Goal: Task Accomplishment & Management: Manage account settings

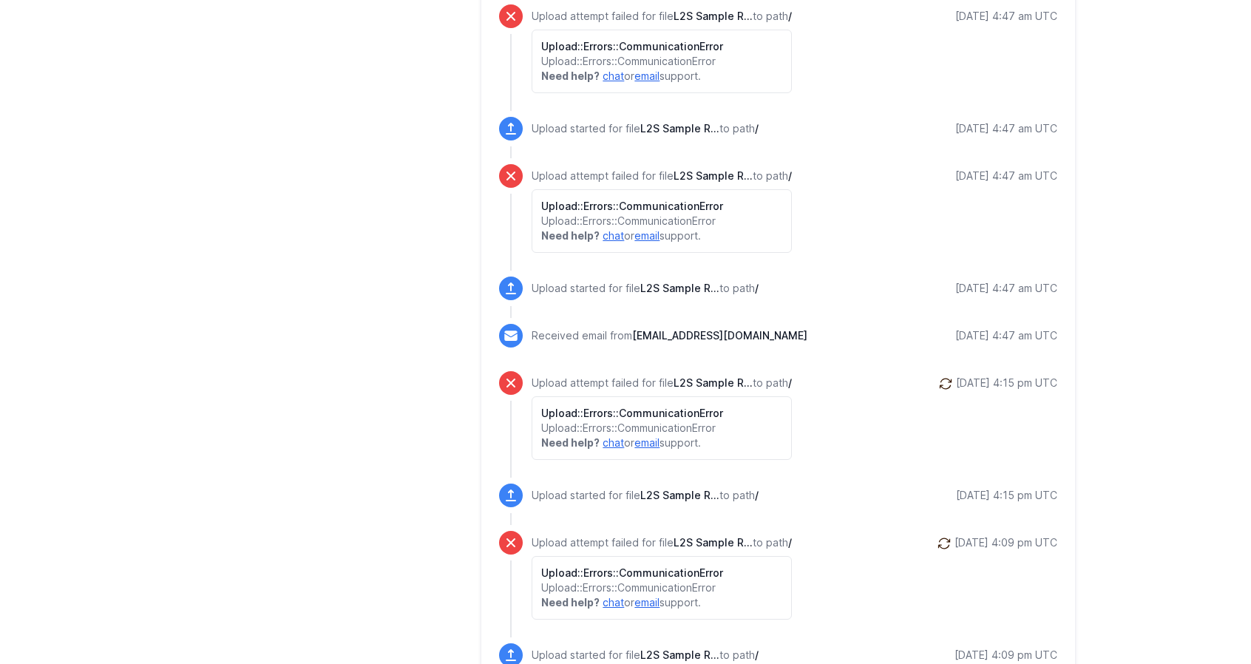
scroll to position [1085, 0]
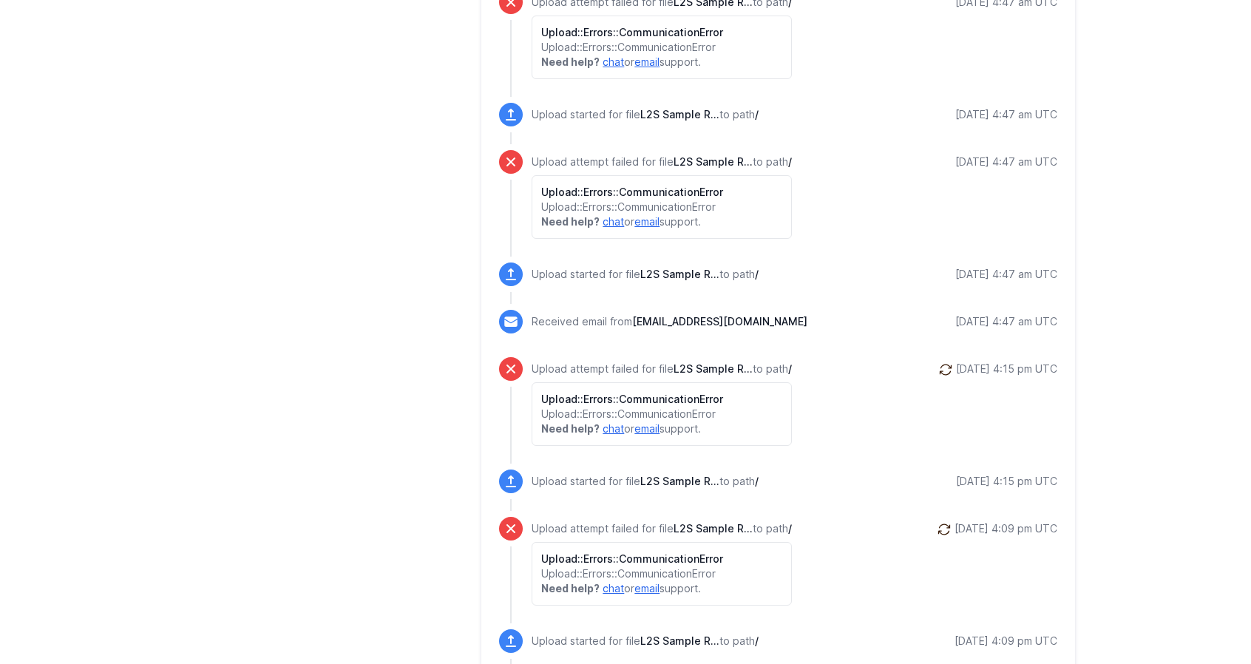
click at [938, 366] on icon at bounding box center [945, 369] width 15 height 15
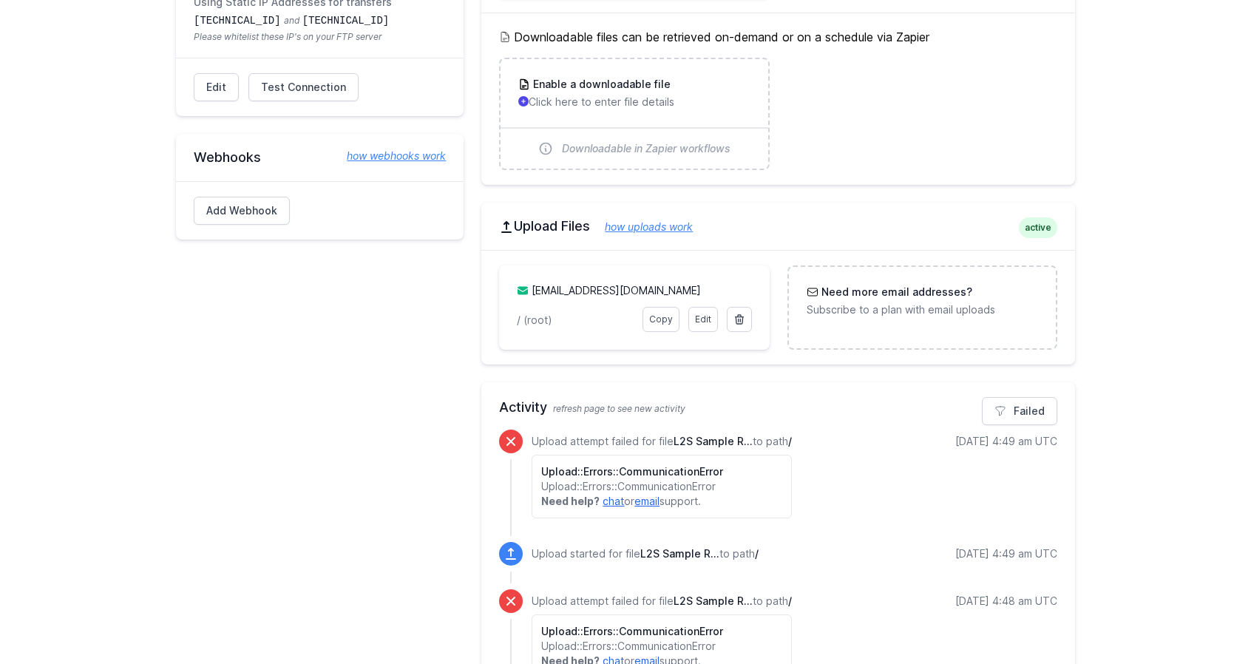
scroll to position [343, 0]
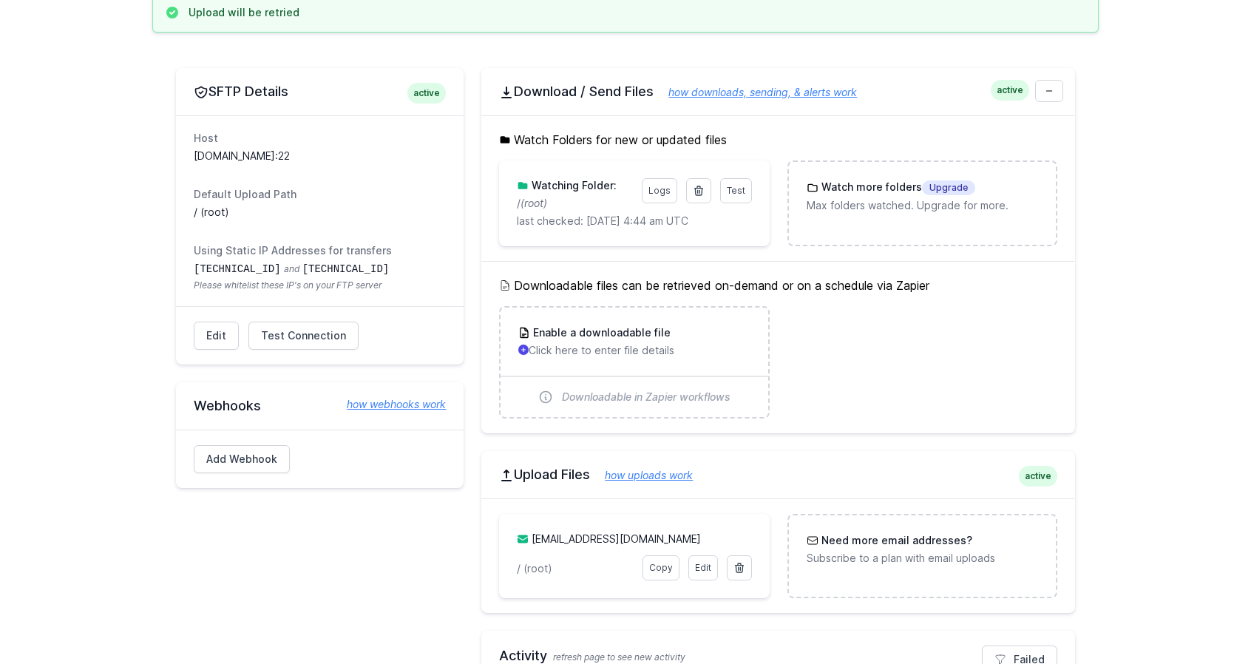
scroll to position [4, 0]
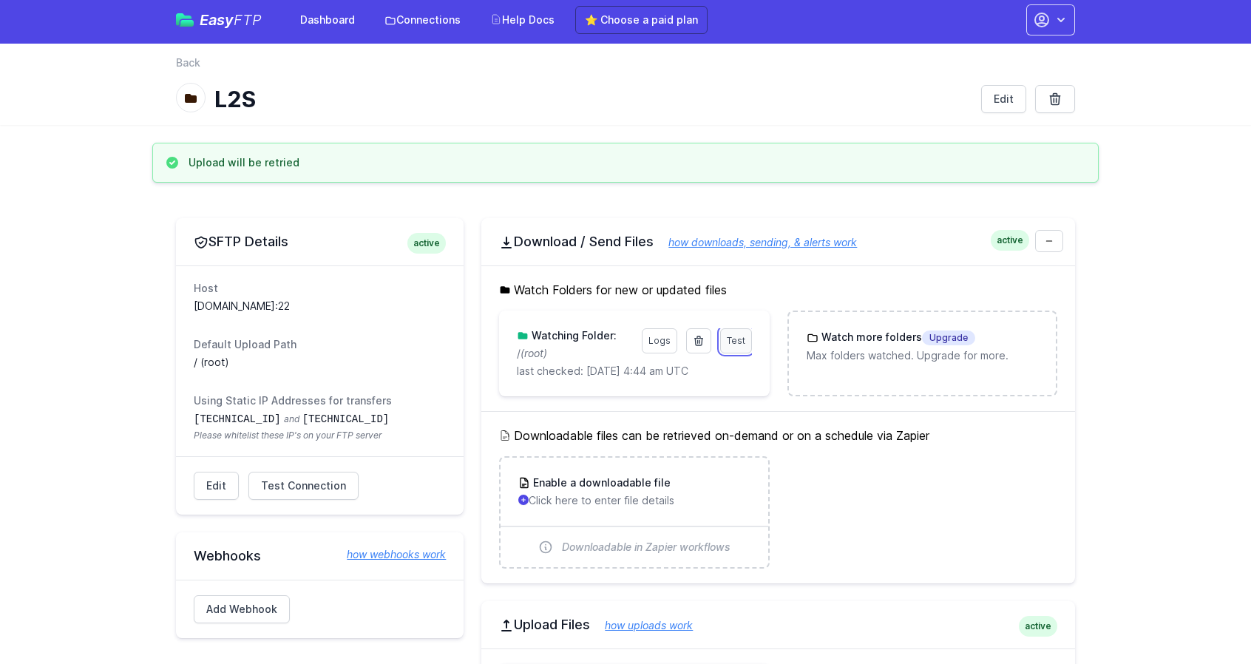
click at [725, 342] on link "Test" at bounding box center [736, 340] width 32 height 25
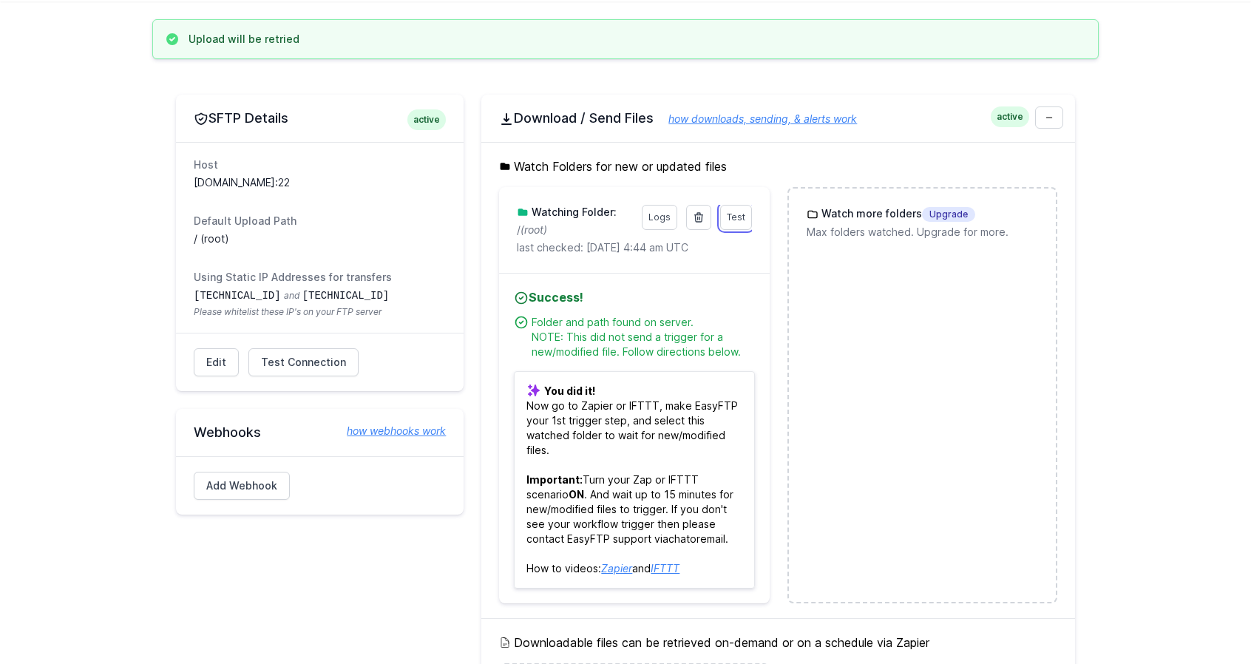
scroll to position [68, 0]
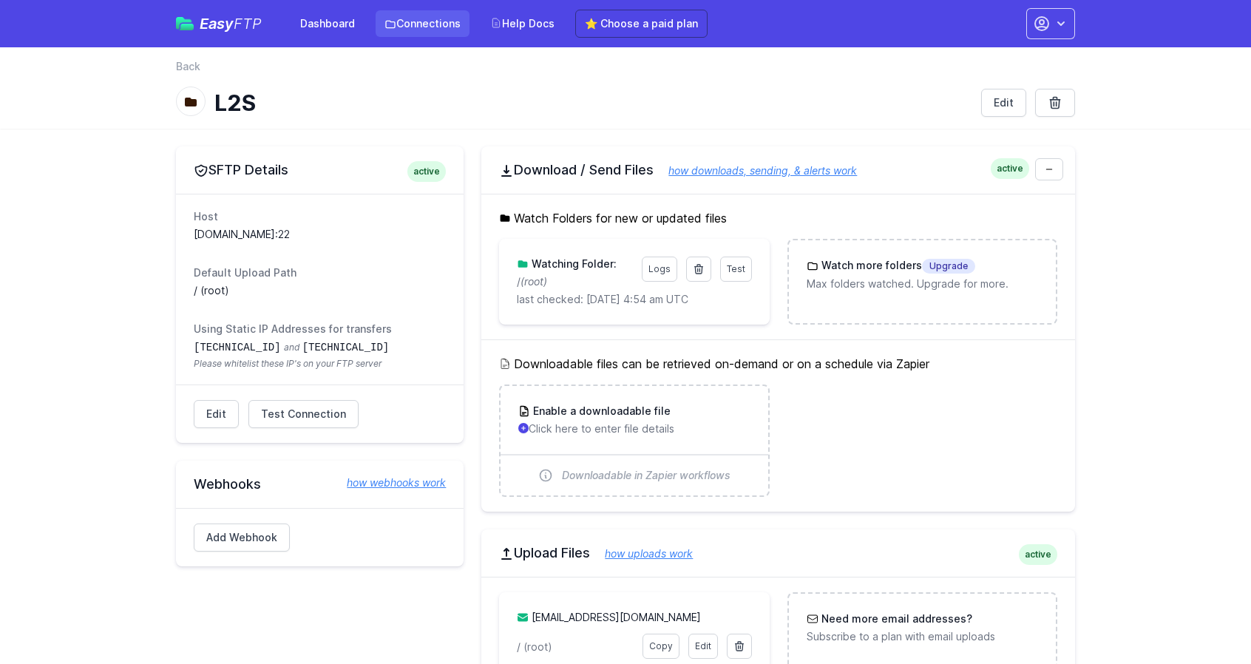
click at [417, 30] on link "Connections" at bounding box center [423, 23] width 94 height 27
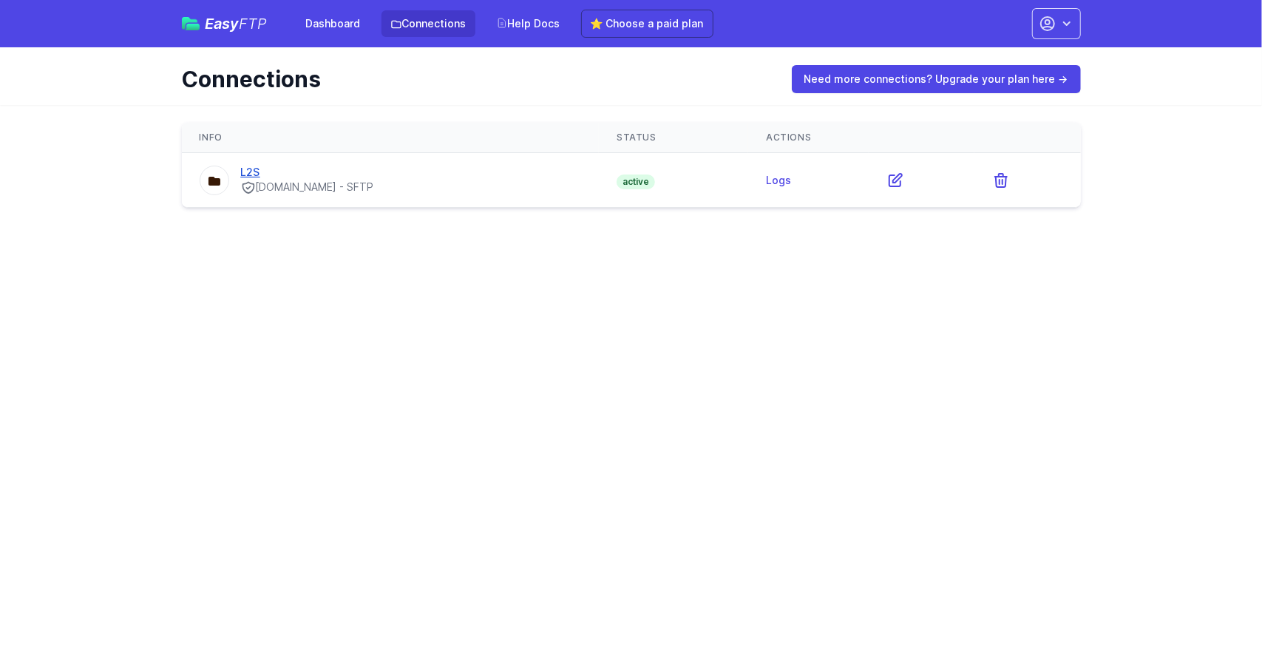
click at [253, 171] on link "L2S" at bounding box center [250, 172] width 19 height 13
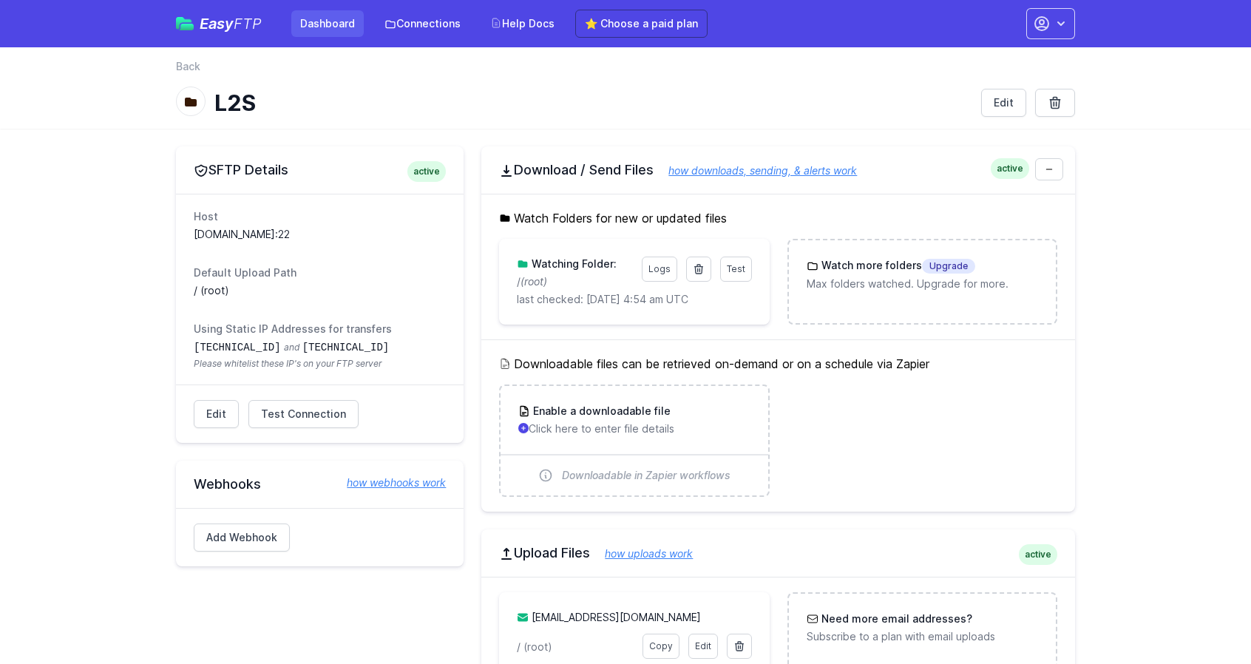
click at [327, 23] on link "Dashboard" at bounding box center [327, 23] width 72 height 27
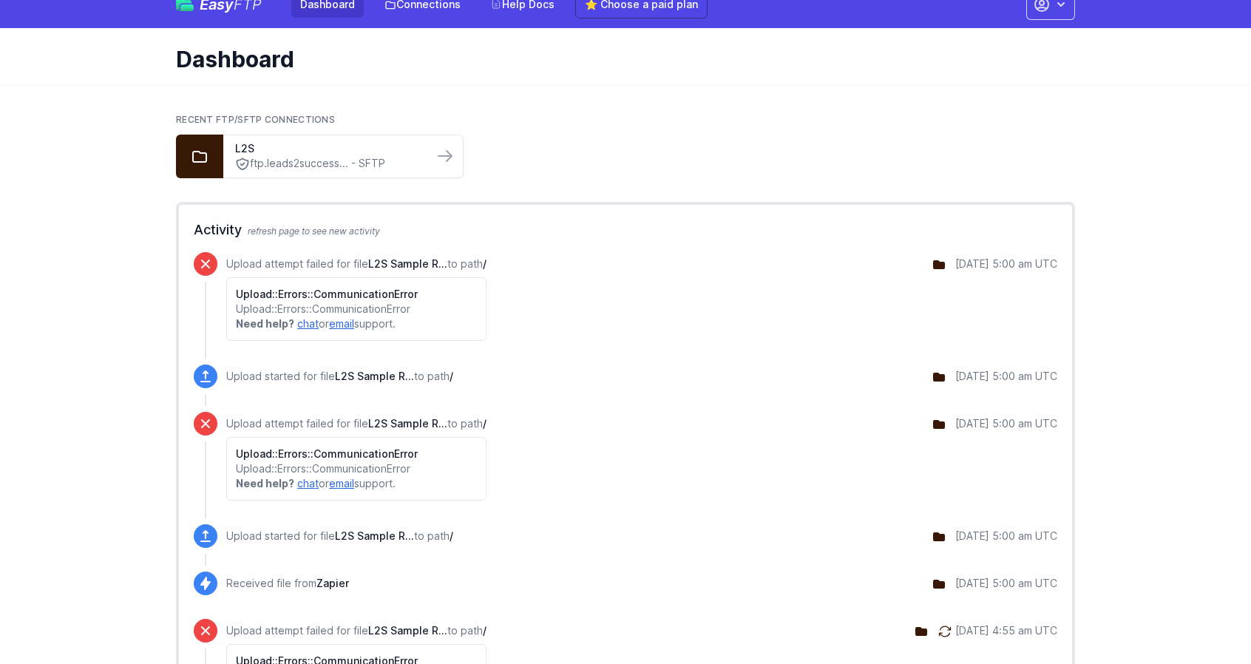
scroll to position [10, 0]
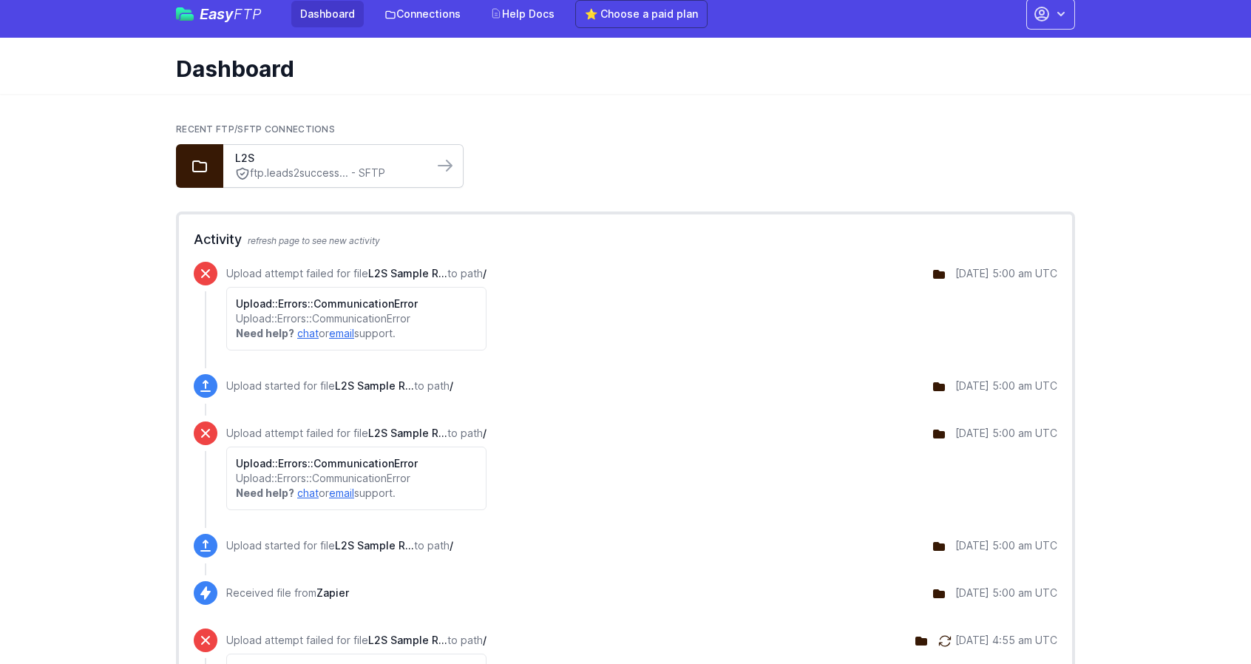
click at [404, 168] on link "ftp.leads2success... - SFTP" at bounding box center [328, 174] width 186 height 16
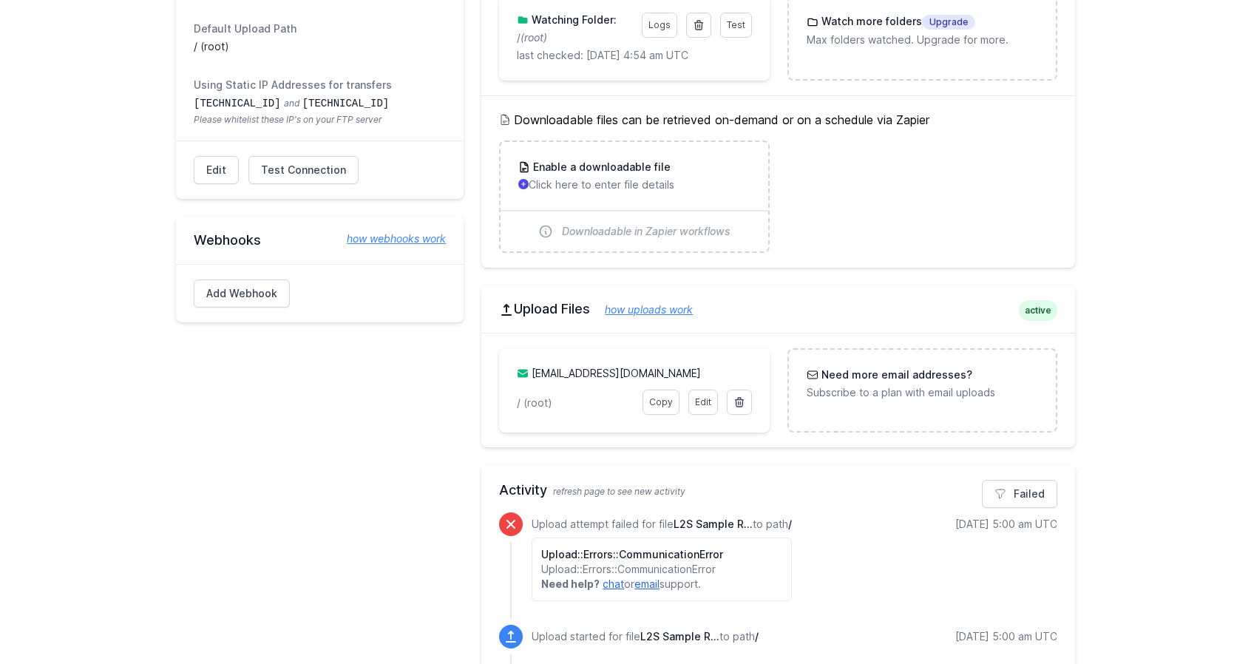
scroll to position [194, 0]
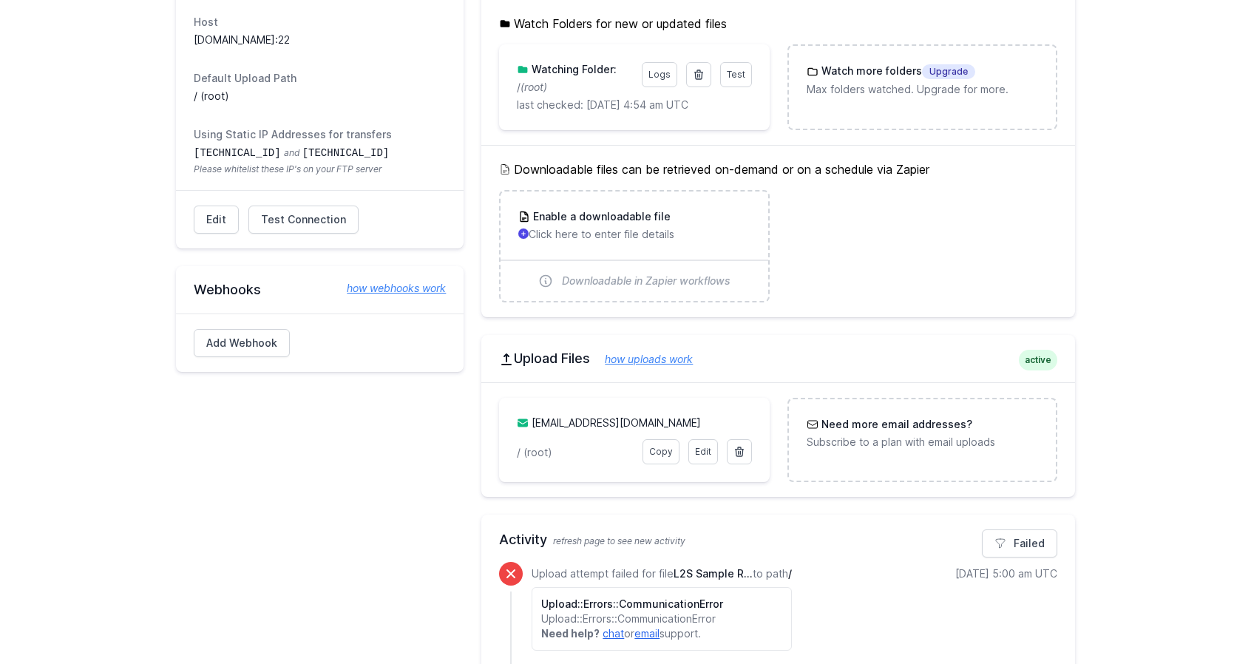
click at [641, 360] on link "how uploads work" at bounding box center [641, 359] width 103 height 13
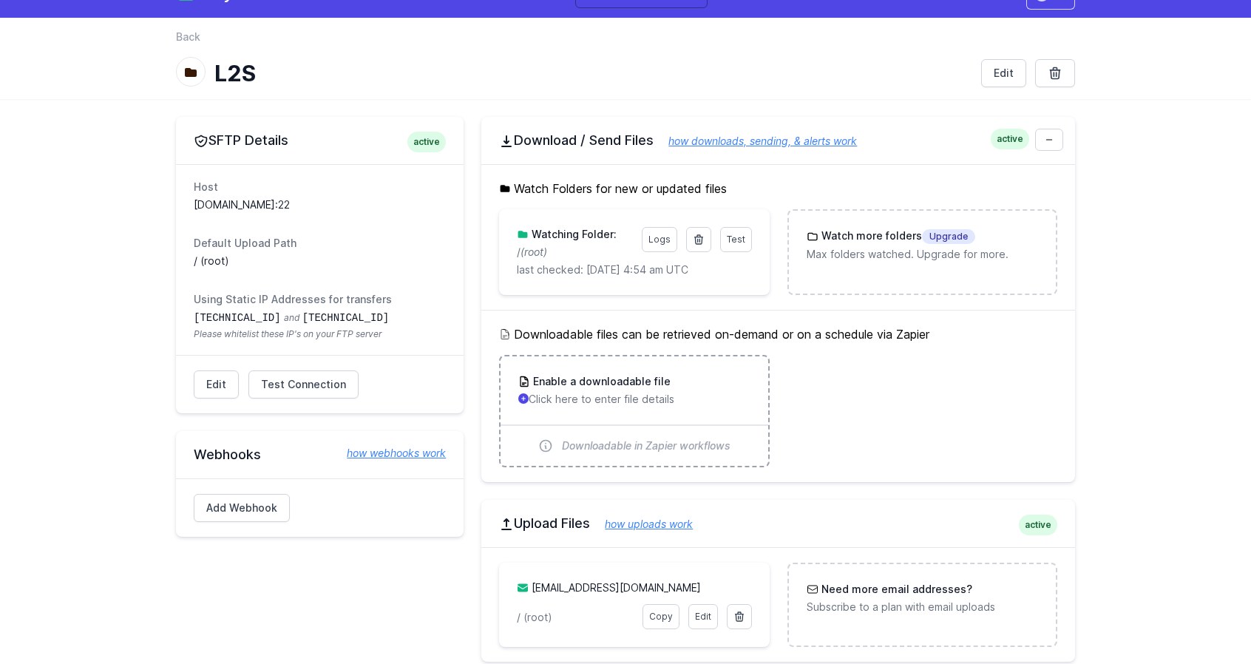
scroll to position [0, 0]
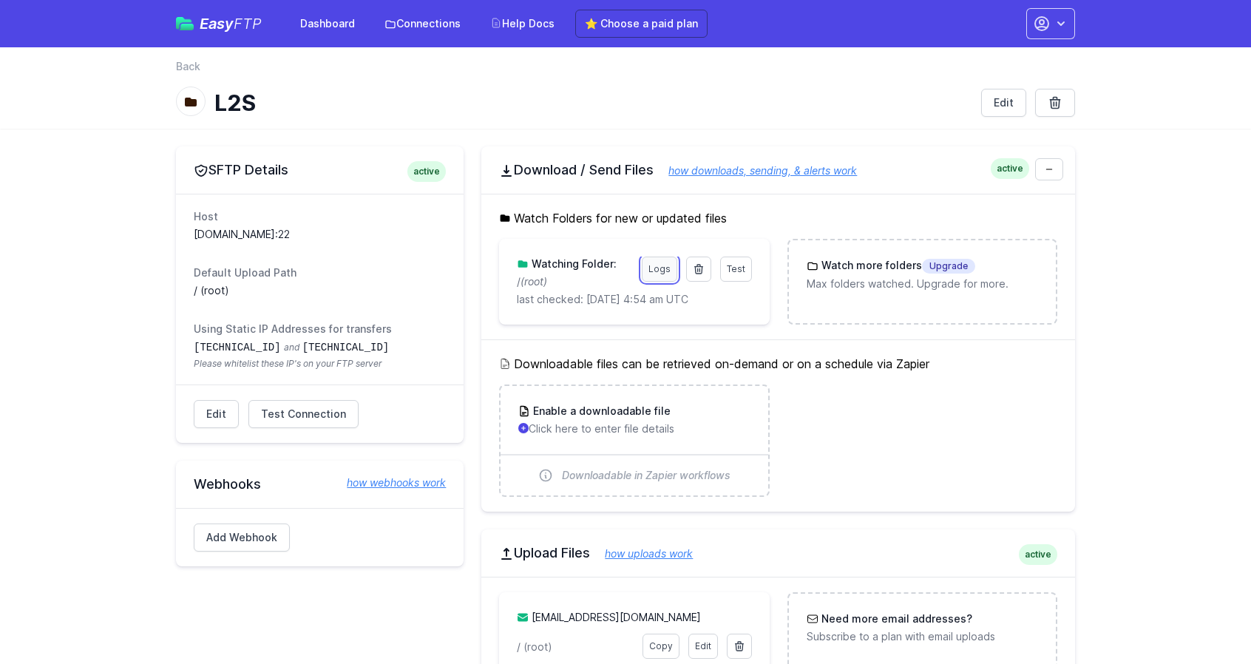
click at [658, 270] on link "Logs" at bounding box center [659, 269] width 35 height 25
click at [679, 436] on div "Enable a downloadable file Click here to enter file details" at bounding box center [633, 420] width 267 height 68
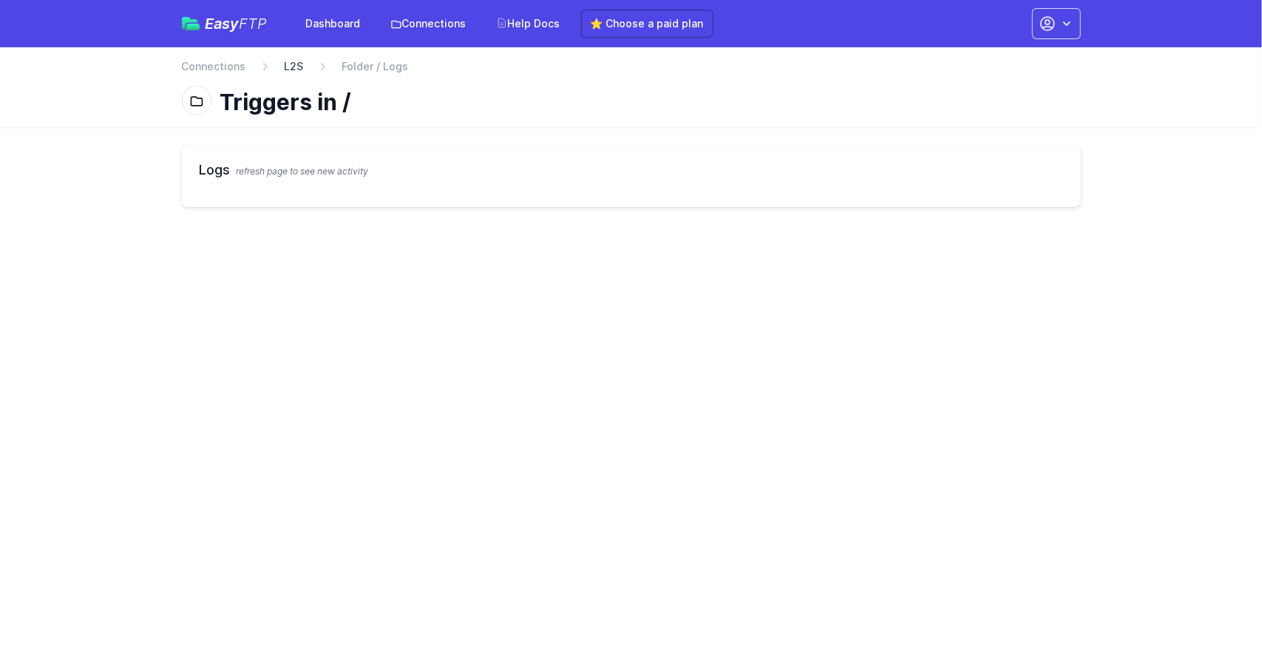
click at [295, 64] on link "L2S" at bounding box center [294, 66] width 19 height 15
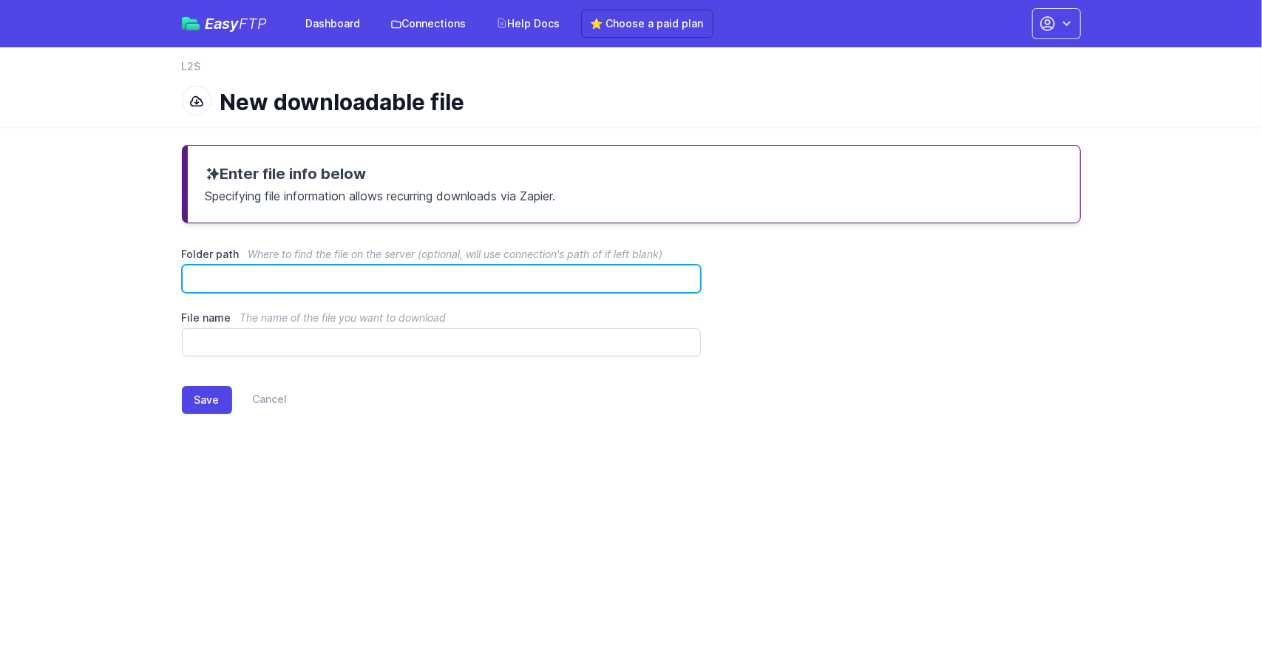
click at [393, 271] on input "Folder path Where to find the file on the server (optional, will use connection…" at bounding box center [442, 279] width 520 height 28
click at [384, 279] on input "Folder path Where to find the file on the server (optional, will use connection…" at bounding box center [442, 279] width 520 height 28
type input "*****"
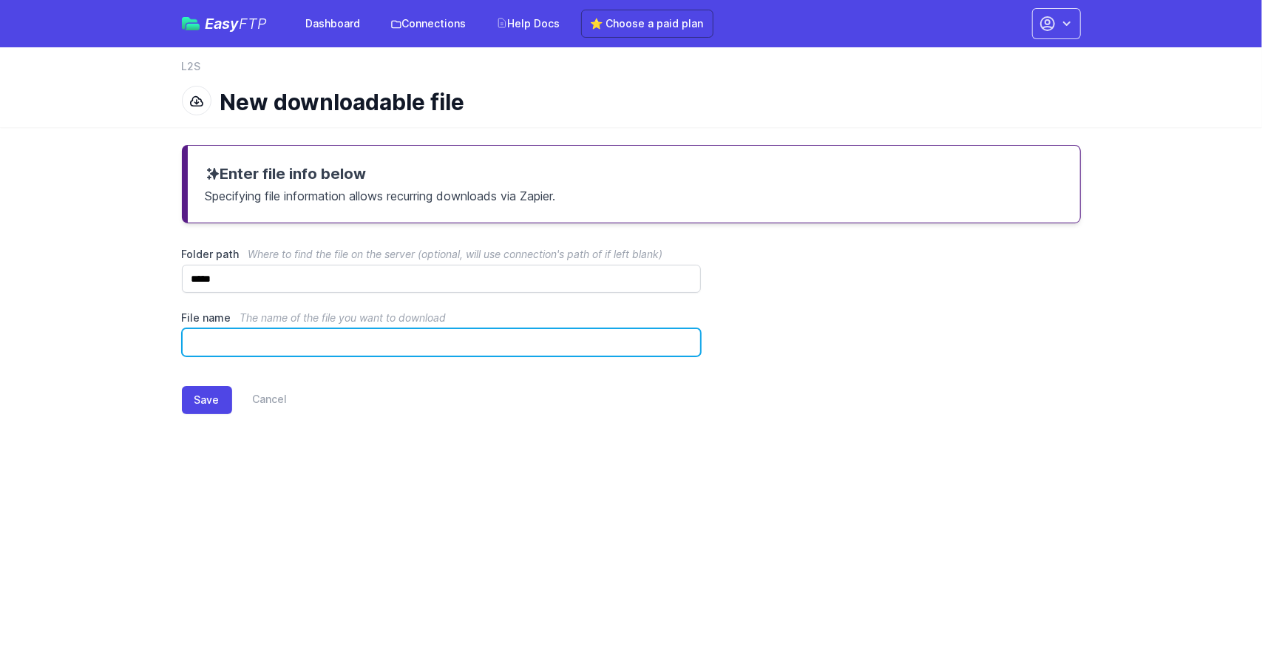
click at [343, 343] on input "File name The name of the file you want to download" at bounding box center [442, 342] width 520 height 28
click at [282, 330] on input "File name The name of the file you want to download" at bounding box center [442, 342] width 520 height 28
paste input "**********"
type input "**********"
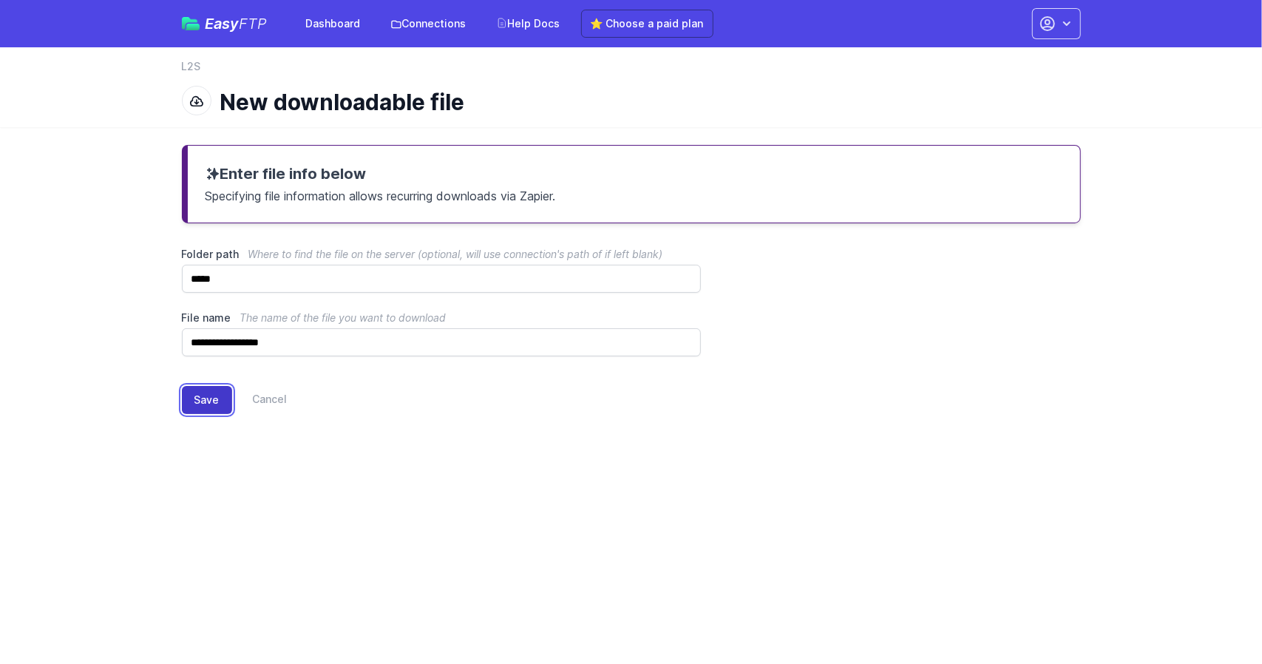
click at [192, 404] on button "Save" at bounding box center [207, 400] width 50 height 28
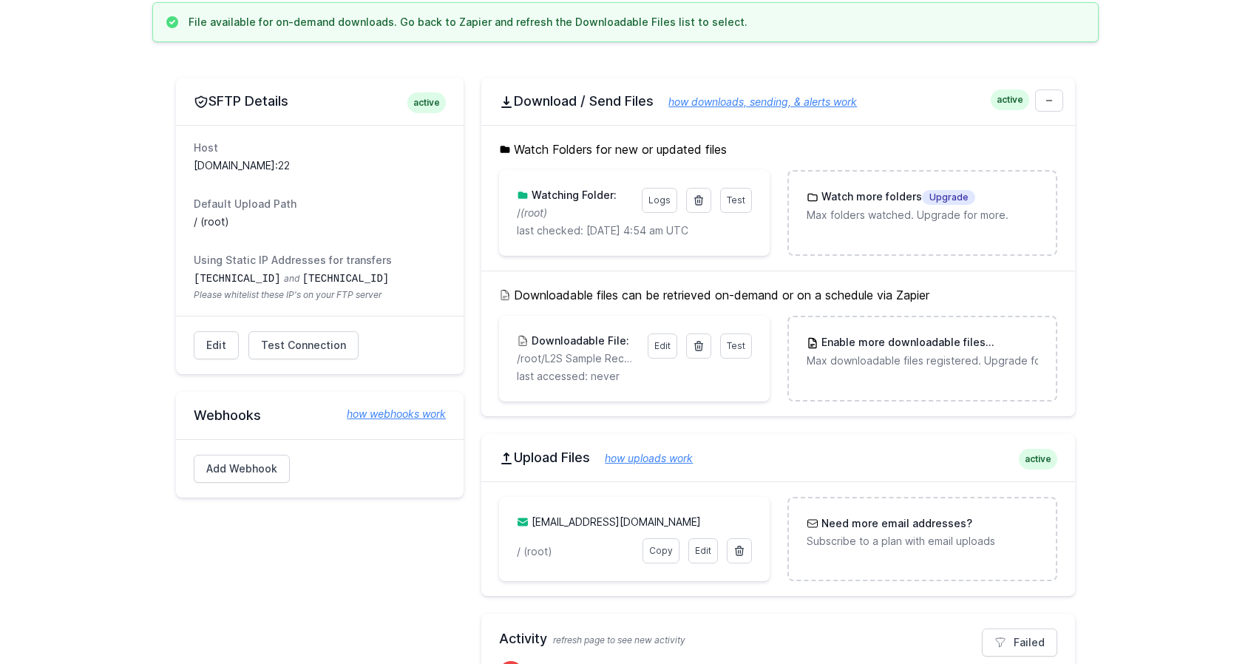
scroll to position [145, 0]
click at [736, 346] on span "Test" at bounding box center [736, 344] width 18 height 11
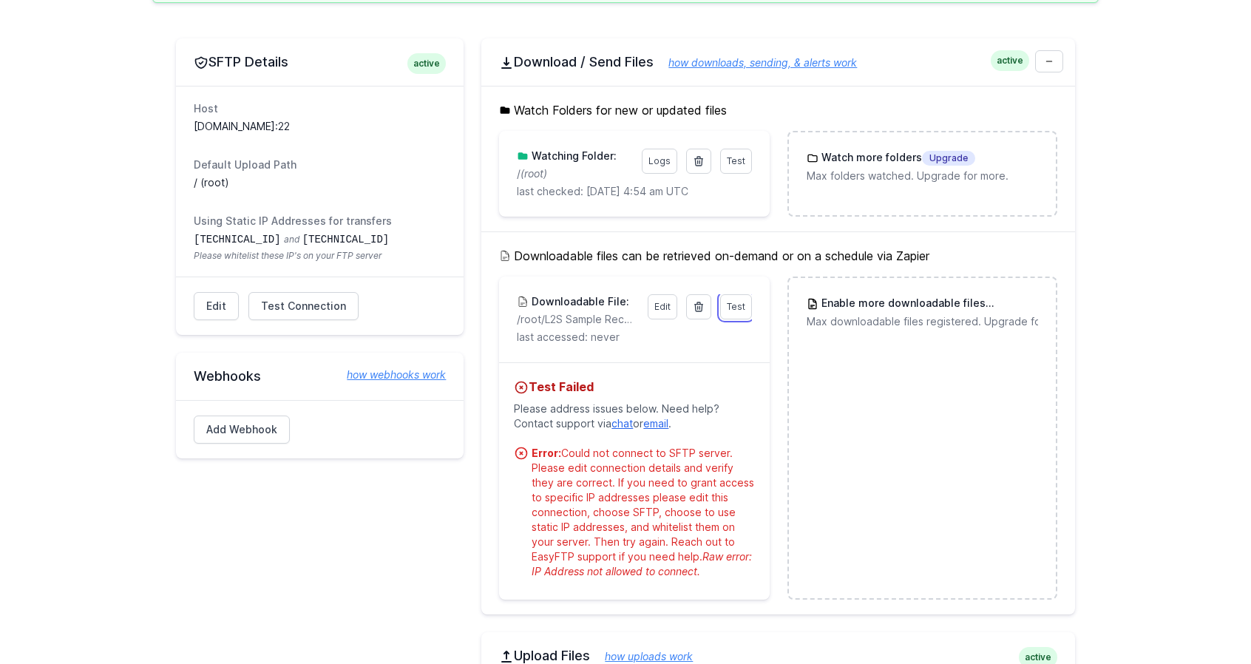
scroll to position [191, 0]
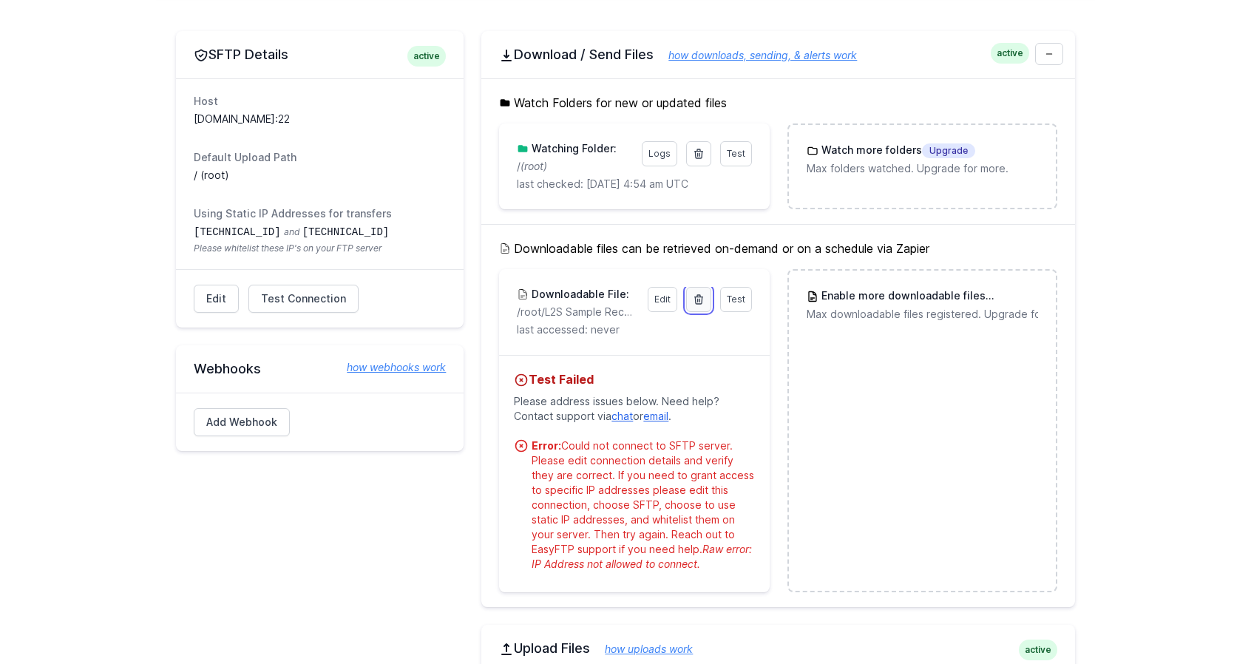
click at [695, 298] on icon at bounding box center [699, 299] width 12 height 12
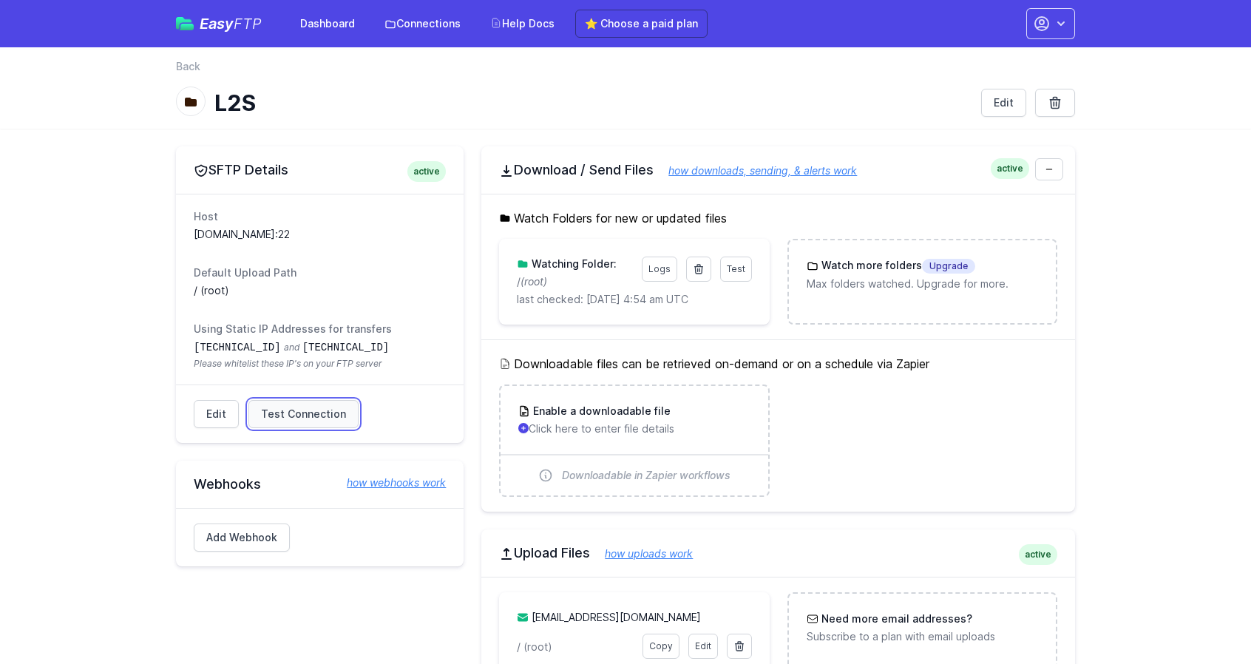
click at [284, 415] on span "Test Connection" at bounding box center [303, 414] width 85 height 15
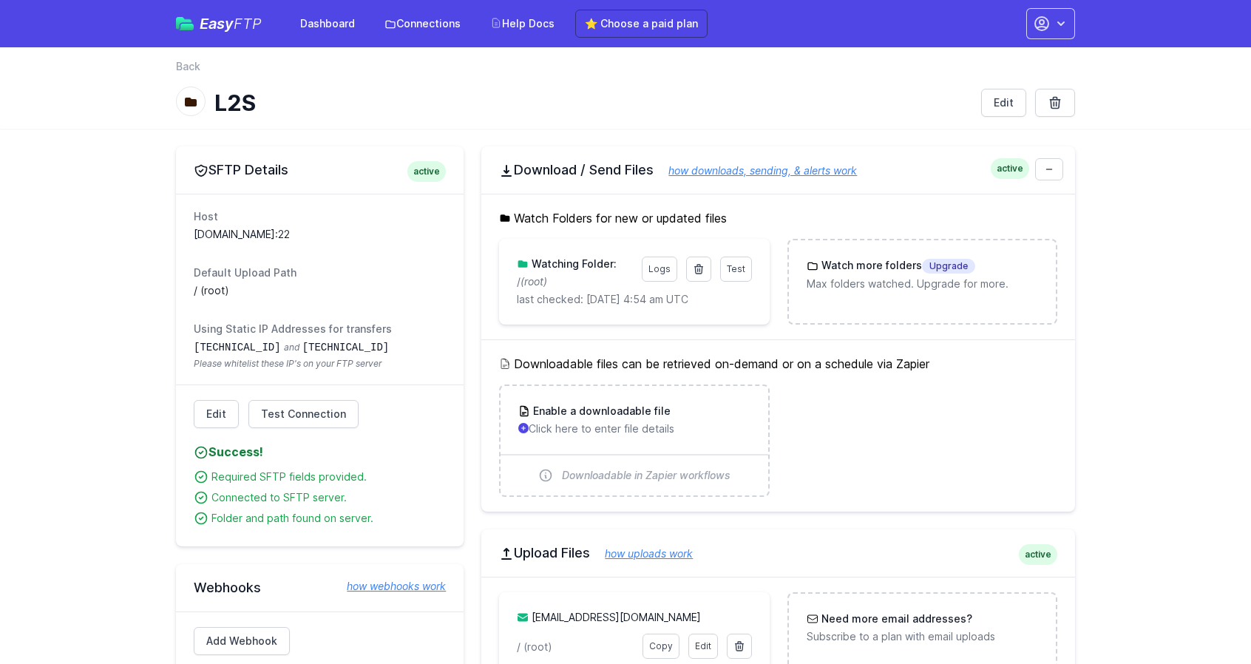
click at [662, 302] on p "last checked: [DATE] 4:54 am UTC" at bounding box center [634, 299] width 234 height 15
click at [535, 286] on icon "(root)" at bounding box center [533, 281] width 27 height 13
click at [733, 269] on span "Test" at bounding box center [736, 268] width 18 height 11
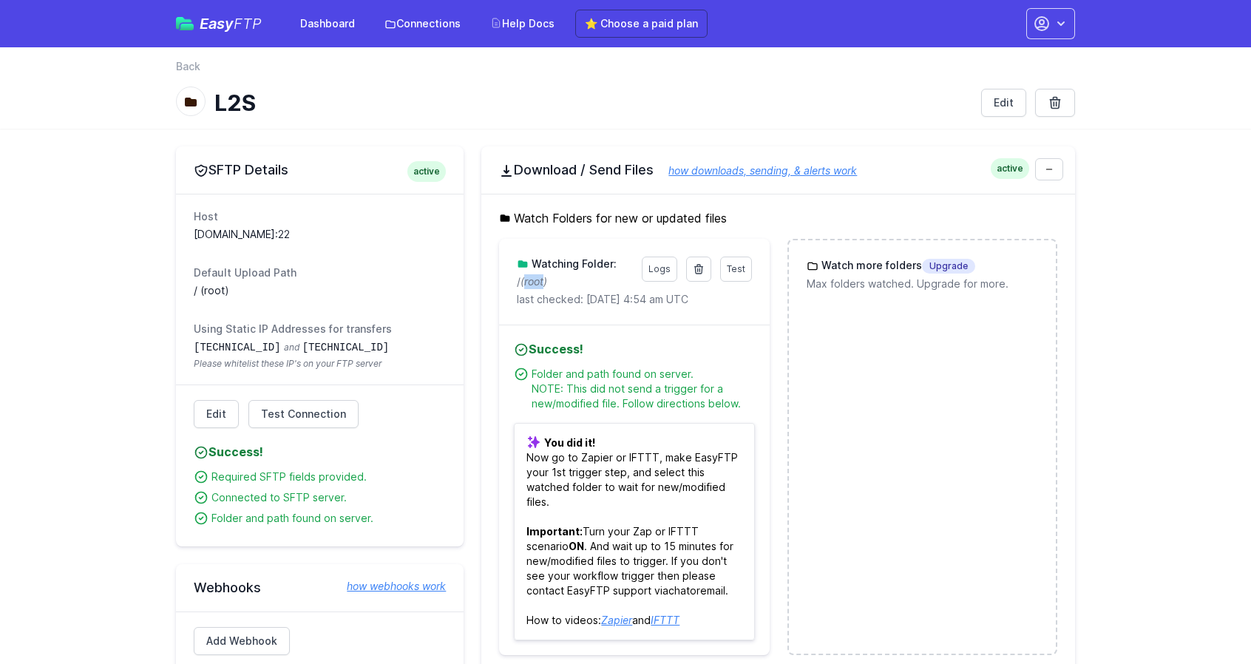
click at [718, 174] on link "how downloads, sending, & alerts work" at bounding box center [754, 170] width 203 height 13
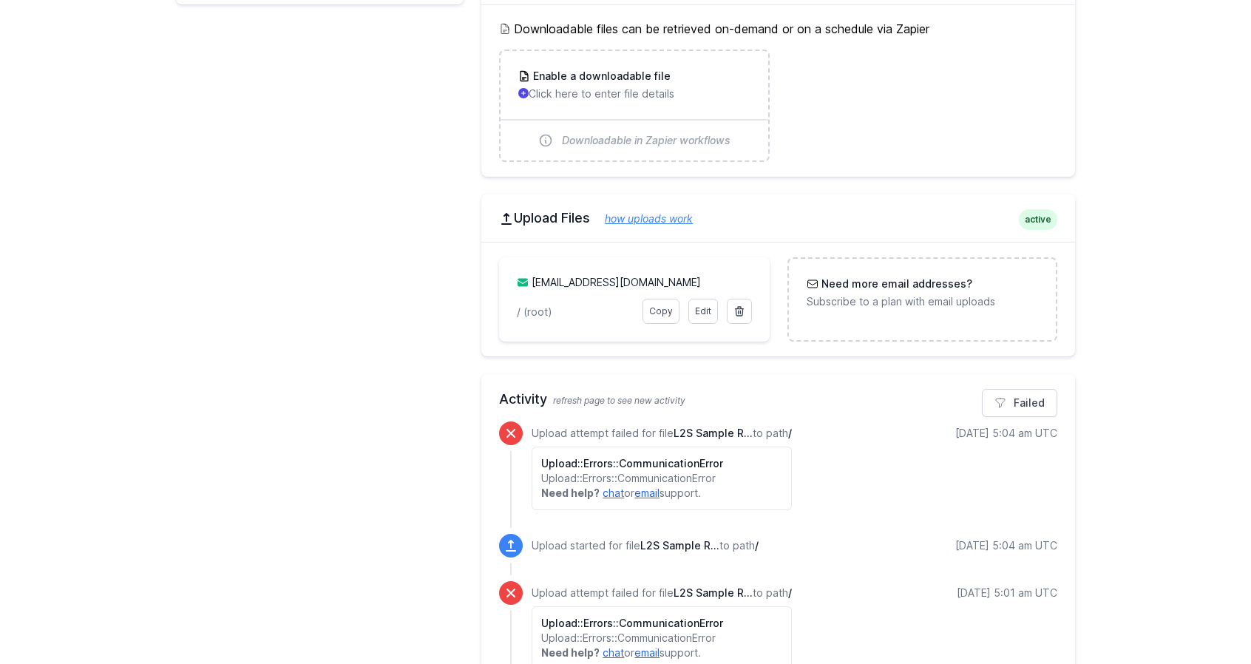
scroll to position [797, 0]
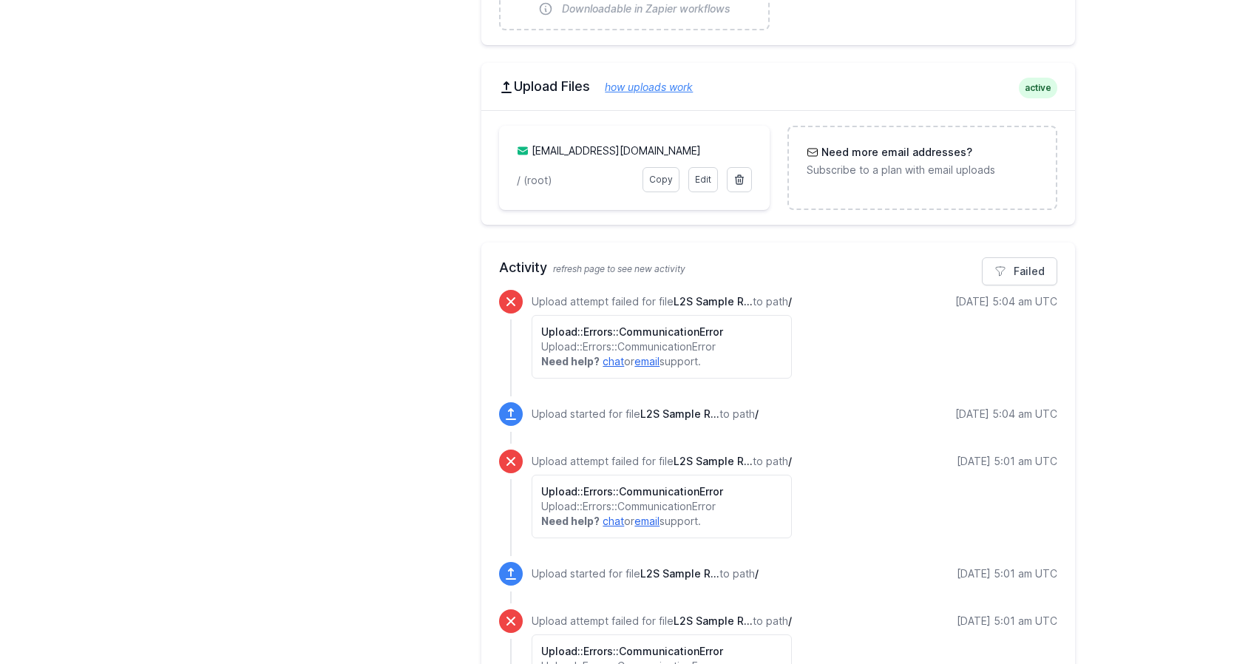
click at [651, 359] on link "email" at bounding box center [646, 361] width 25 height 13
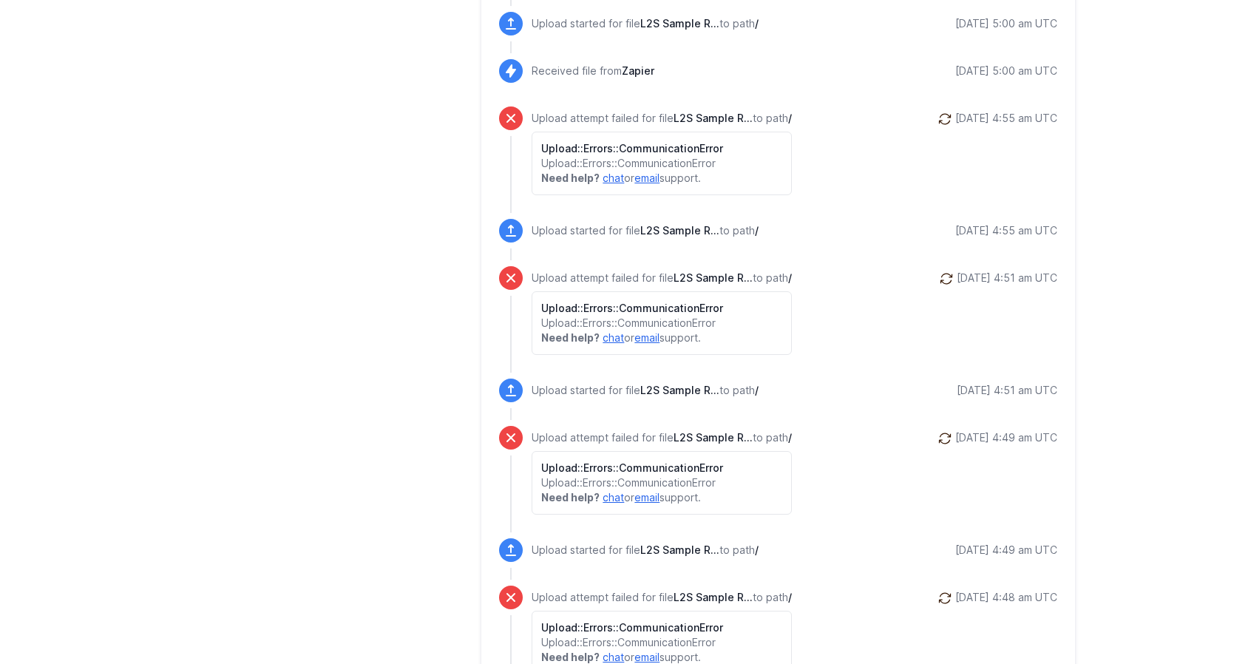
scroll to position [1827, 0]
click at [775, 335] on p "Need help? chat or email support." at bounding box center [661, 337] width 241 height 15
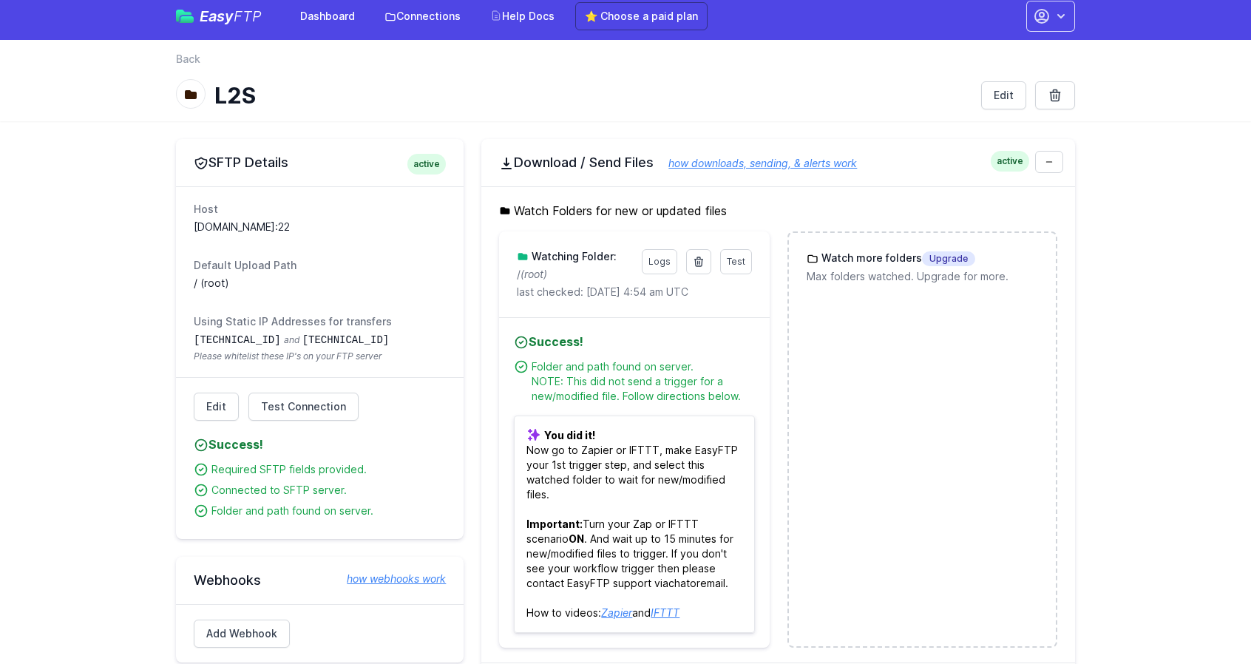
scroll to position [0, 0]
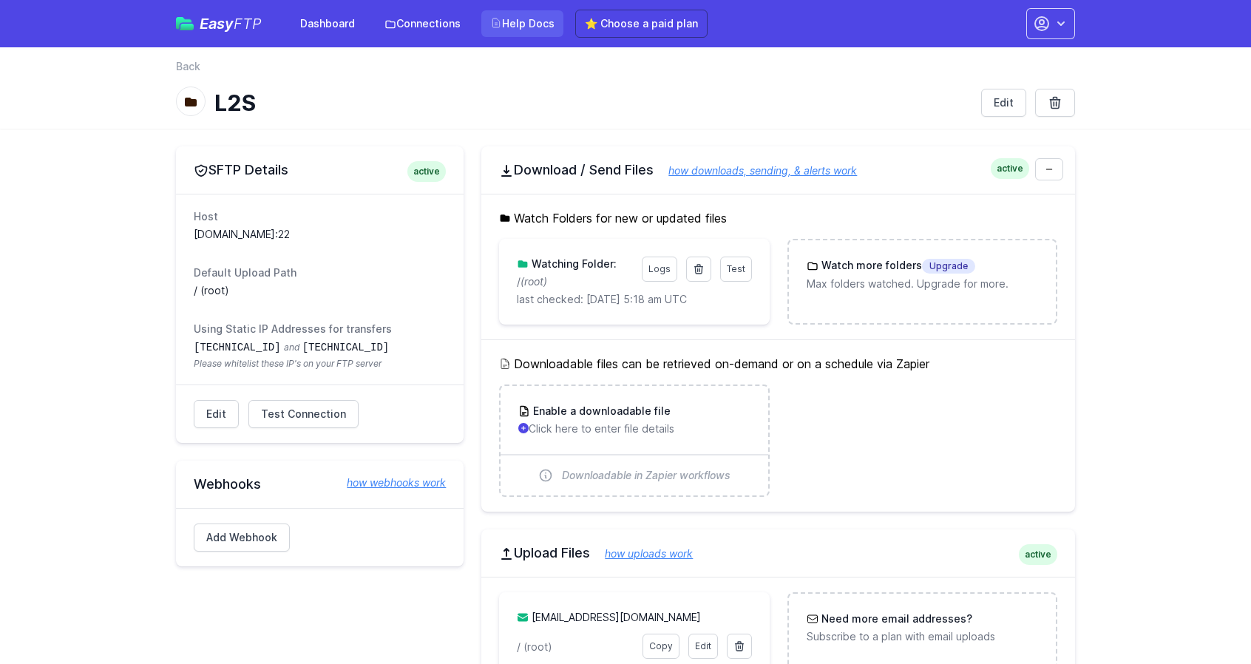
click at [503, 23] on link "Help Docs" at bounding box center [522, 23] width 82 height 27
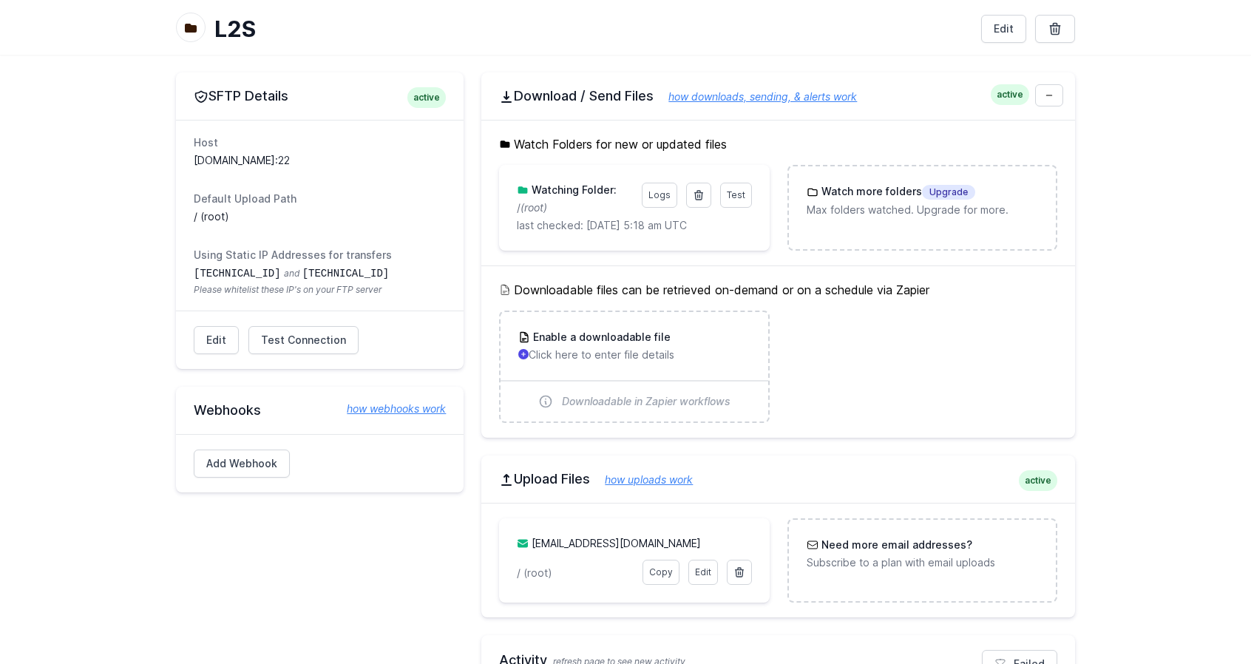
scroll to position [86, 0]
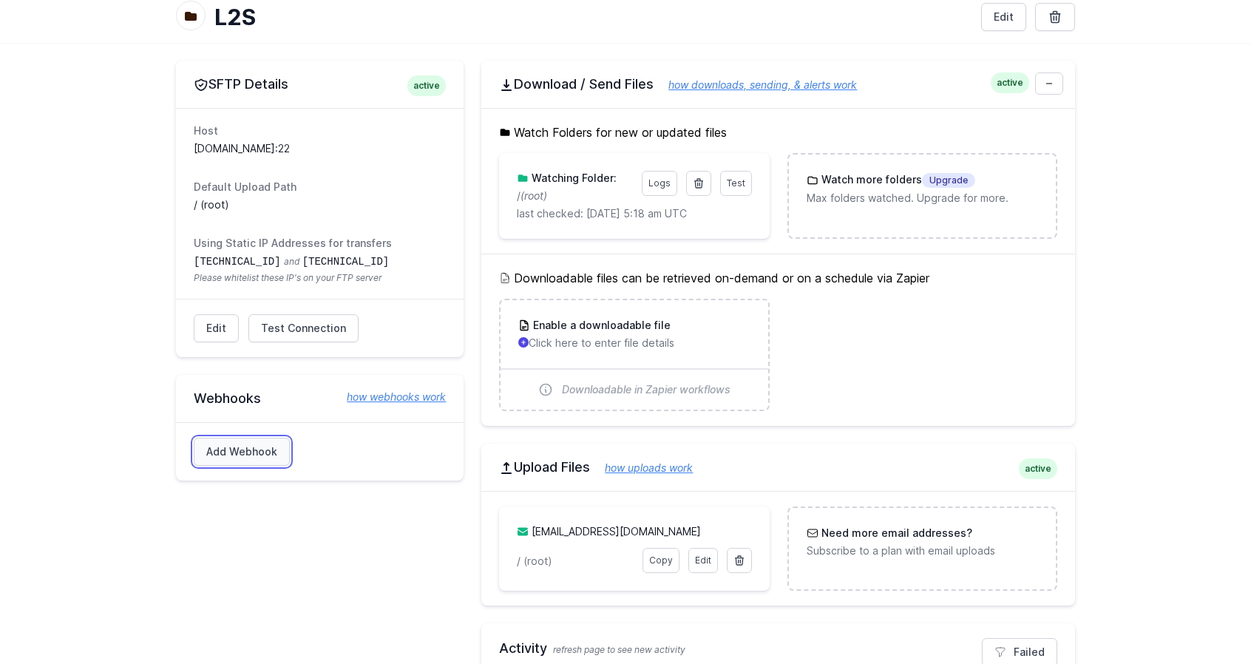
click at [268, 450] on link "Add Webhook" at bounding box center [242, 452] width 96 height 28
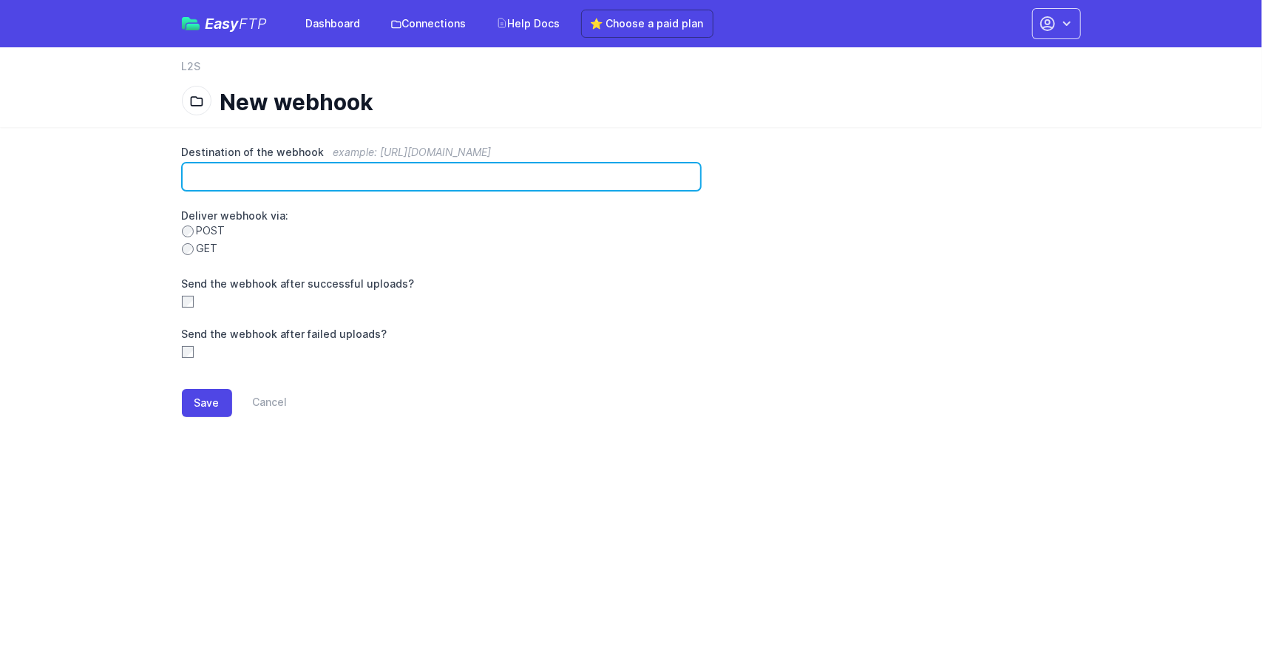
click at [226, 174] on input "Destination of the webhook example: https://www.example.com/hook" at bounding box center [442, 177] width 520 height 28
click at [227, 178] on input "Destination of the webhook example: https://www.example.com/hook" at bounding box center [442, 177] width 520 height 28
click at [241, 171] on input "Destination of the webhook example: https://www.example.com/hook" at bounding box center [442, 177] width 520 height 28
paste input "**********"
type input "**********"
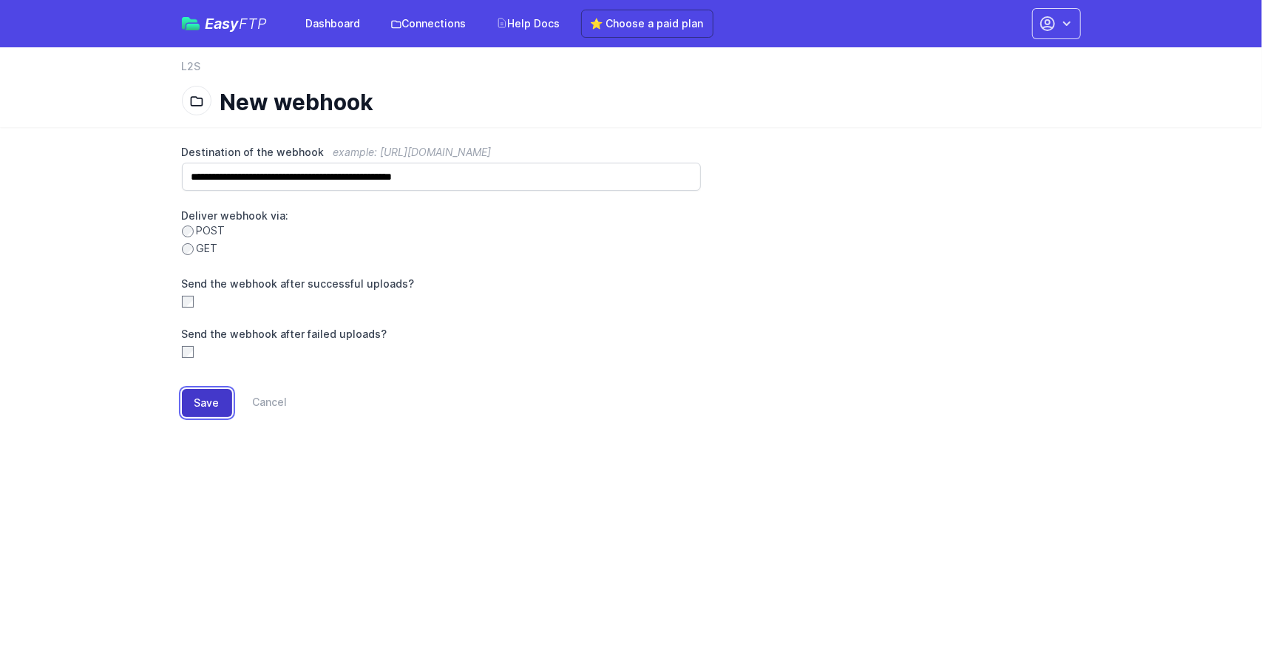
click at [204, 402] on button "Save" at bounding box center [207, 403] width 50 height 28
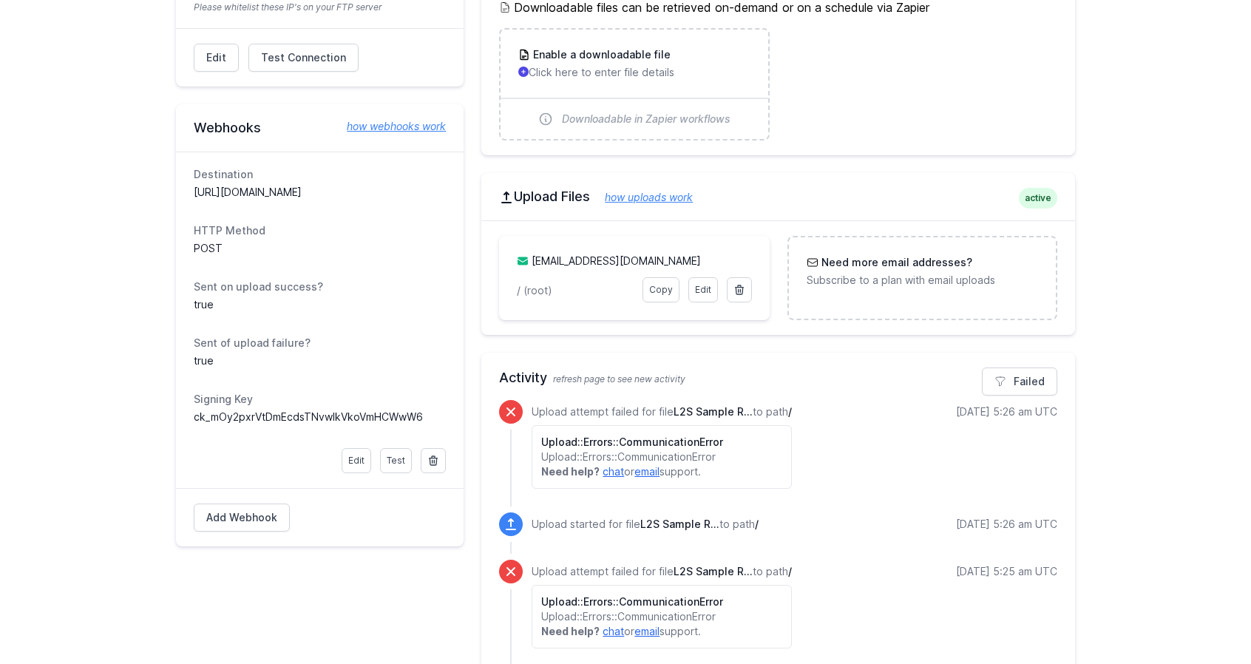
scroll to position [427, 0]
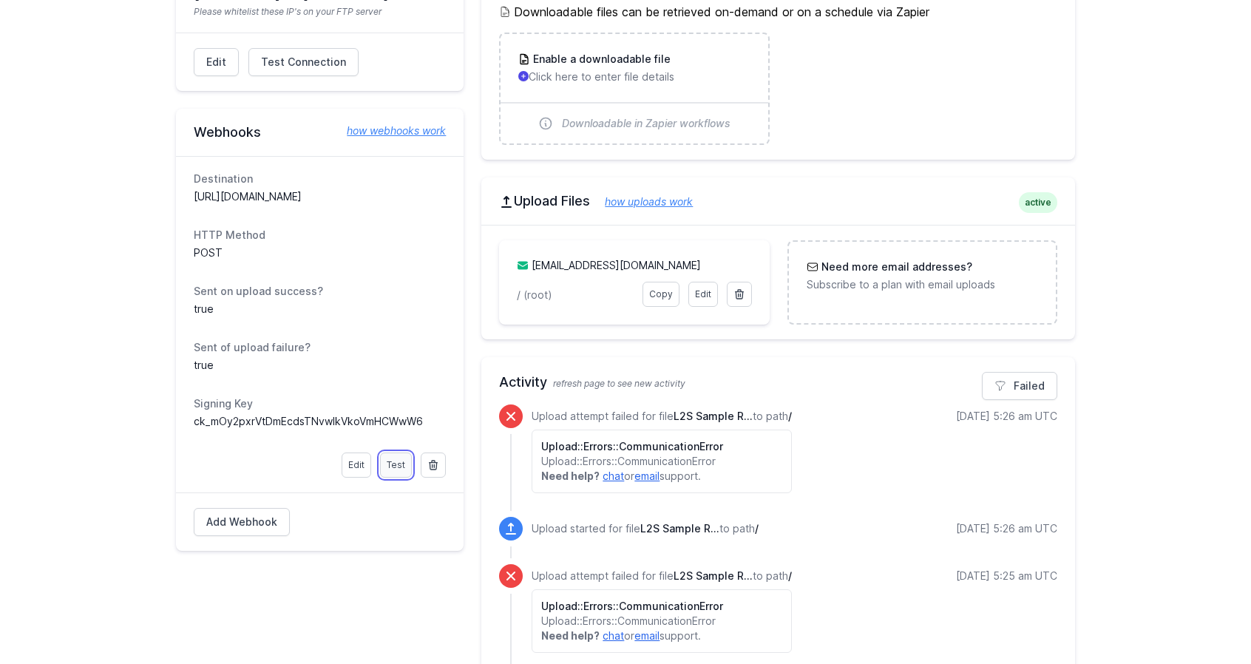
click at [398, 461] on link "Test" at bounding box center [396, 464] width 32 height 25
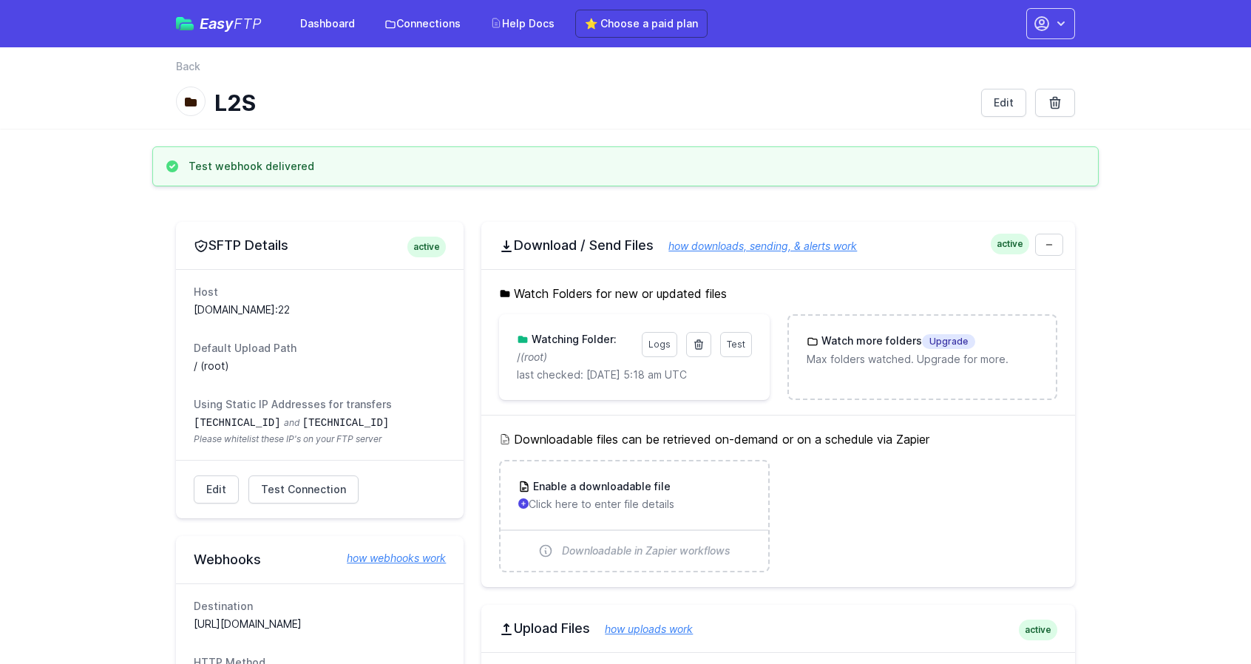
click at [396, 416] on dd "34.238.108.61 and 34.239.17.55 Please whitelist these IP's on your FTP server" at bounding box center [320, 430] width 252 height 30
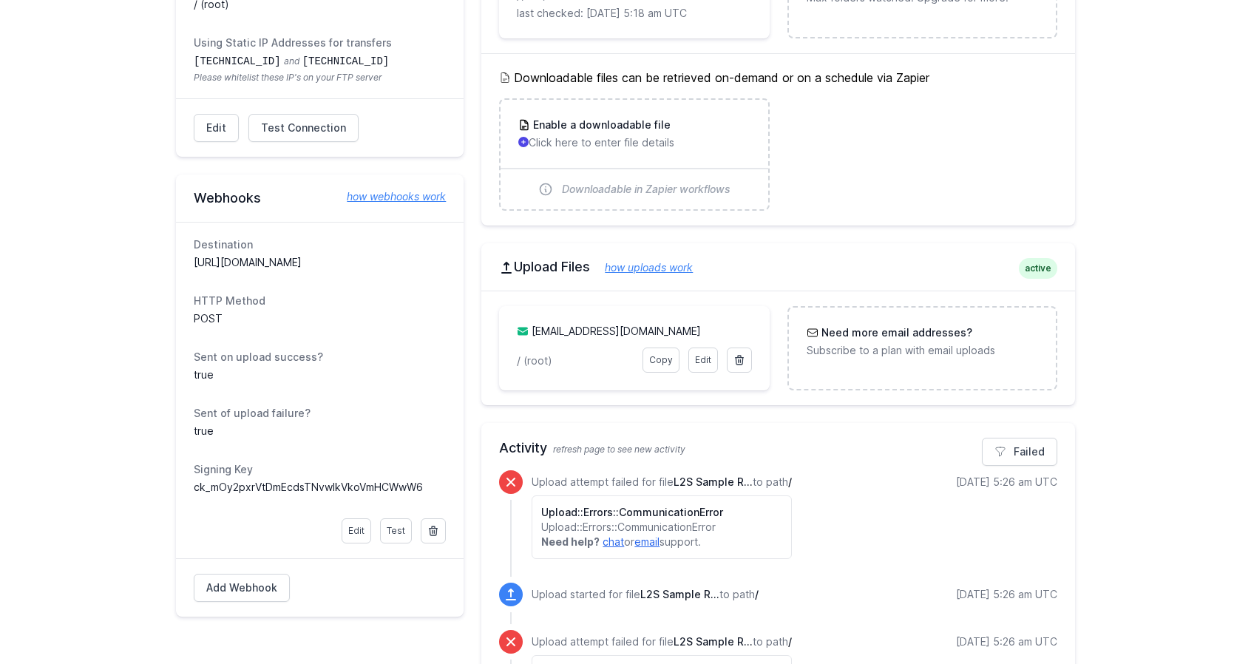
scroll to position [362, 0]
click at [395, 529] on link "Test" at bounding box center [396, 529] width 32 height 25
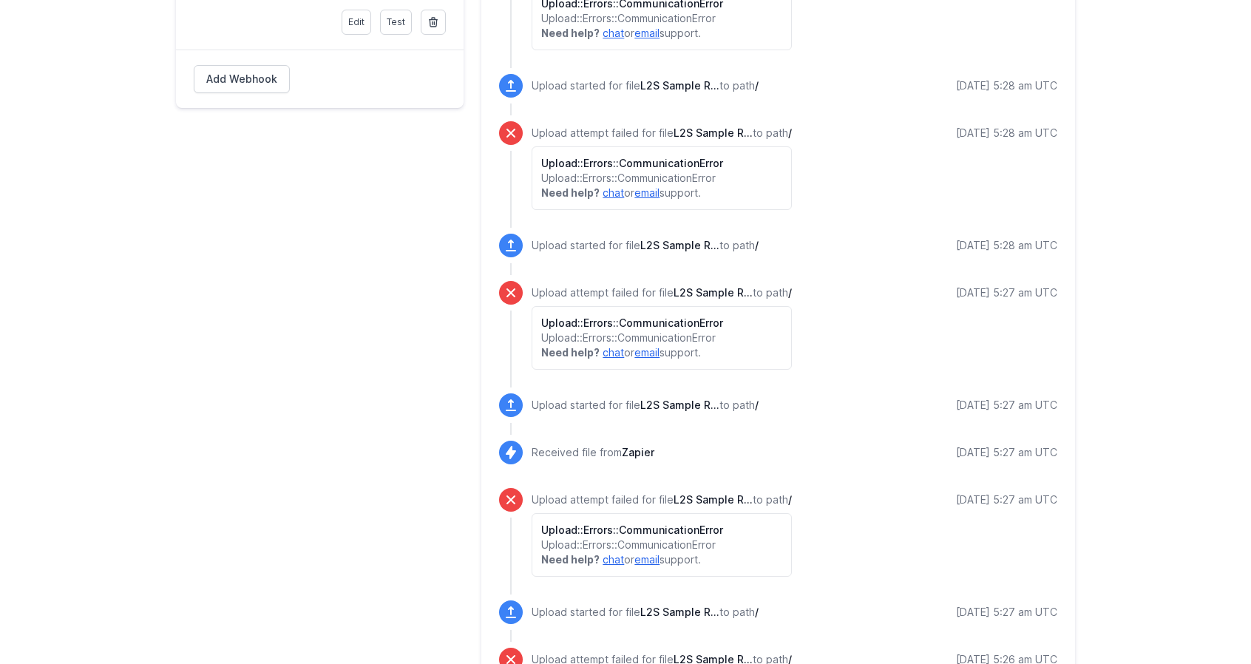
scroll to position [869, 0]
click at [889, 336] on div "Upload attempt failed for file L2S Sample R... to path / Upload::Errors::Commun…" at bounding box center [795, 326] width 526 height 89
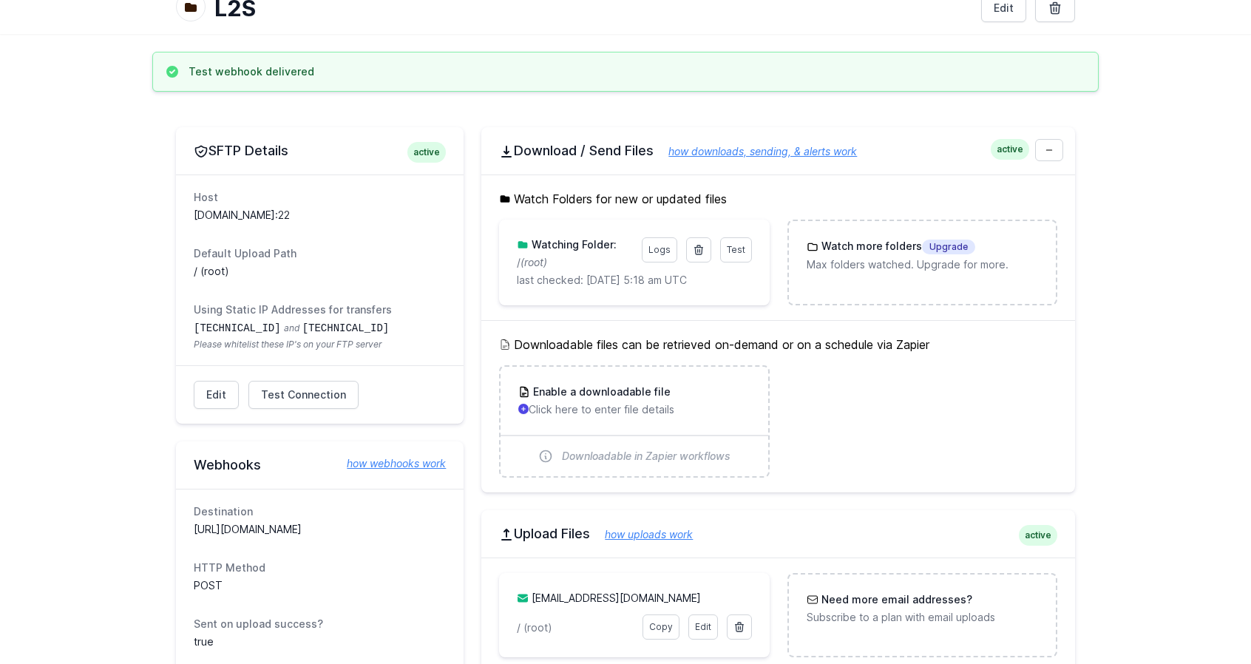
scroll to position [0, 0]
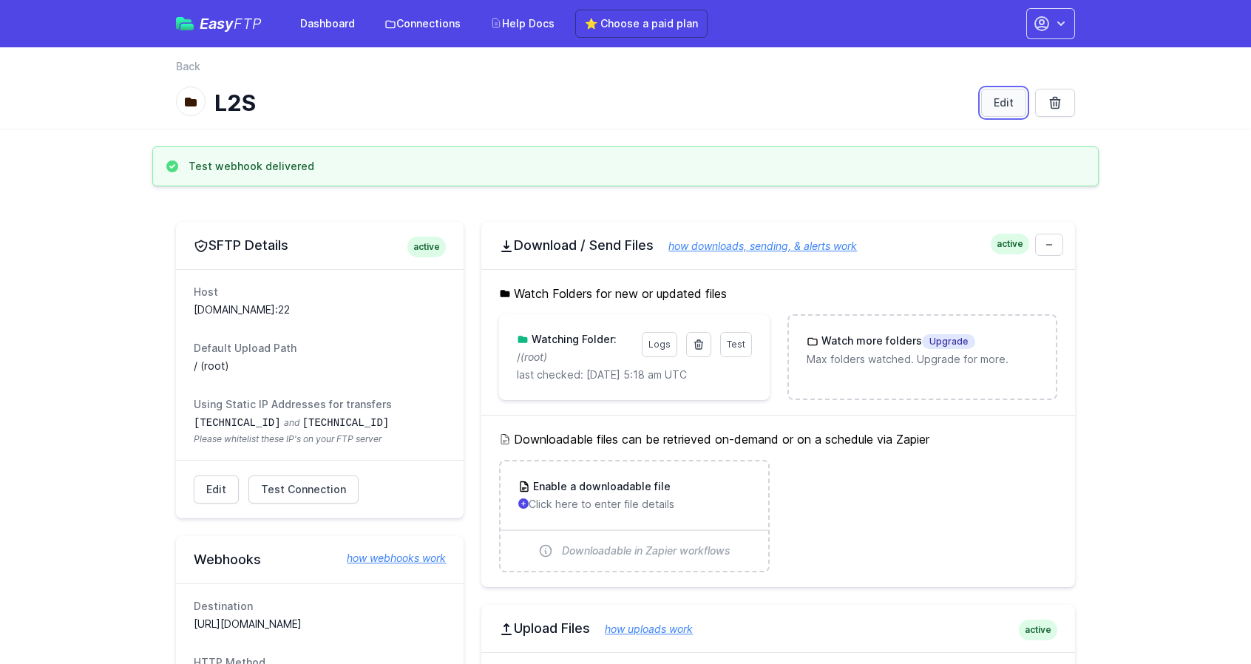
click at [995, 110] on link "Edit" at bounding box center [1003, 103] width 45 height 28
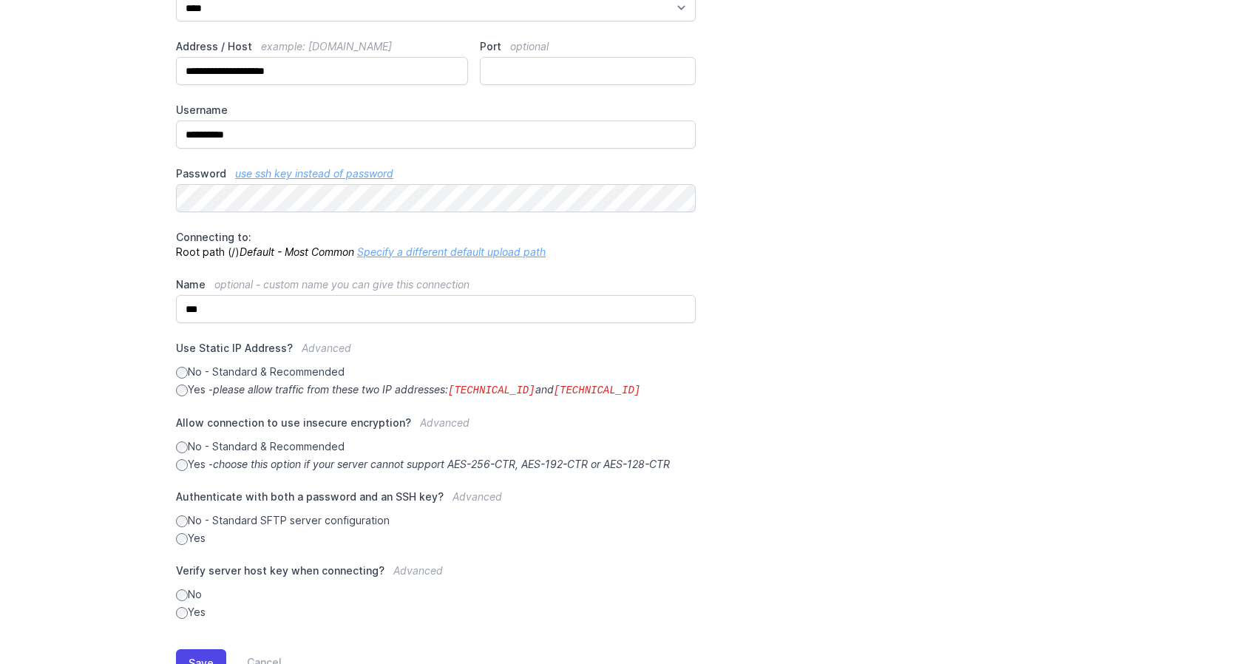
scroll to position [209, 0]
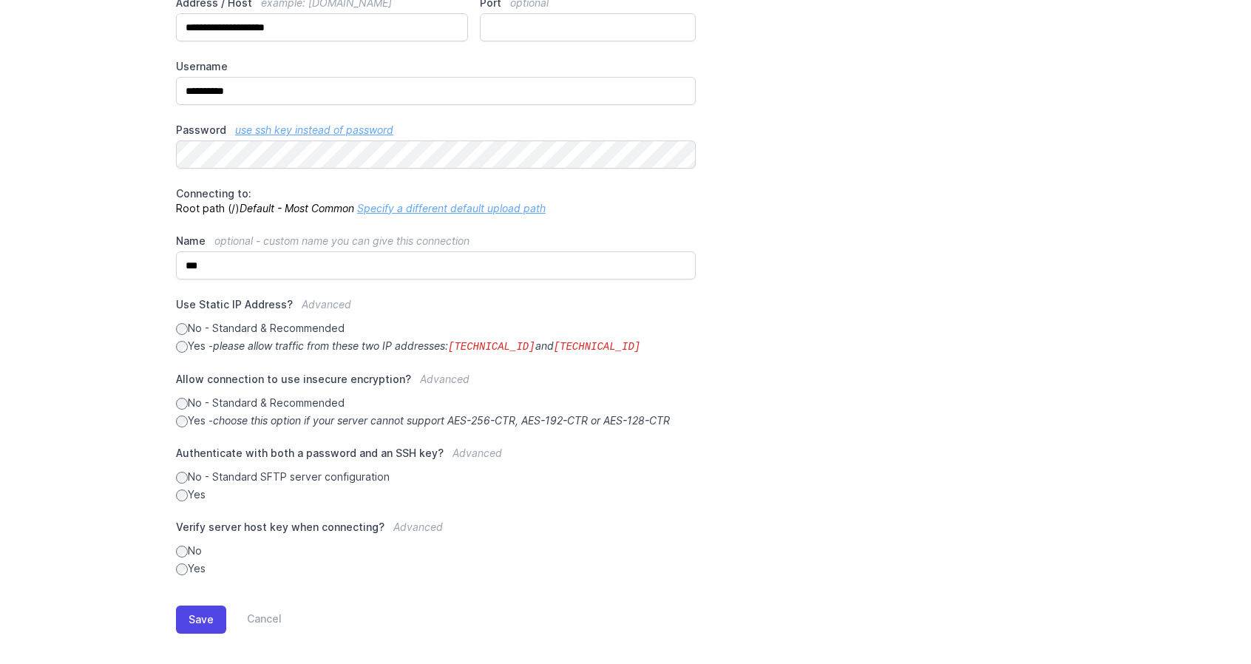
click at [495, 341] on code "[TECHNICAL_ID]" at bounding box center [491, 347] width 87 height 12
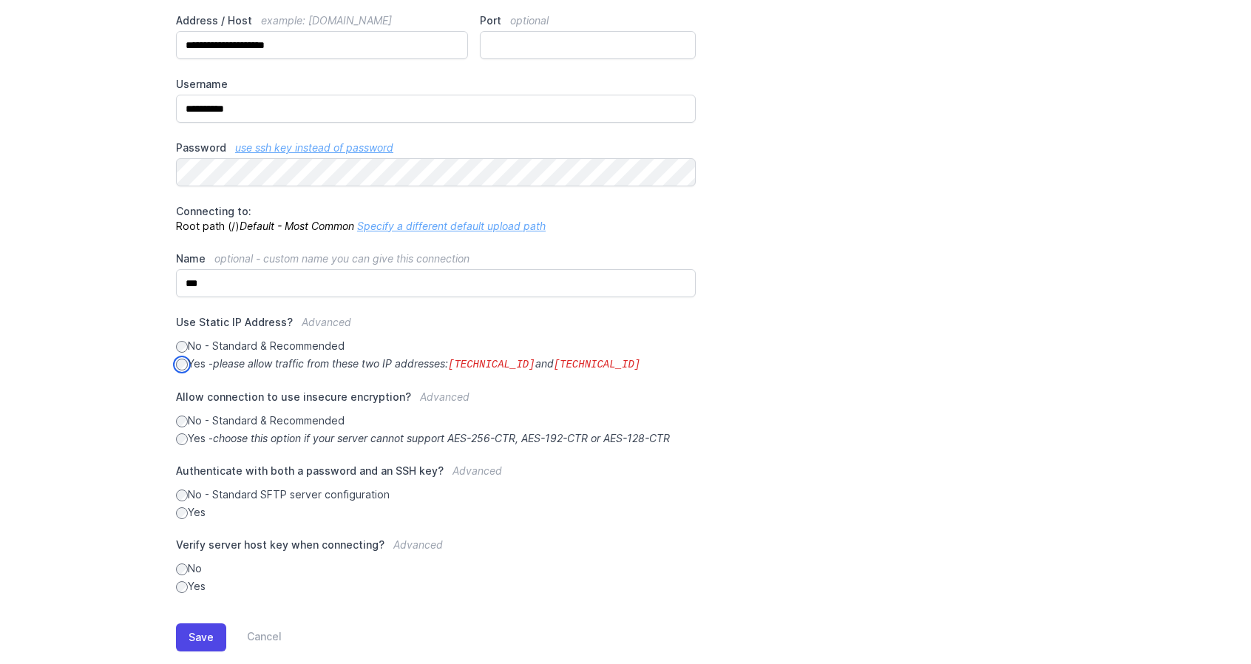
scroll to position [192, 0]
drag, startPoint x: 288, startPoint y: 529, endPoint x: 863, endPoint y: 350, distance: 602.3
click at [863, 350] on div "**********" at bounding box center [625, 273] width 899 height 640
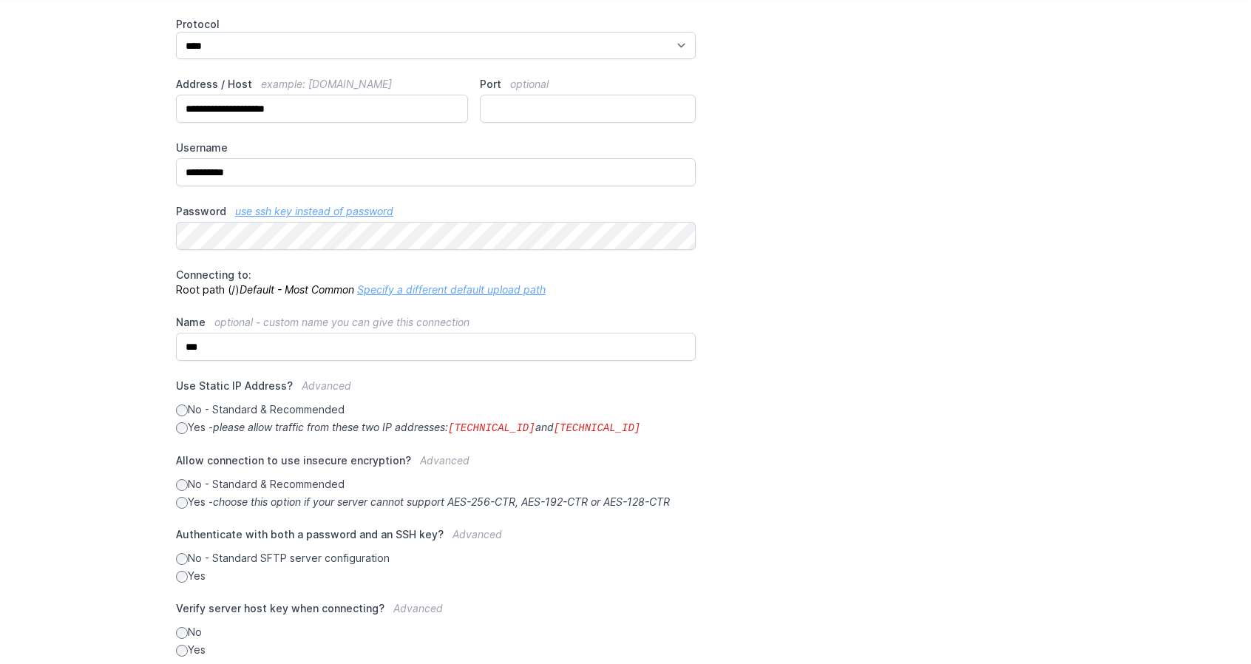
scroll to position [124, 0]
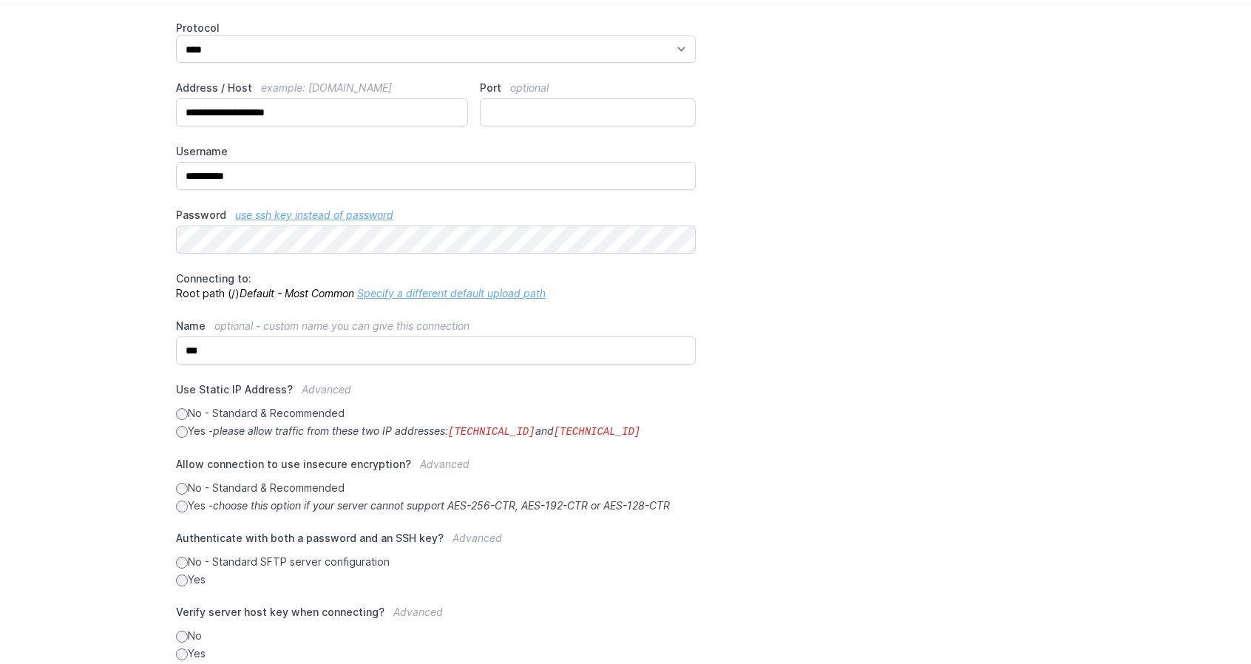
click at [403, 298] on link "Specify a different default upload path" at bounding box center [451, 293] width 189 height 13
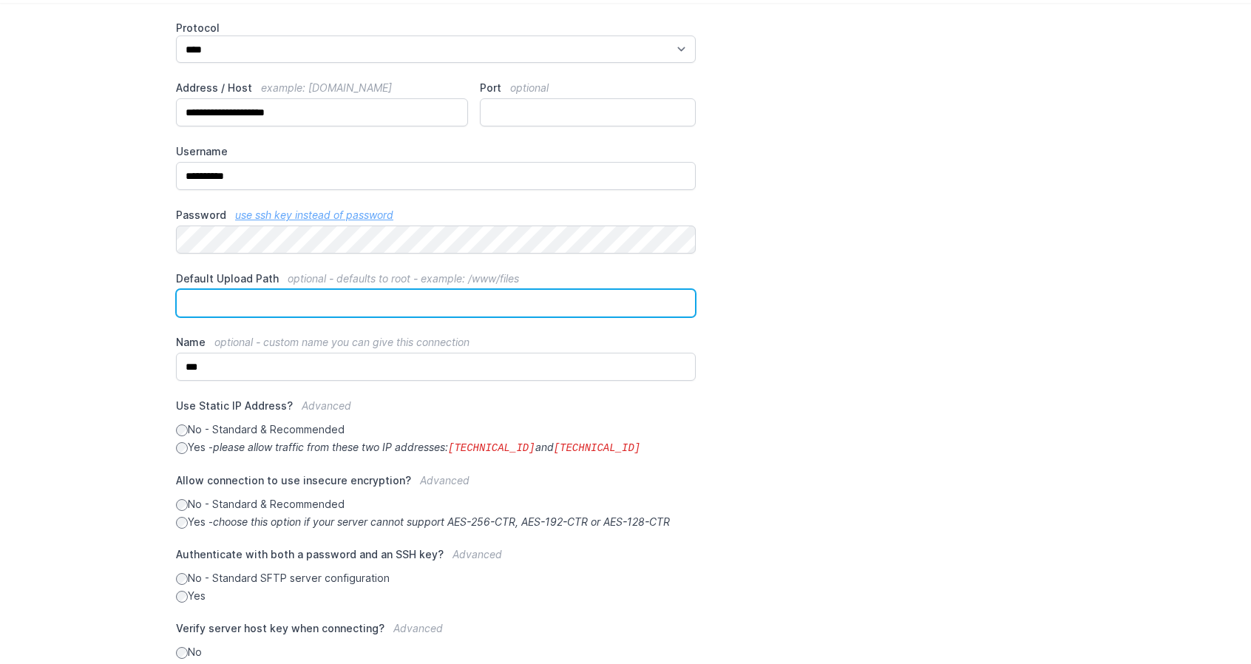
click at [309, 309] on input "Default Upload Path optional - defaults to root - example: /www/files" at bounding box center [436, 303] width 520 height 28
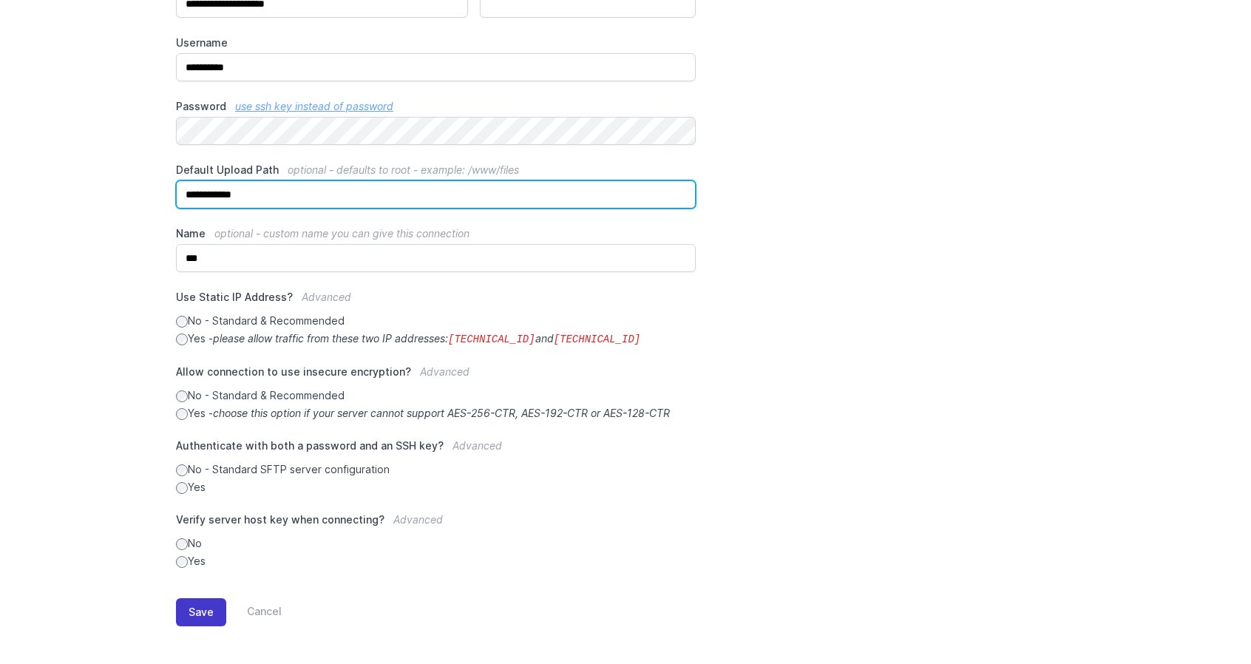
type input "**********"
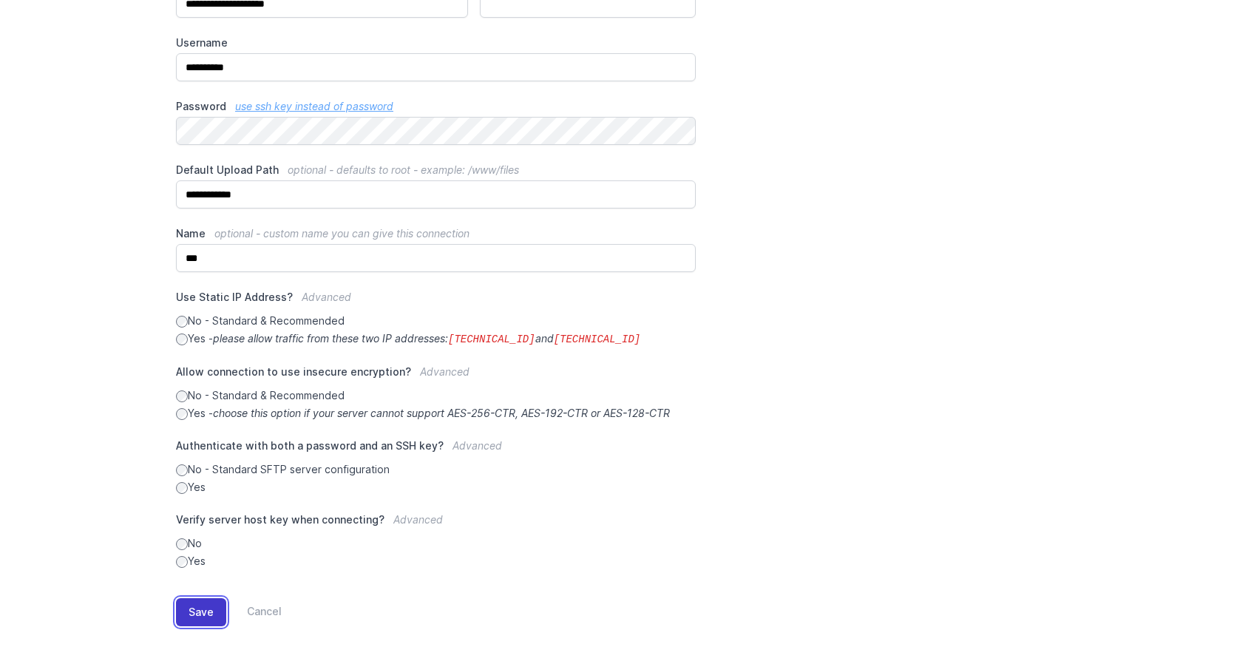
click at [214, 612] on button "Save" at bounding box center [201, 612] width 50 height 28
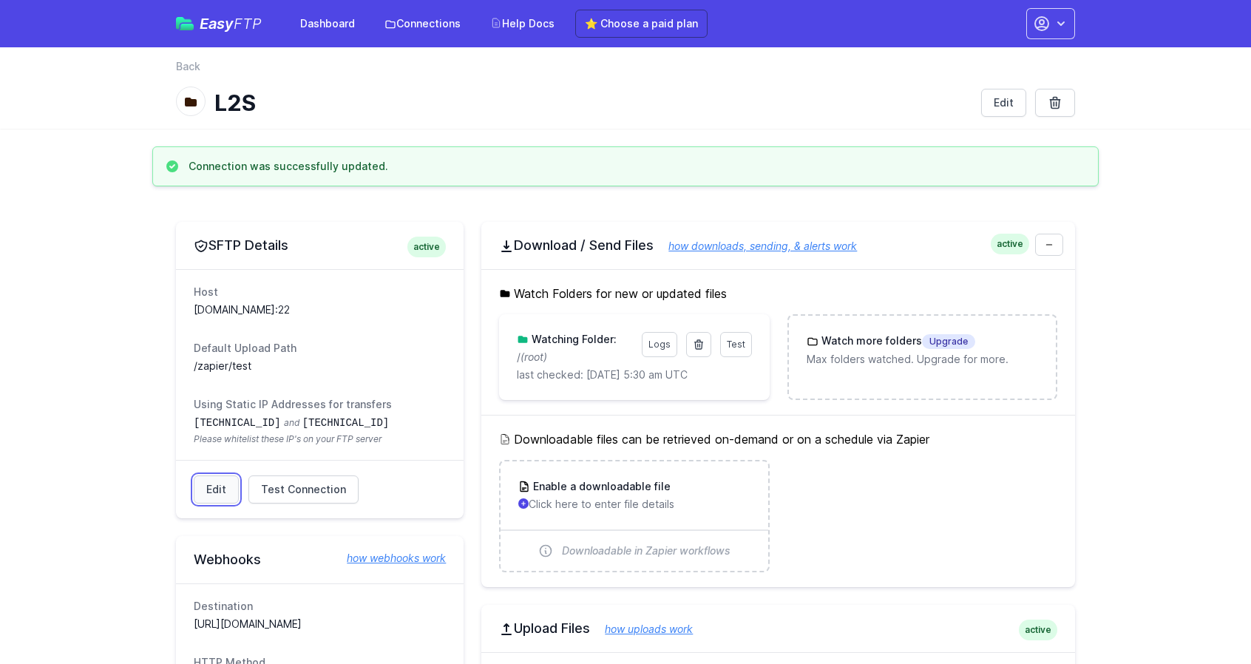
click at [211, 483] on link "Edit" at bounding box center [216, 489] width 45 height 28
click at [308, 493] on span "Test Connection" at bounding box center [303, 489] width 85 height 15
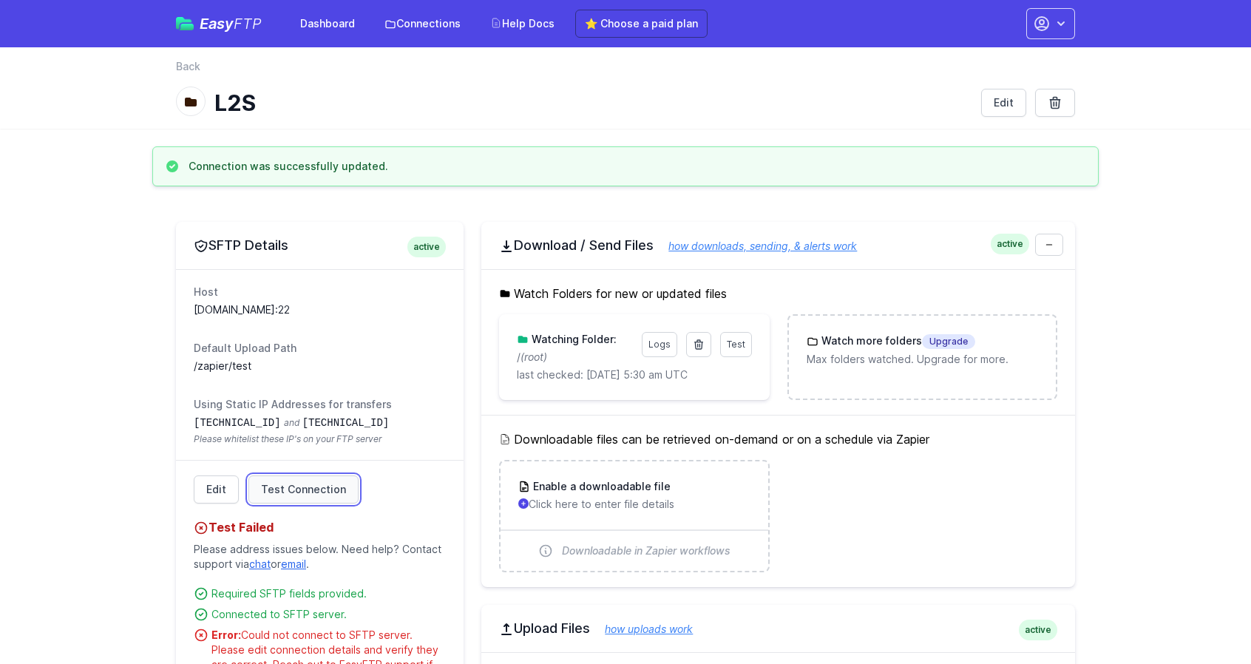
scroll to position [165, 0]
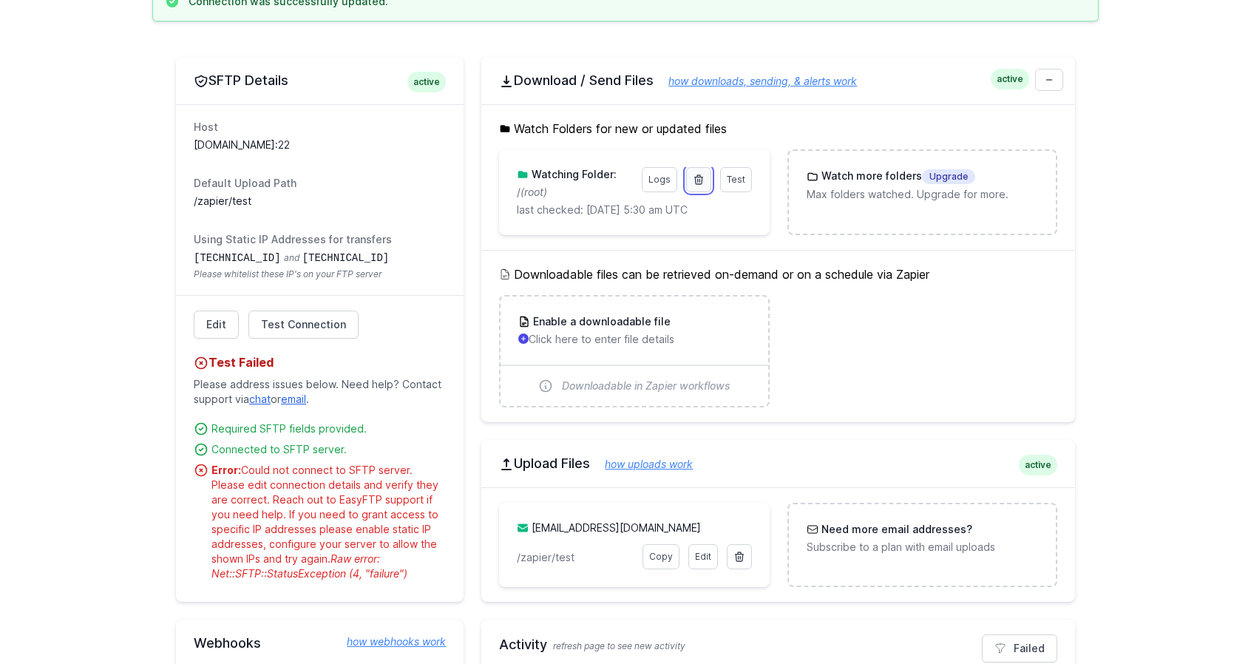
click at [699, 183] on icon at bounding box center [698, 179] width 8 height 9
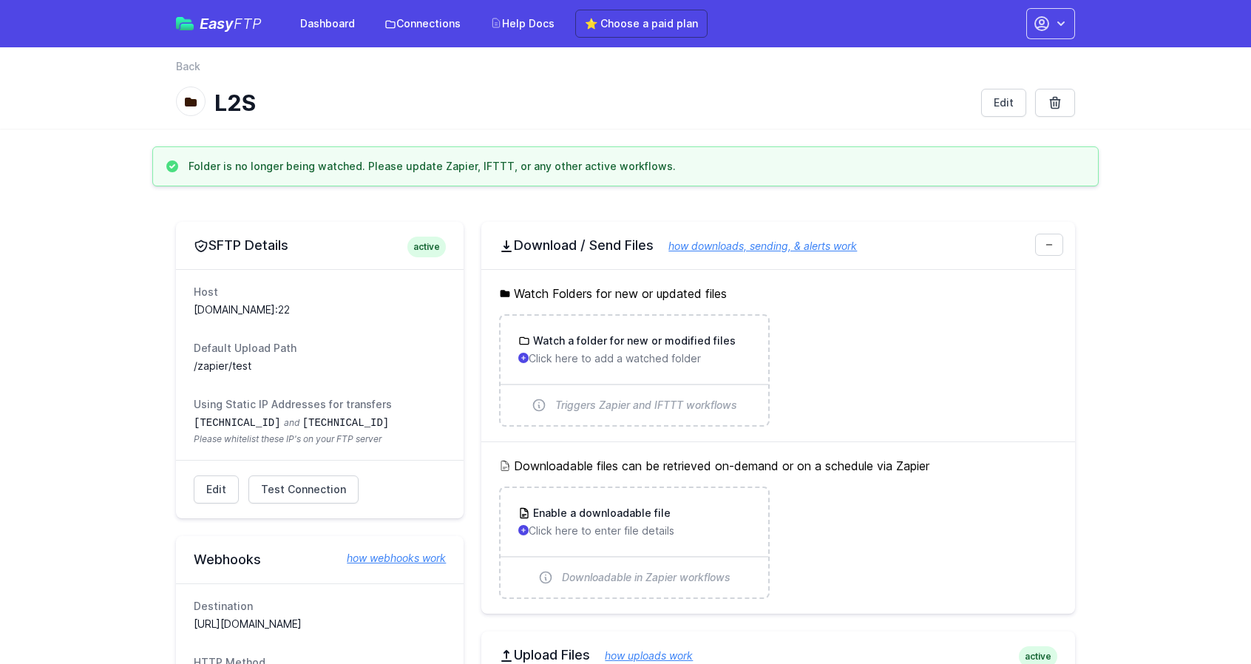
drag, startPoint x: 195, startPoint y: 361, endPoint x: 297, endPoint y: 363, distance: 102.0
click at [297, 363] on dd "/zapier/test" at bounding box center [320, 366] width 252 height 15
copy dd "/zapier/test"
click at [588, 358] on p "Click here to add a watched folder" at bounding box center [633, 358] width 231 height 15
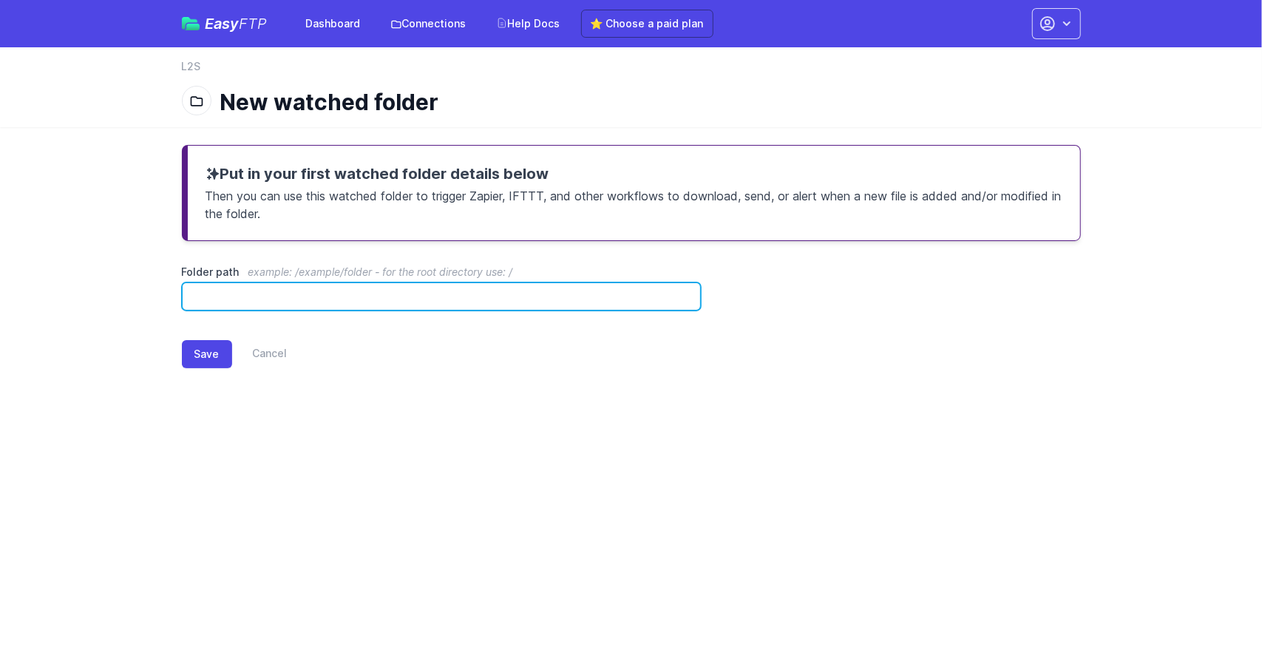
click at [287, 307] on input "Folder path example: /example/folder - for the root directory use: /" at bounding box center [442, 296] width 520 height 28
paste input "**********"
type input "**********"
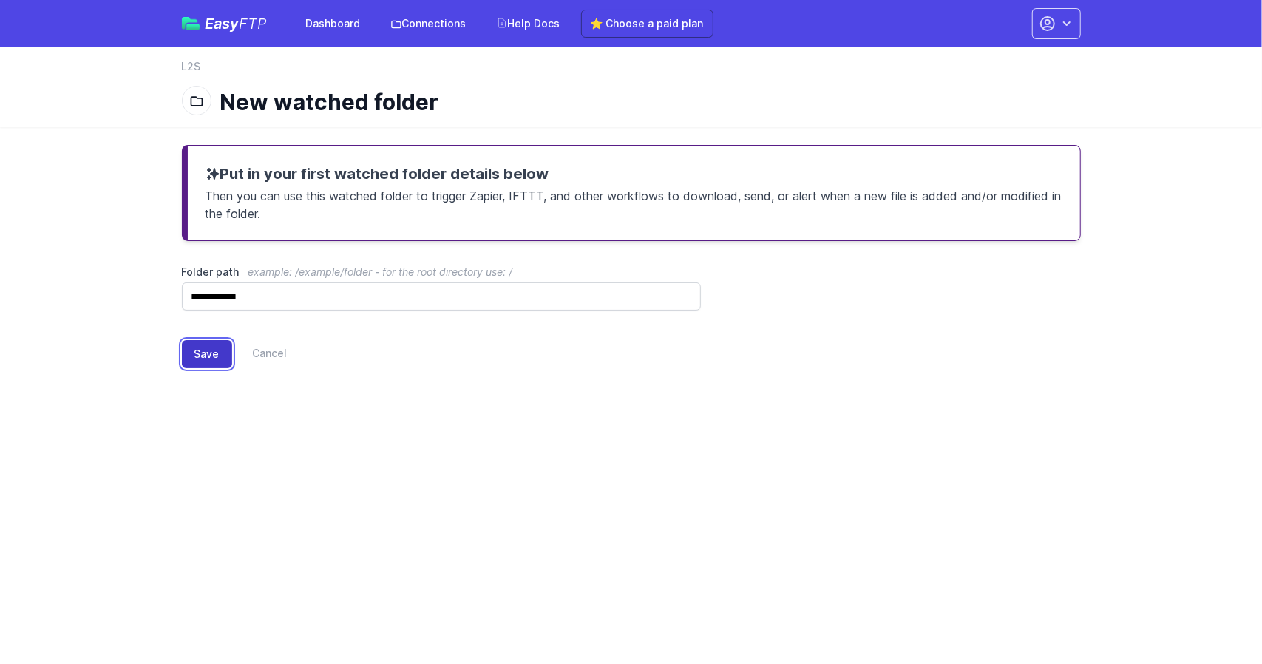
click at [200, 347] on button "Save" at bounding box center [207, 354] width 50 height 28
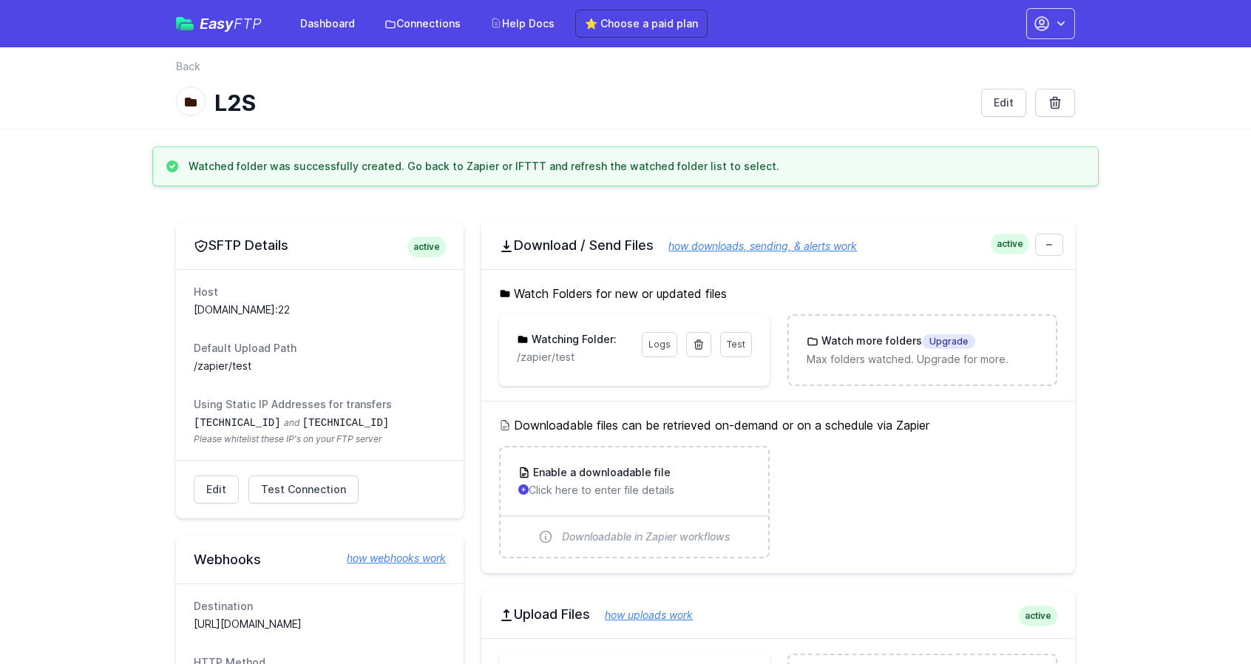
scroll to position [90, 0]
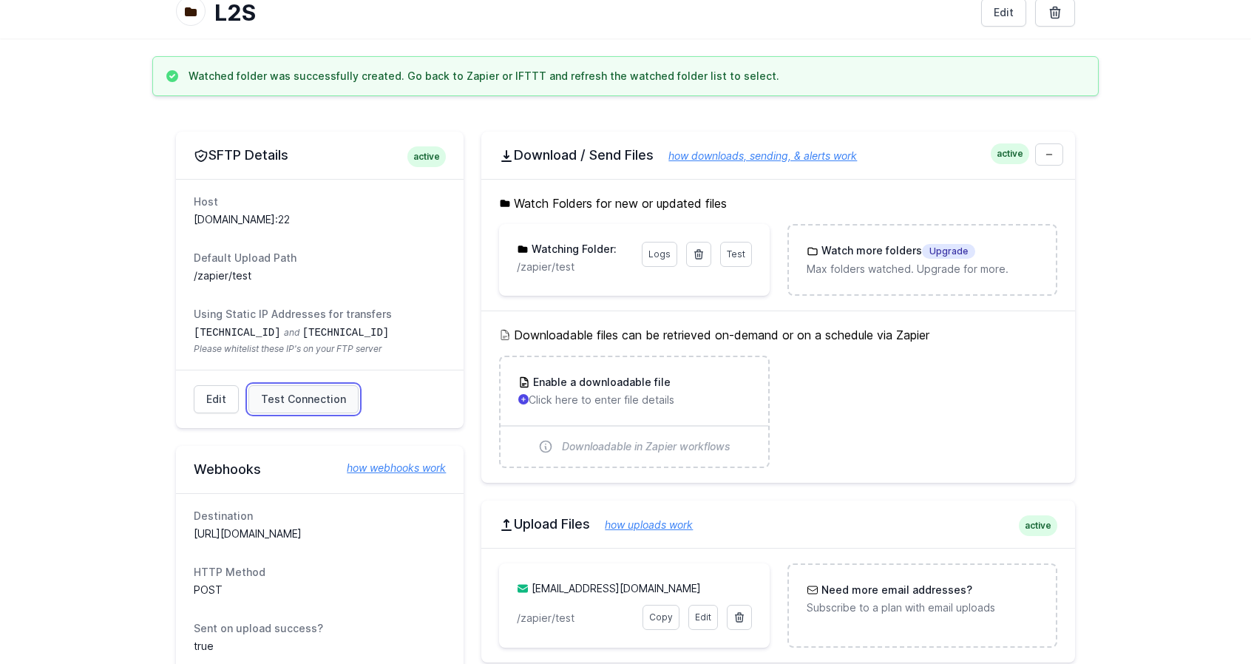
click at [285, 394] on span "Test Connection" at bounding box center [303, 399] width 85 height 15
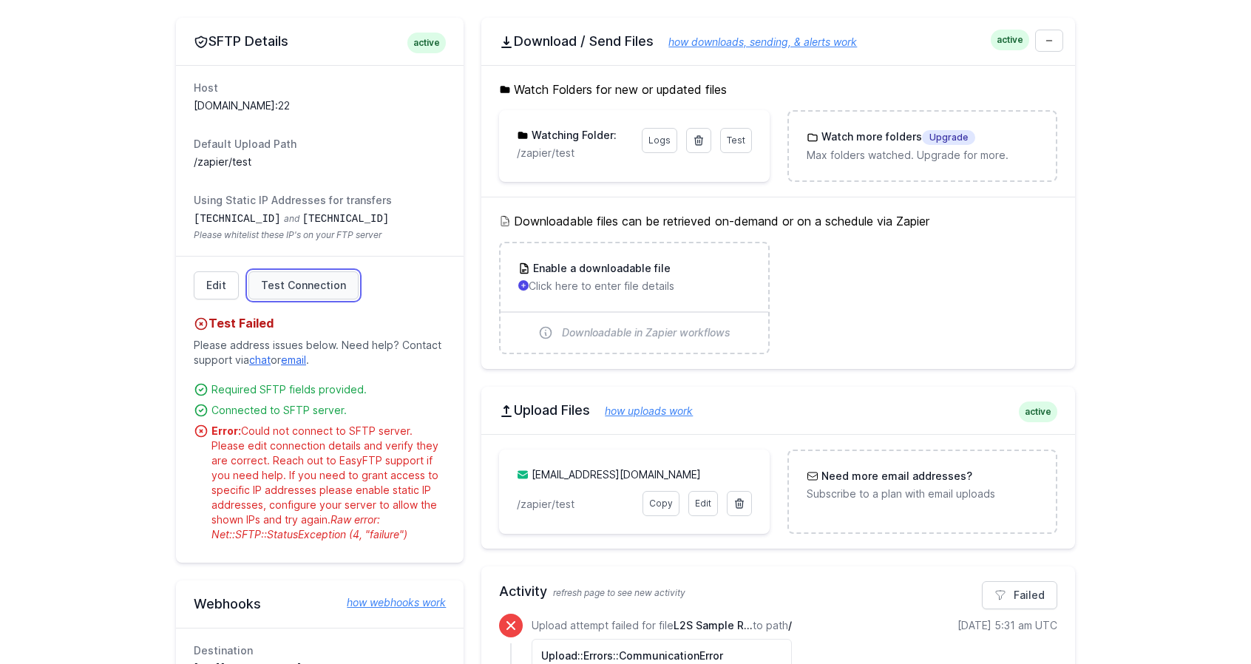
scroll to position [208, 0]
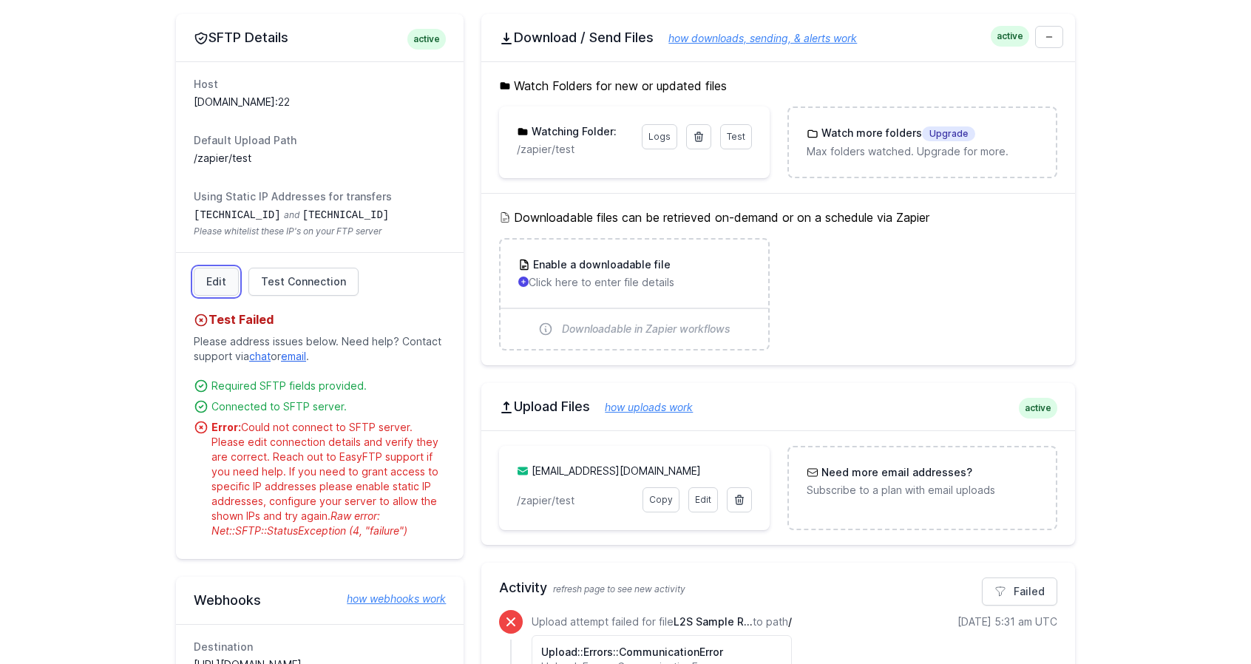
click at [210, 282] on link "Edit" at bounding box center [216, 282] width 45 height 28
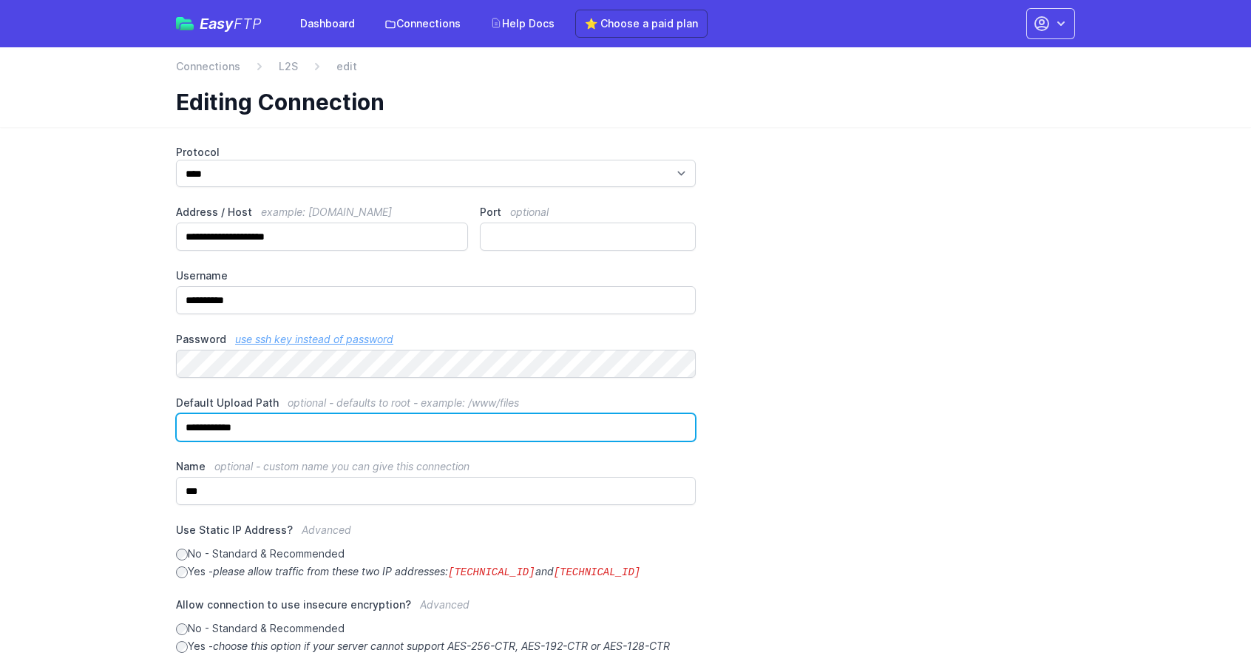
click at [261, 424] on input "**********" at bounding box center [436, 427] width 520 height 28
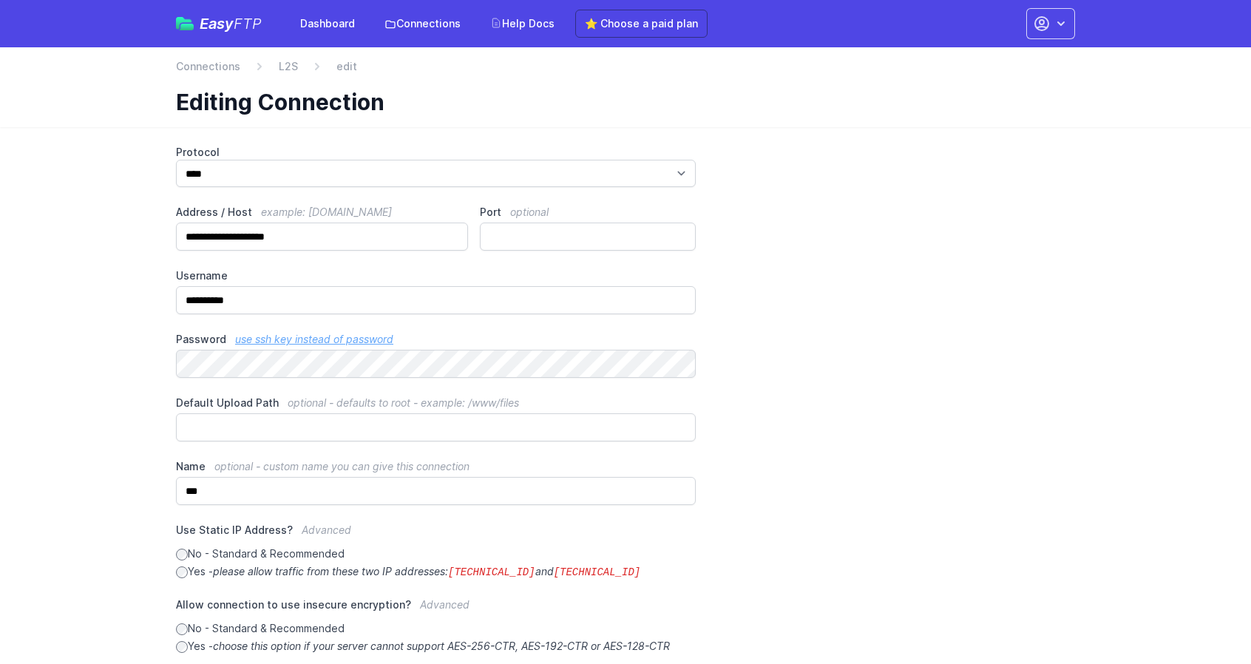
click at [366, 459] on label "Name optional - custom name you can give this connection" at bounding box center [436, 466] width 520 height 15
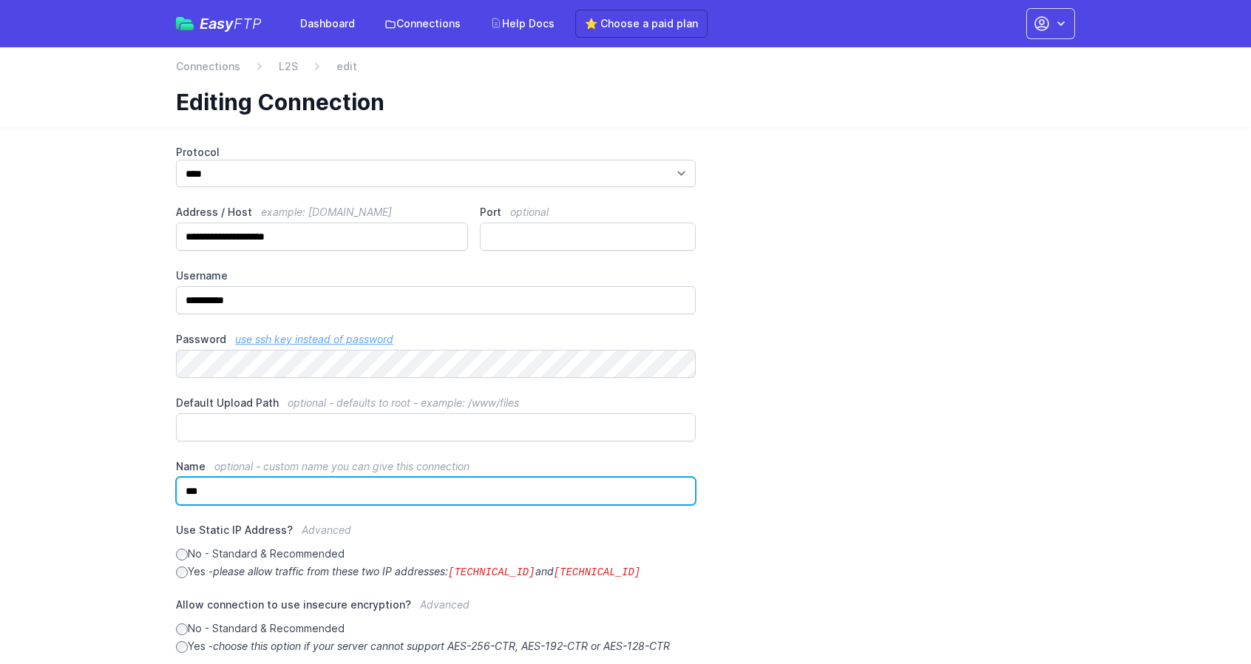
click at [366, 477] on input "***" at bounding box center [436, 491] width 520 height 28
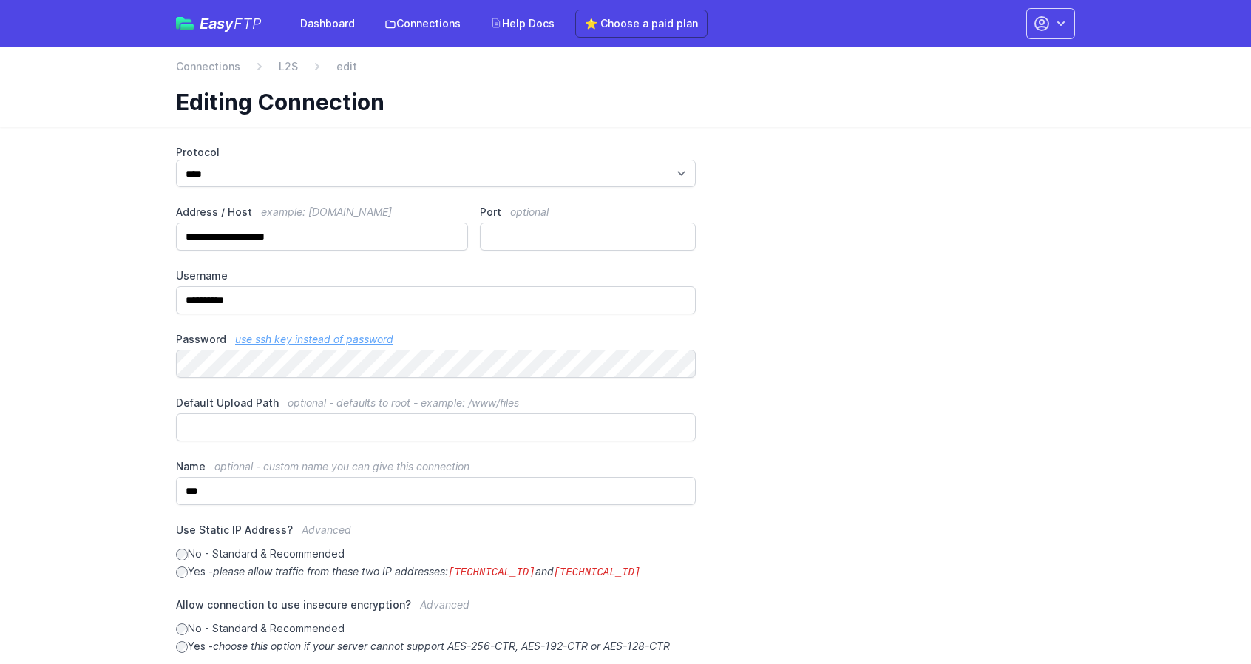
click at [340, 409] on div "Default Upload Path optional - defaults to root - example: /www/files" at bounding box center [436, 418] width 520 height 46
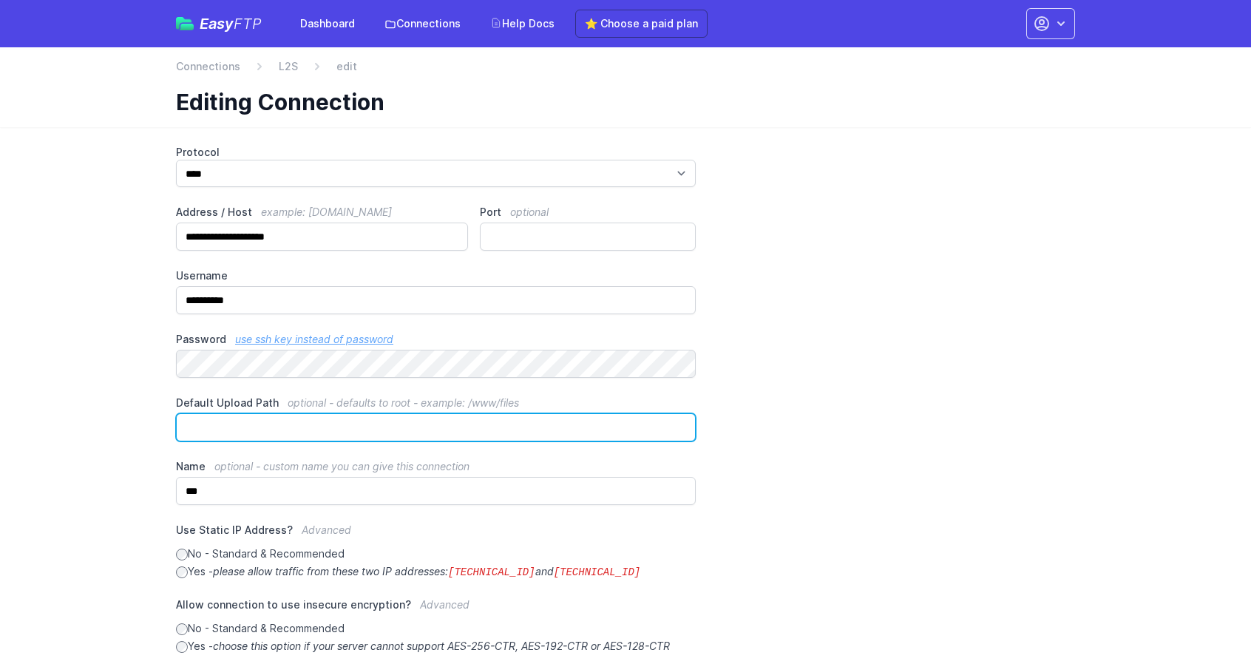
click at [305, 431] on input "Default Upload Path optional - defaults to root - example: /www/files" at bounding box center [436, 427] width 520 height 28
type input "**********"
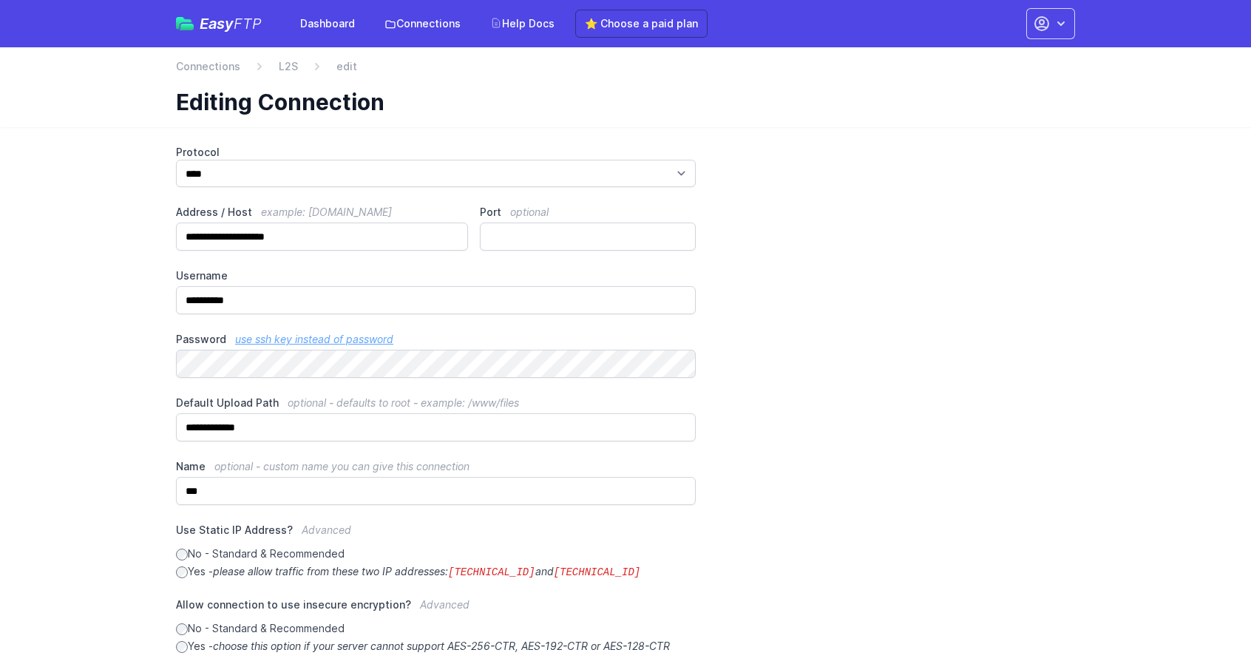
click at [294, 454] on div "**********" at bounding box center [625, 473] width 899 height 656
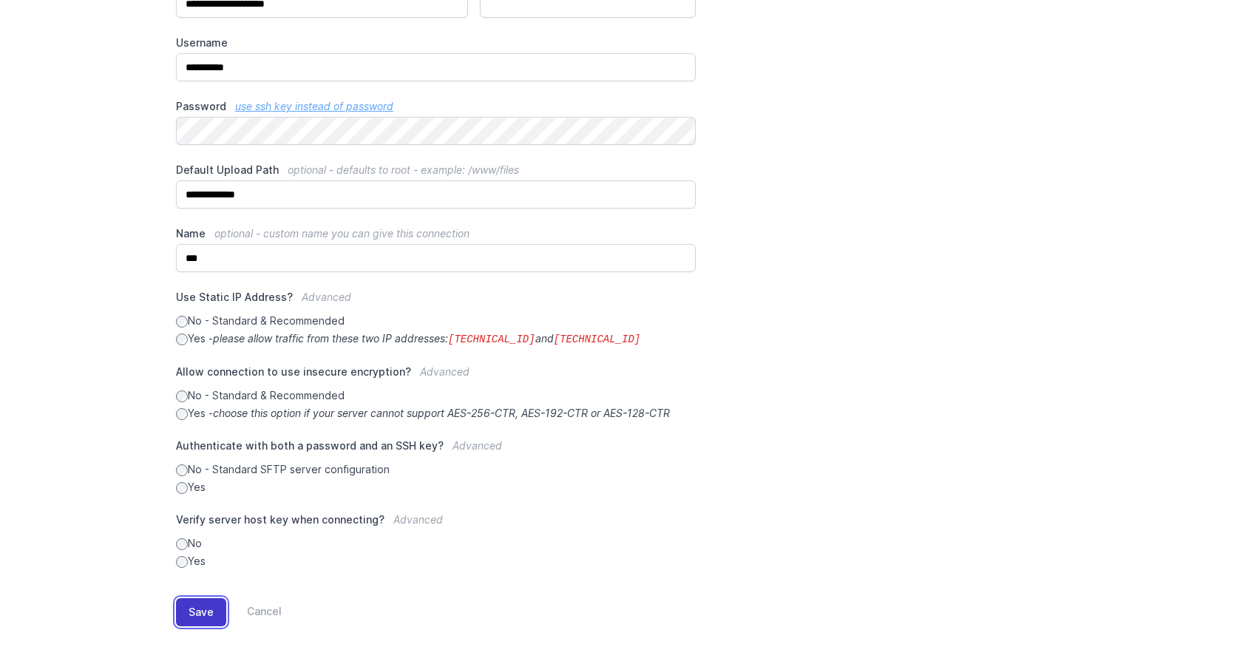
click at [200, 614] on button "Save" at bounding box center [201, 612] width 50 height 28
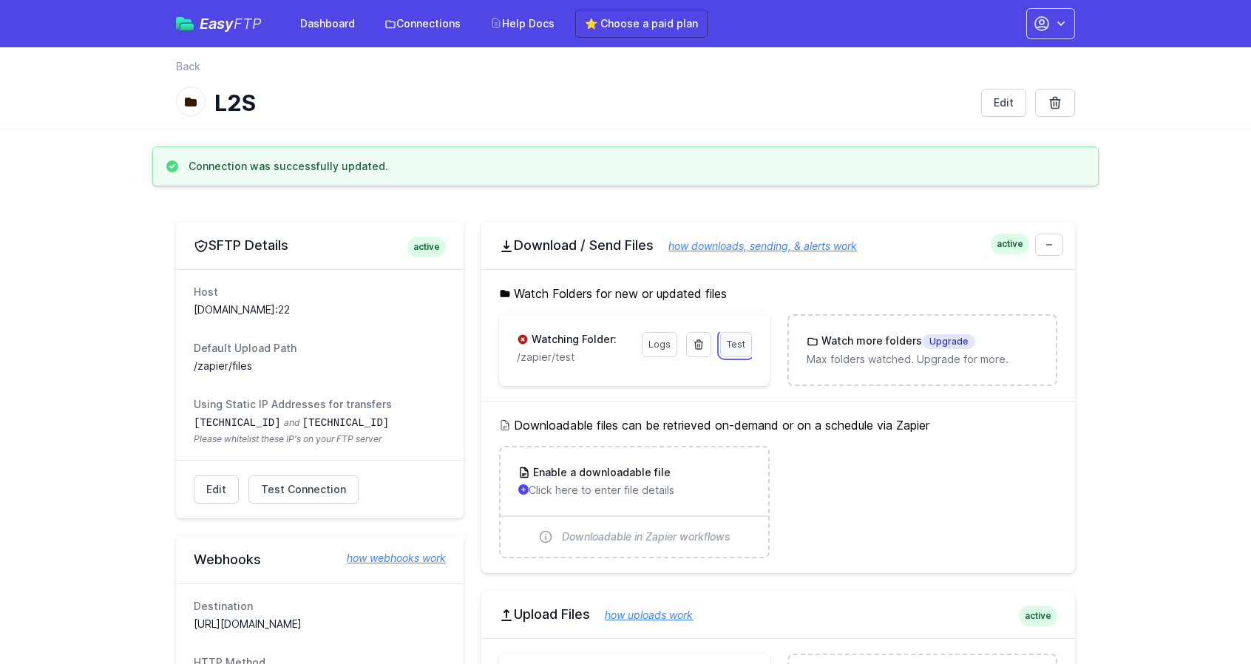
click at [739, 342] on span "Test" at bounding box center [736, 344] width 18 height 11
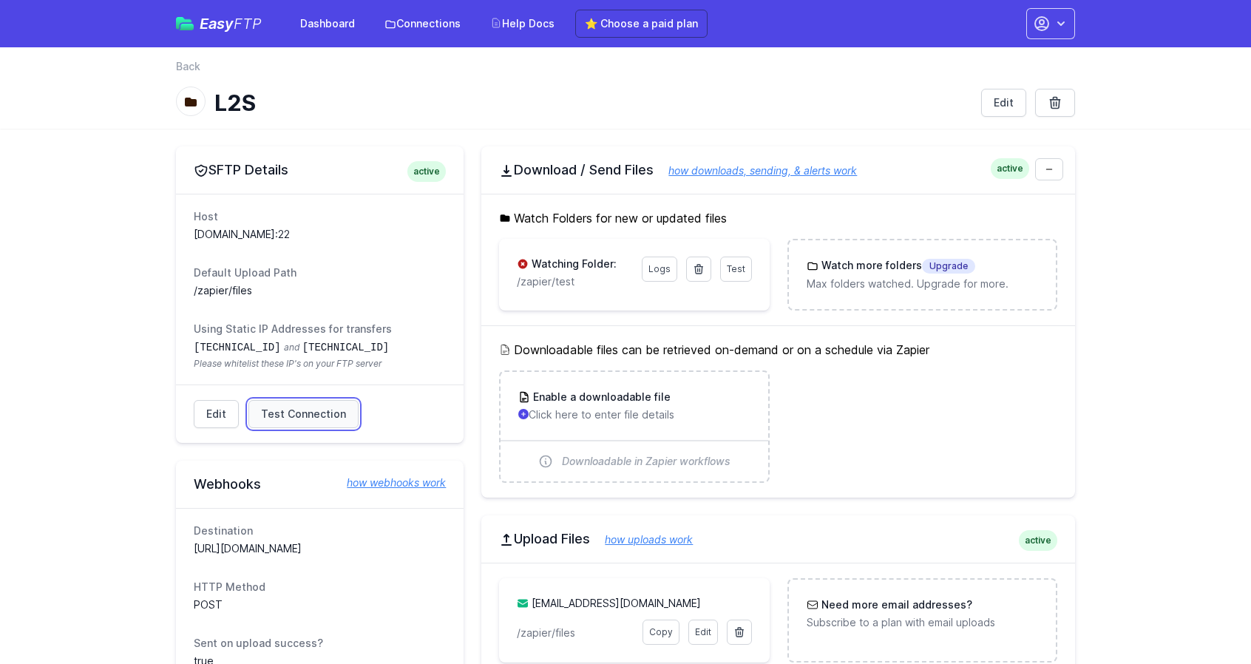
click at [289, 417] on span "Test Connection" at bounding box center [303, 414] width 85 height 15
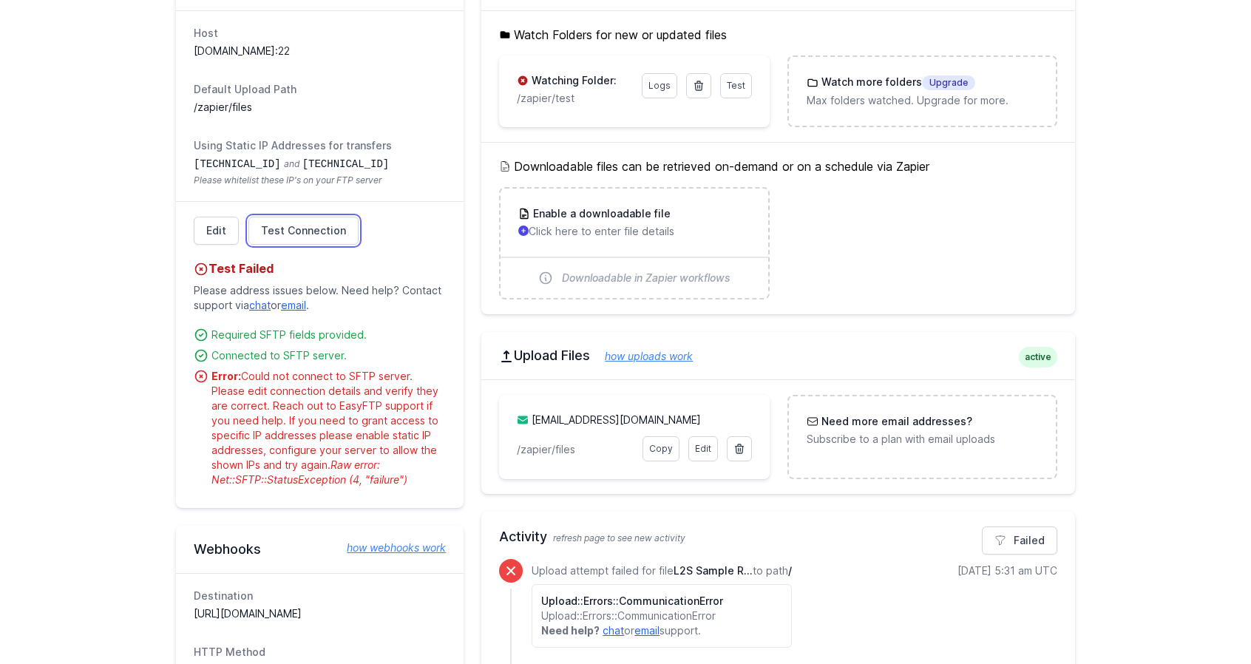
scroll to position [172, 0]
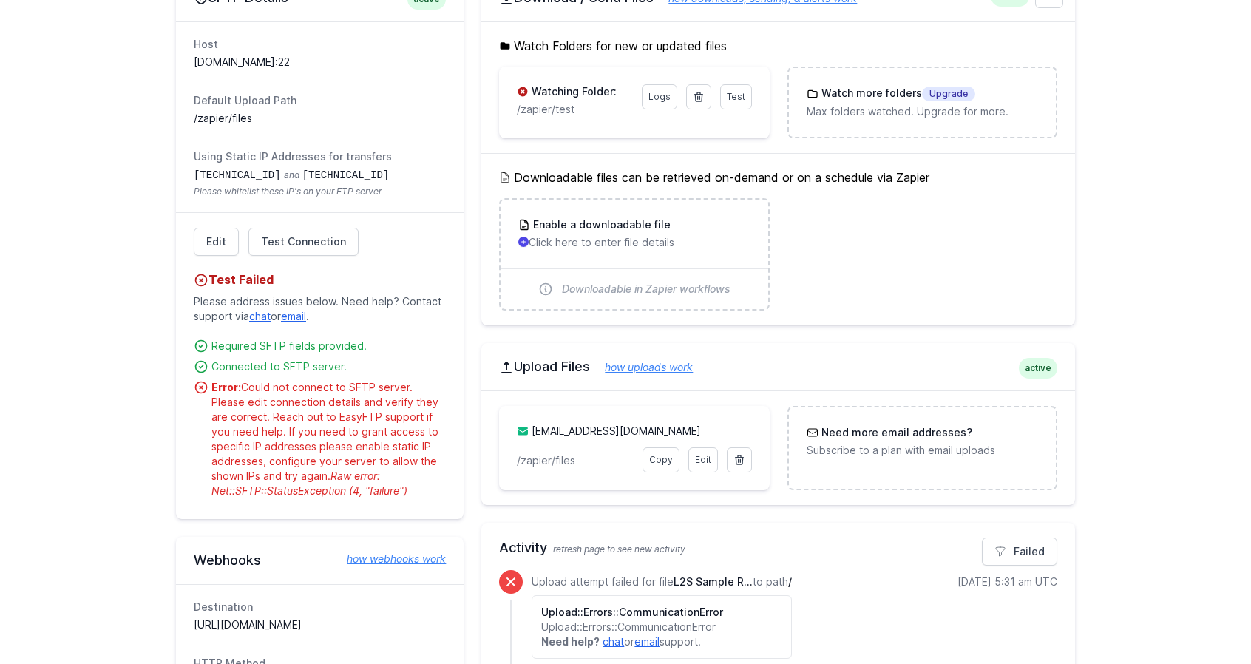
drag, startPoint x: 213, startPoint y: 489, endPoint x: 417, endPoint y: 487, distance: 204.0
click at [417, 487] on div "Error: Could not connect to SFTP server. Please edit connection details and ver…" at bounding box center [328, 439] width 234 height 118
copy span "Net::SFTP::StatusException (4, "failure")"
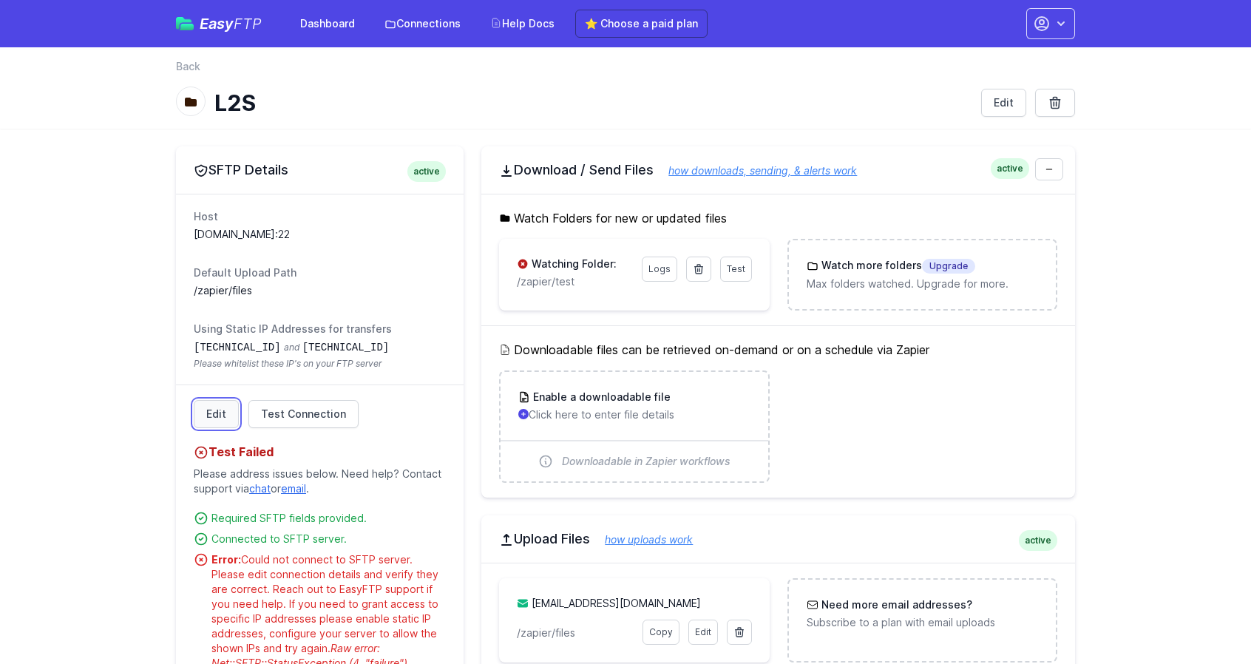
click at [208, 406] on link "Edit" at bounding box center [216, 414] width 45 height 28
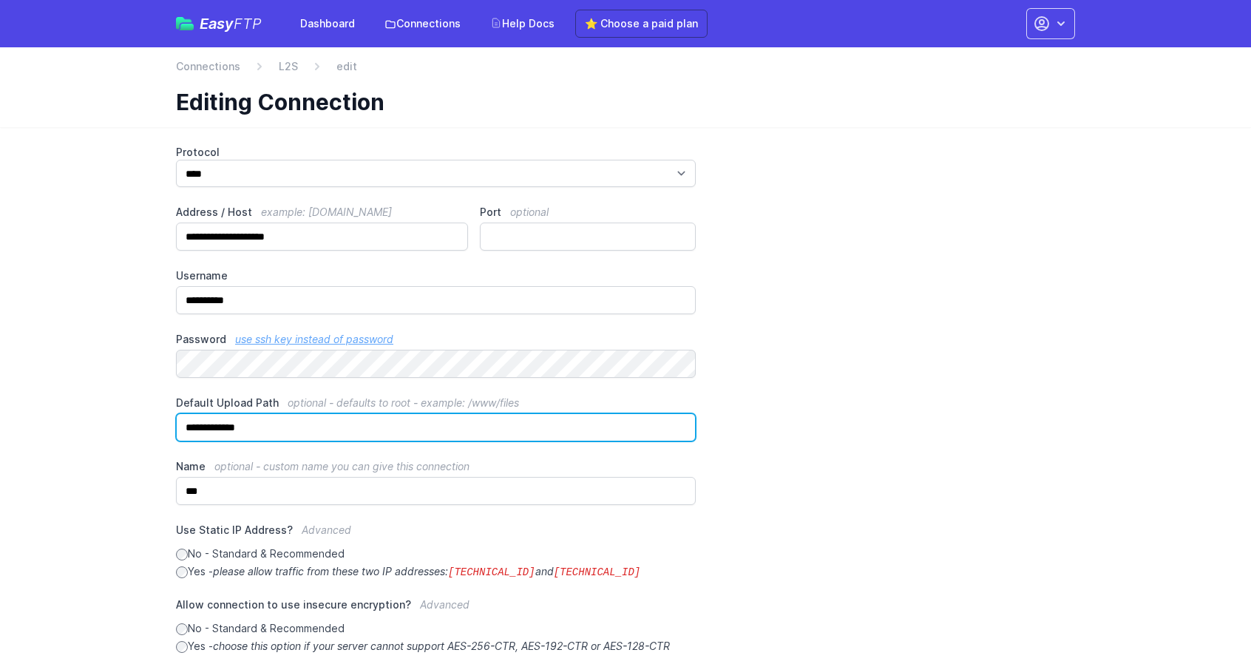
click at [245, 432] on input "**********" at bounding box center [436, 427] width 520 height 28
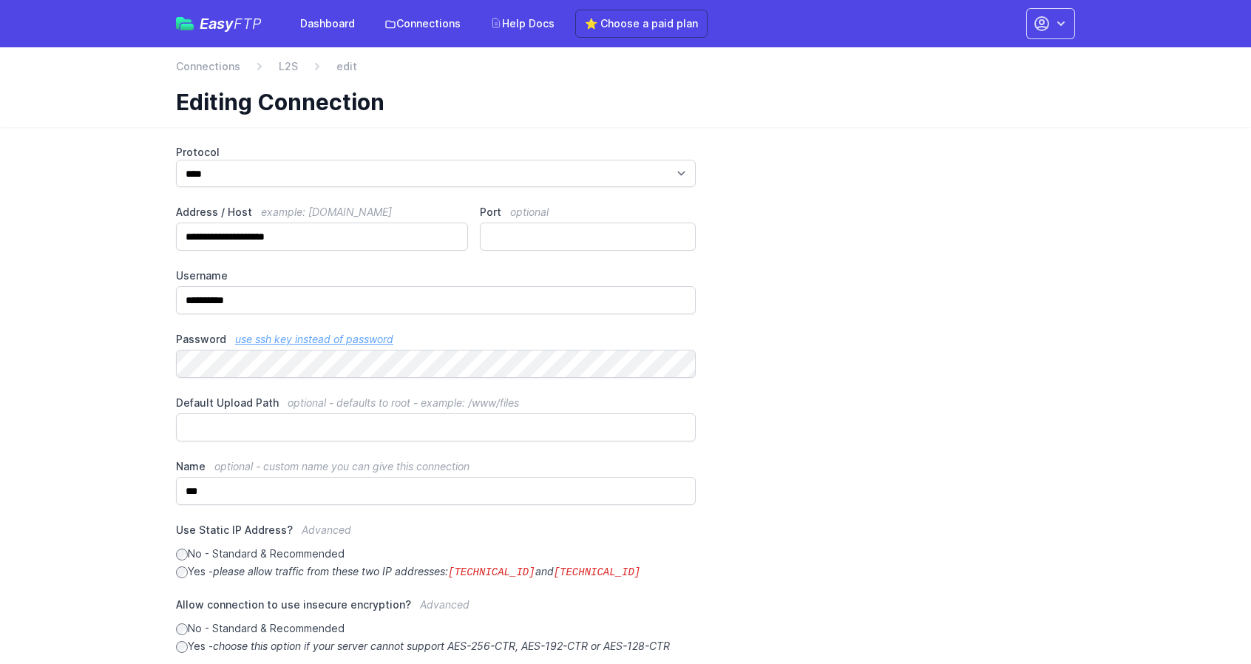
click at [893, 459] on div "**********" at bounding box center [625, 473] width 899 height 656
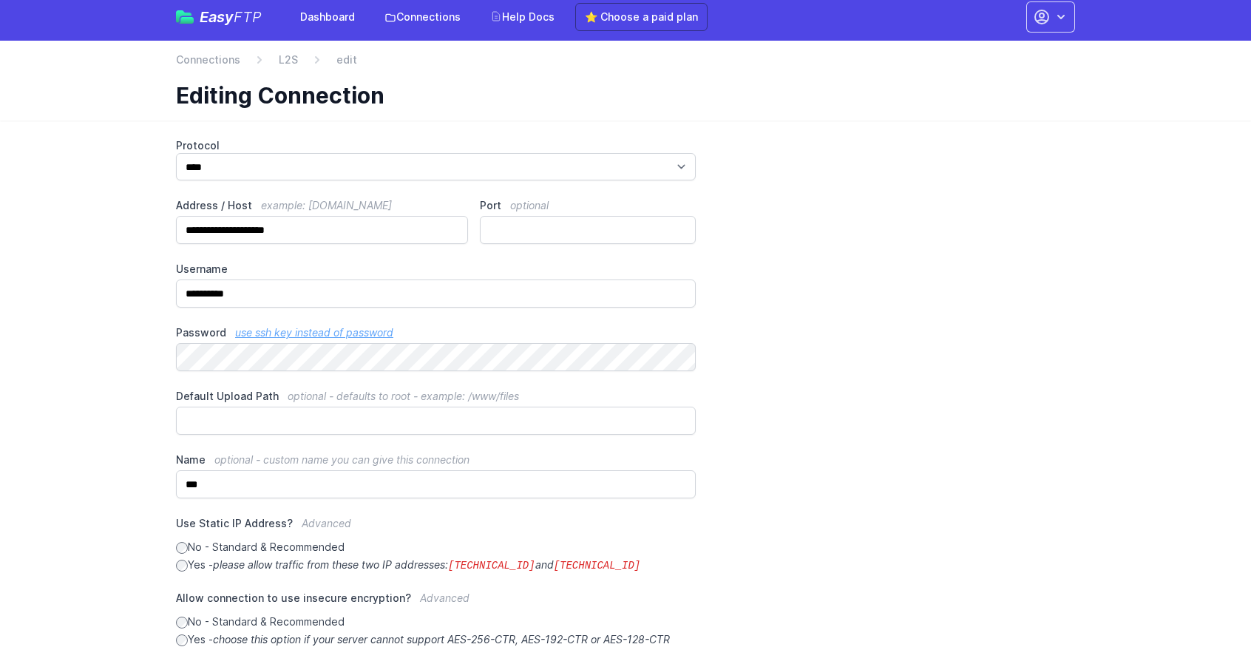
scroll to position [233, 0]
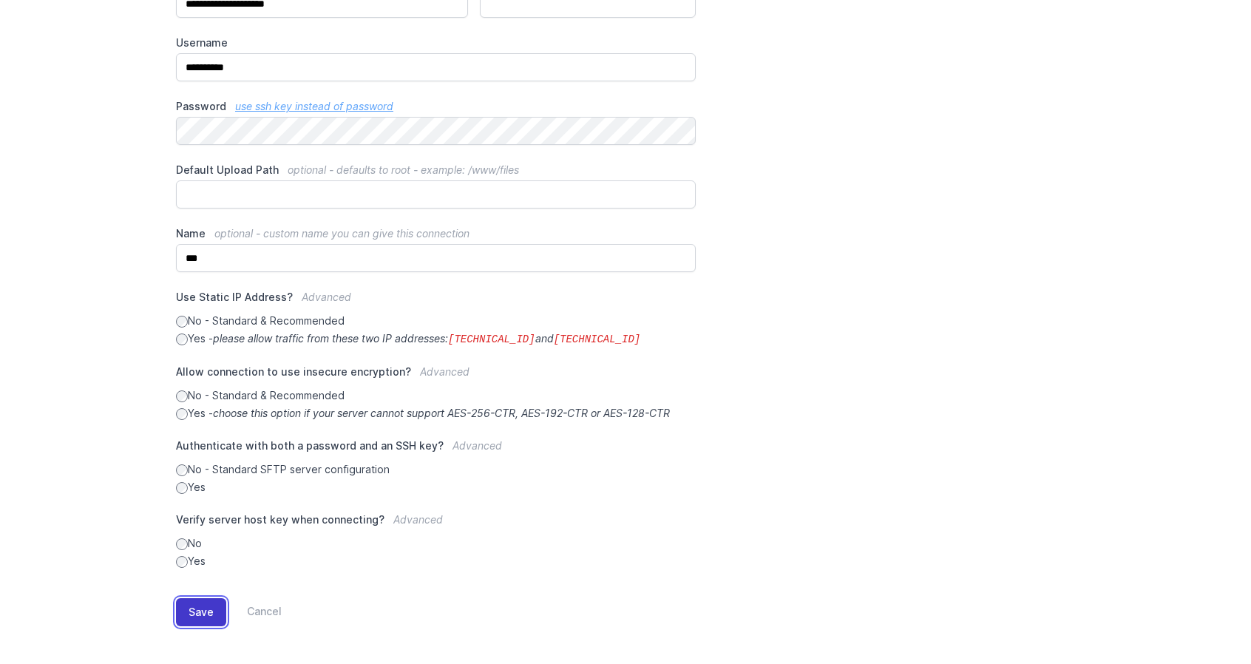
click at [185, 602] on button "Save" at bounding box center [201, 612] width 50 height 28
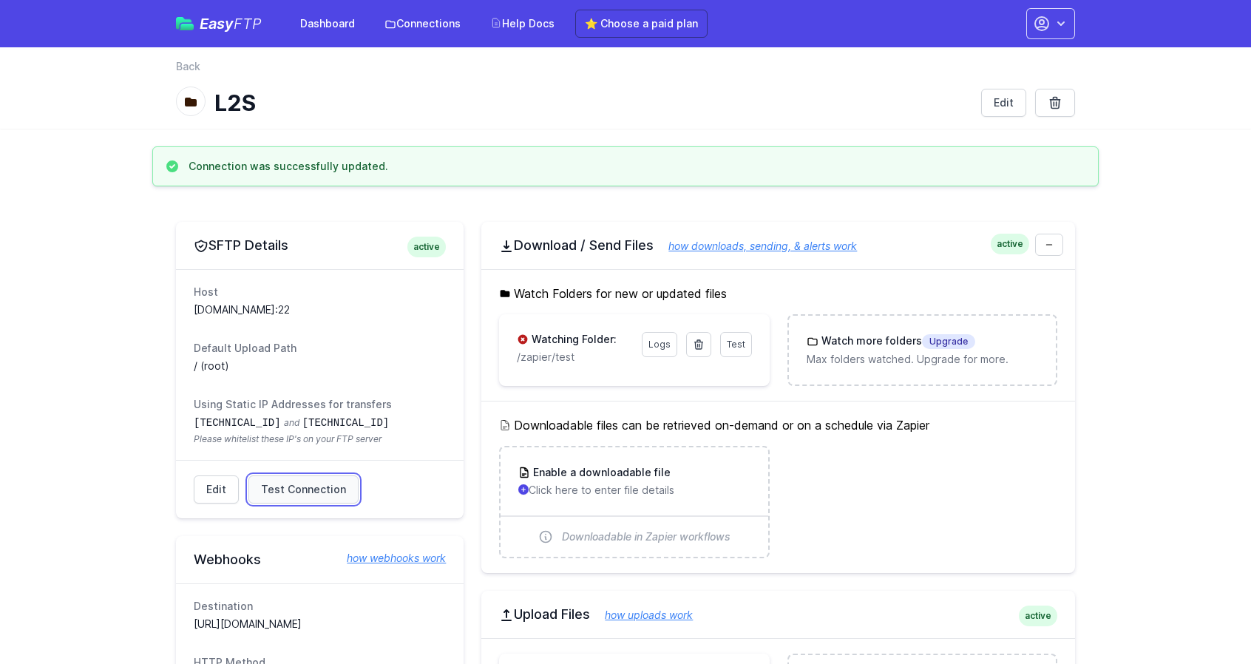
click at [300, 492] on span "Test Connection" at bounding box center [303, 489] width 85 height 15
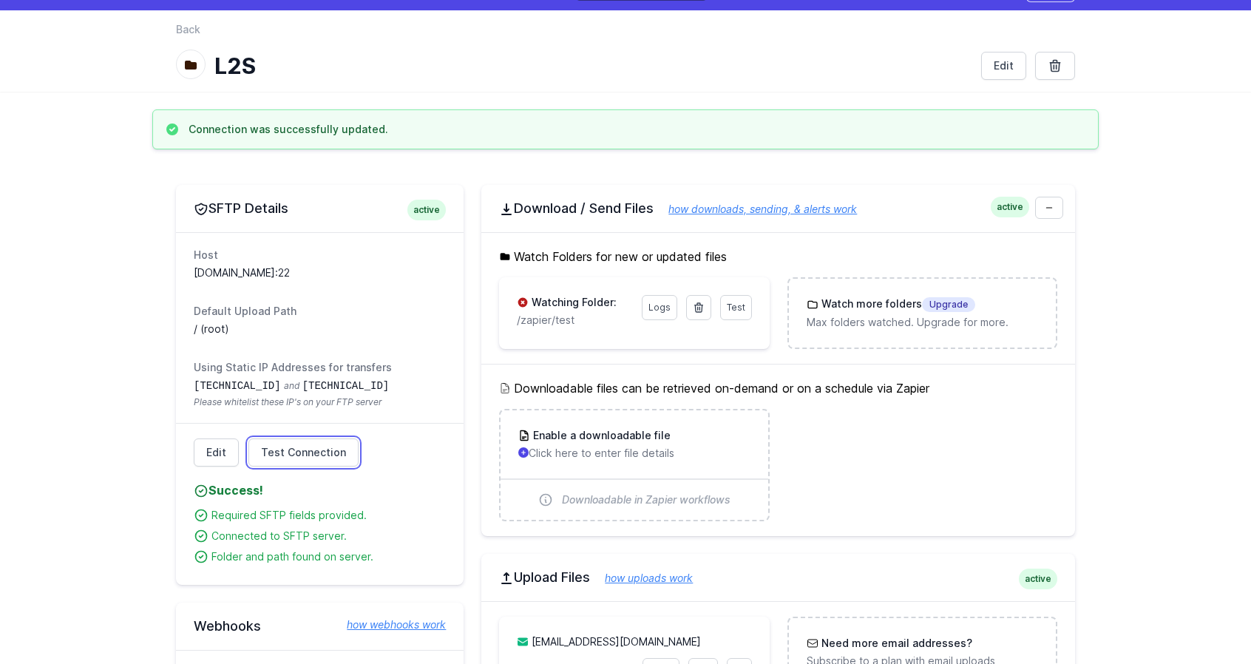
scroll to position [37, 0]
click at [734, 308] on span "Test" at bounding box center [736, 307] width 18 height 11
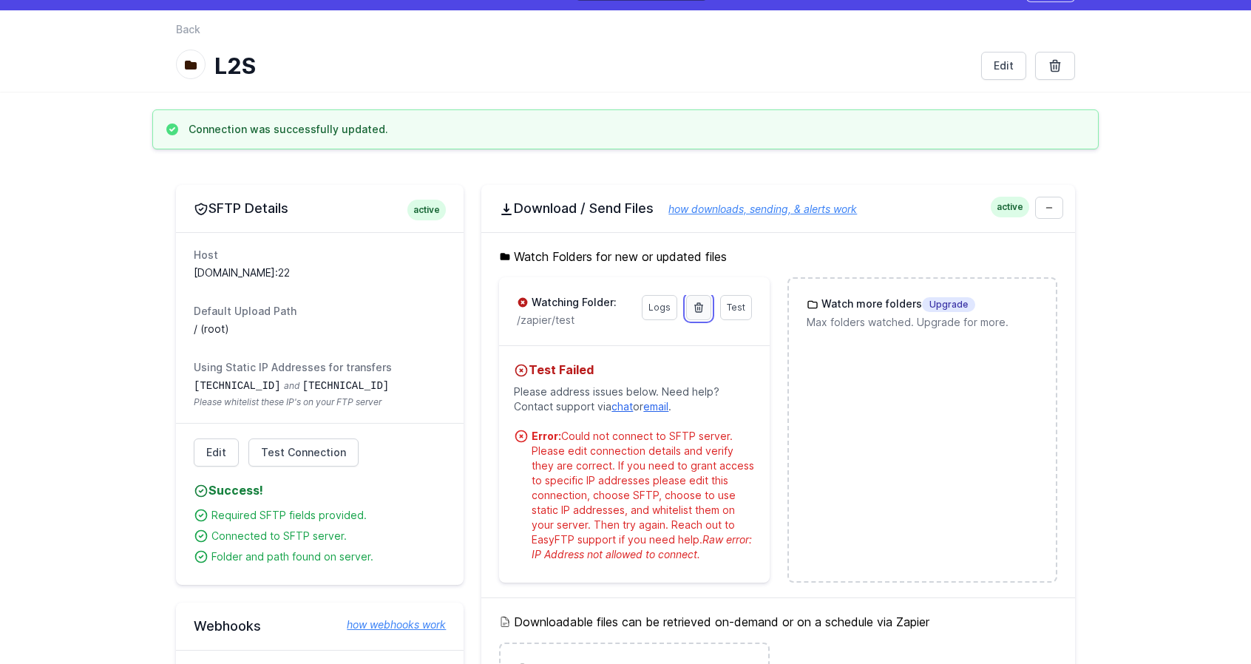
click at [699, 303] on icon at bounding box center [698, 307] width 8 height 9
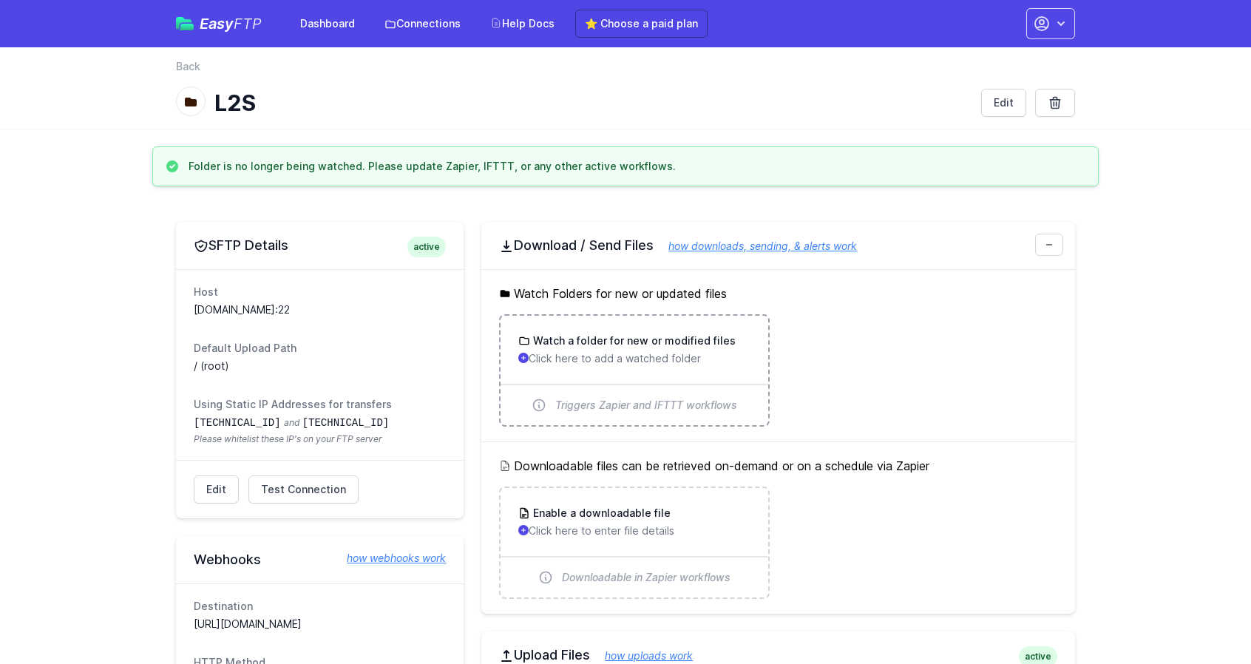
click at [541, 356] on p "Click here to add a watched folder" at bounding box center [633, 358] width 231 height 15
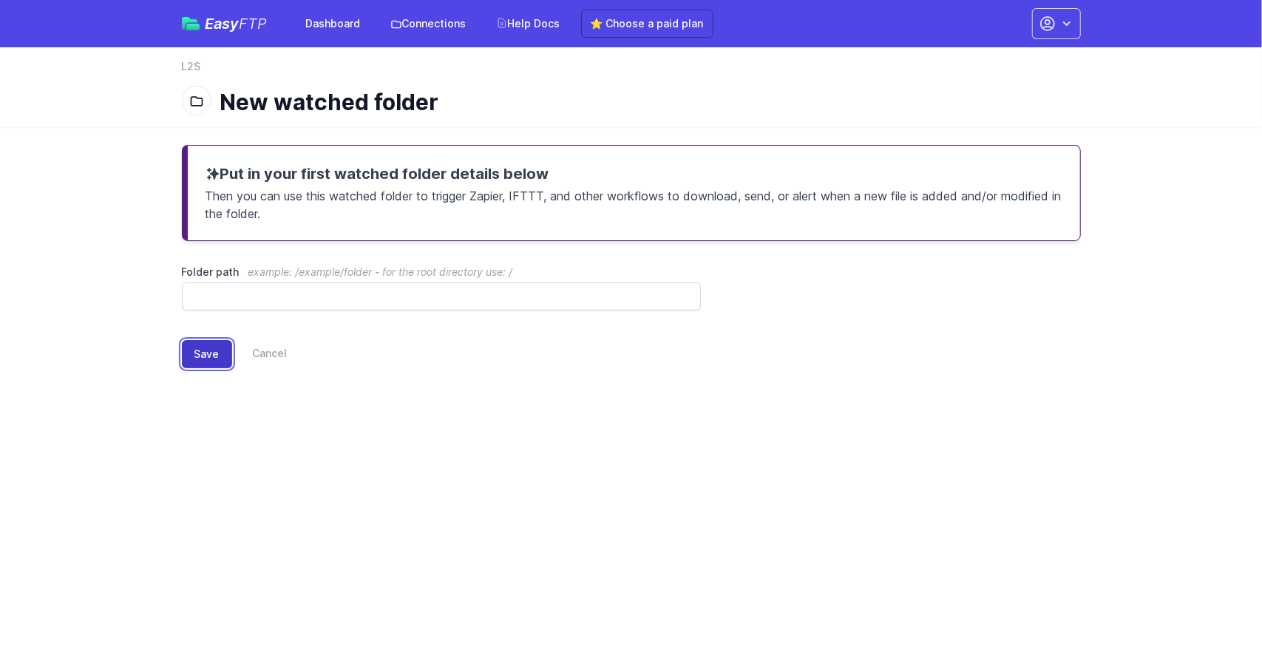
click at [211, 357] on button "Save" at bounding box center [207, 354] width 50 height 28
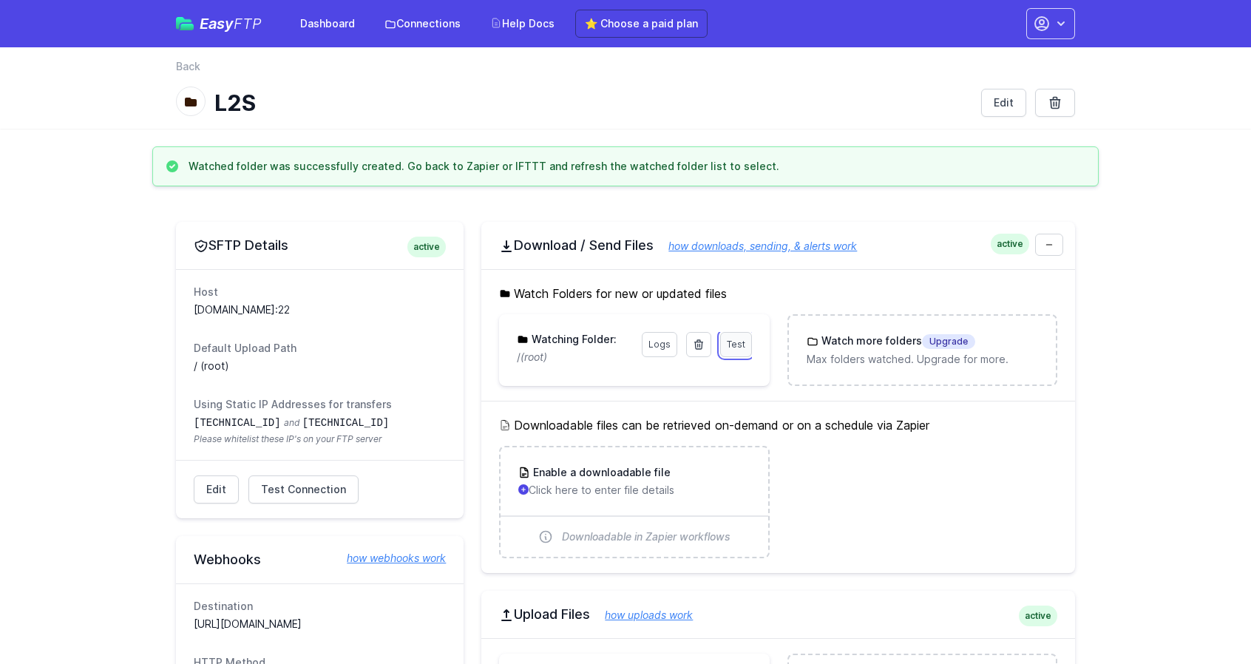
click at [732, 339] on span "Test" at bounding box center [736, 344] width 18 height 11
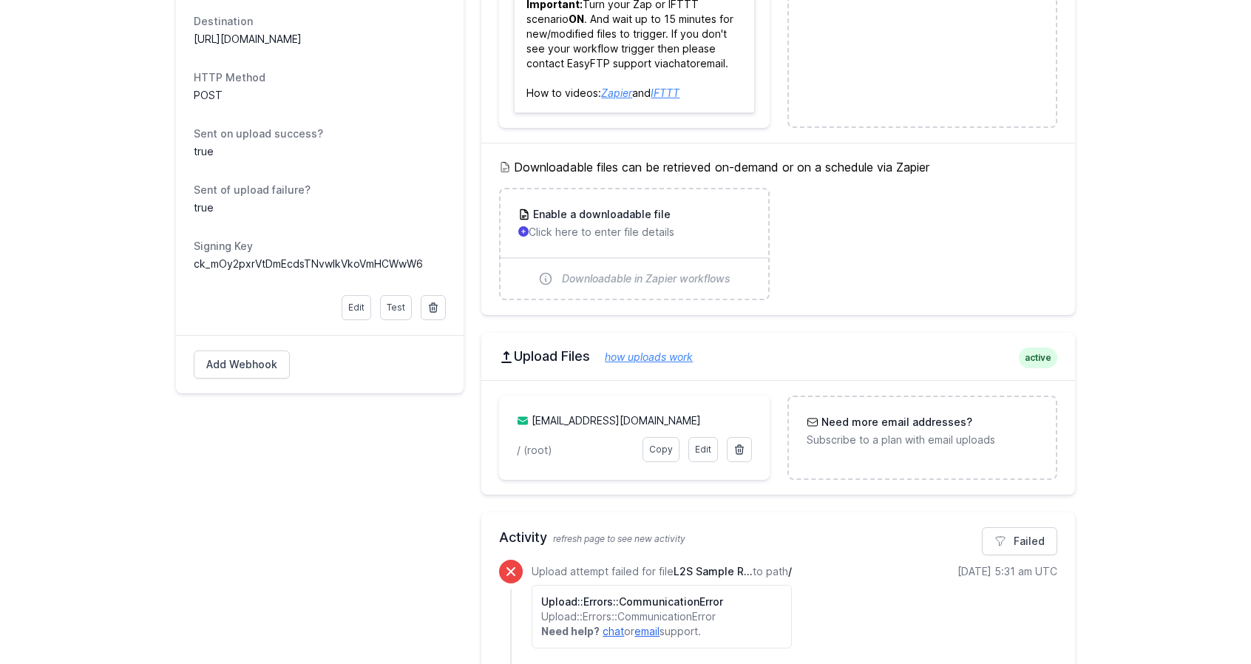
scroll to position [693, 0]
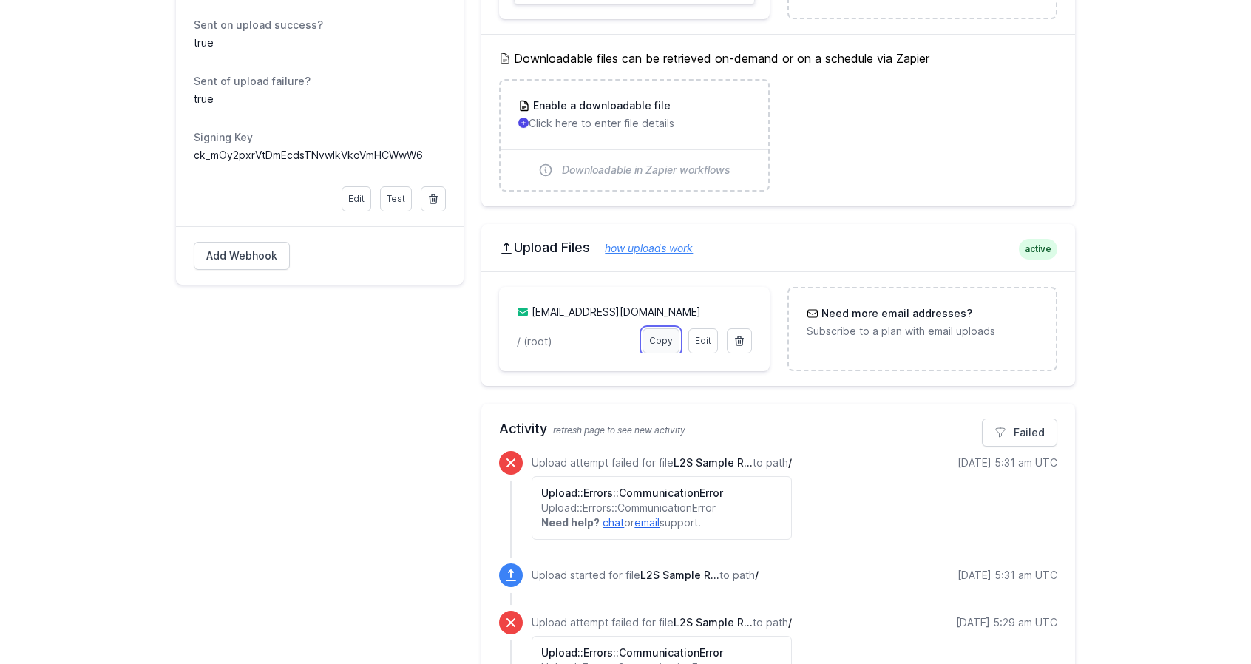
click at [667, 339] on link "Copy" at bounding box center [660, 340] width 37 height 25
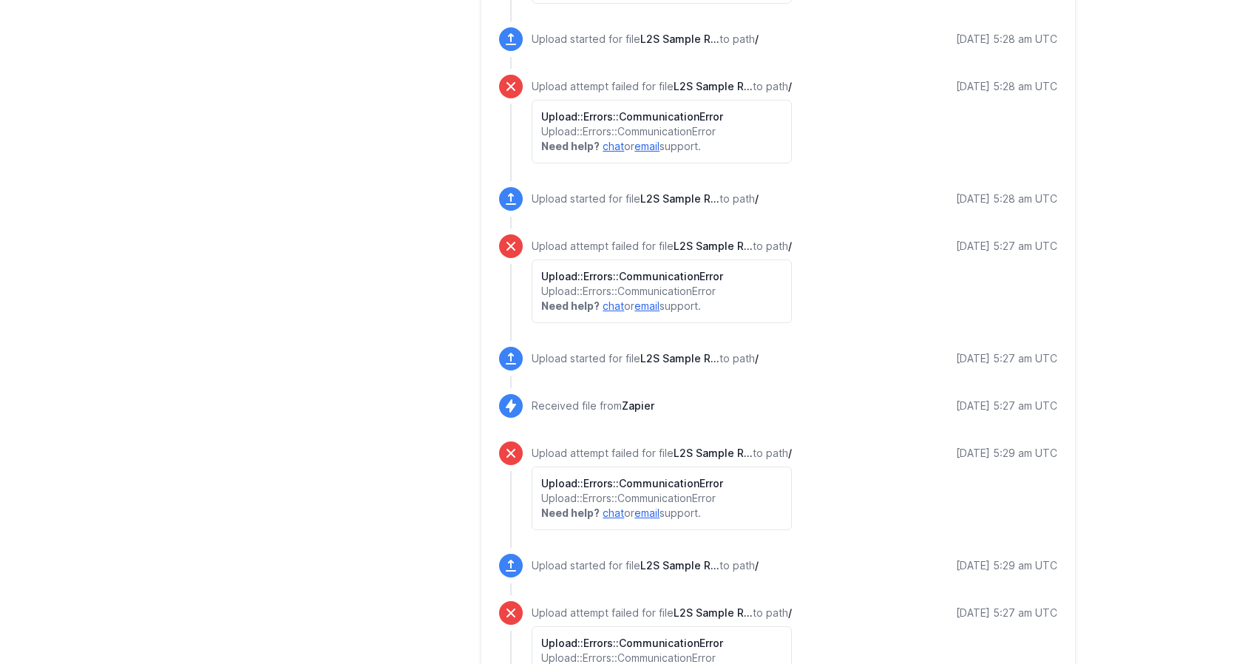
scroll to position [1526, 0]
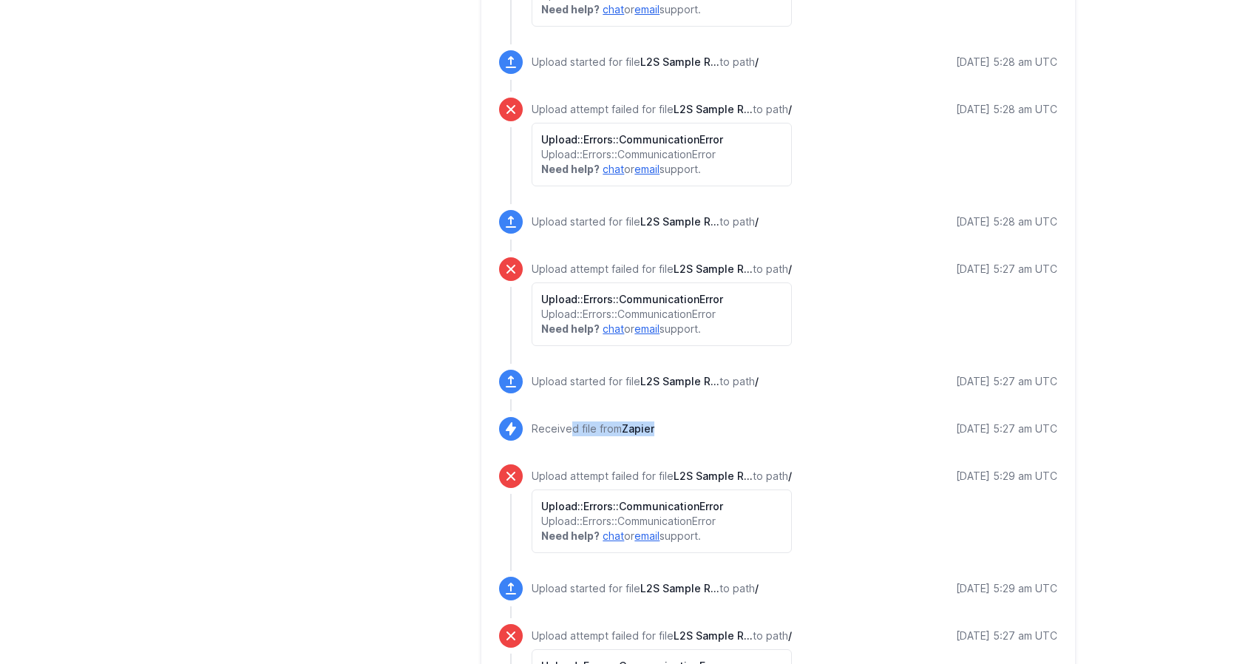
drag, startPoint x: 529, startPoint y: 418, endPoint x: 693, endPoint y: 432, distance: 164.0
click at [693, 432] on div "Received file from Zapier 8/26/2025 5:27 am UTC" at bounding box center [778, 429] width 558 height 24
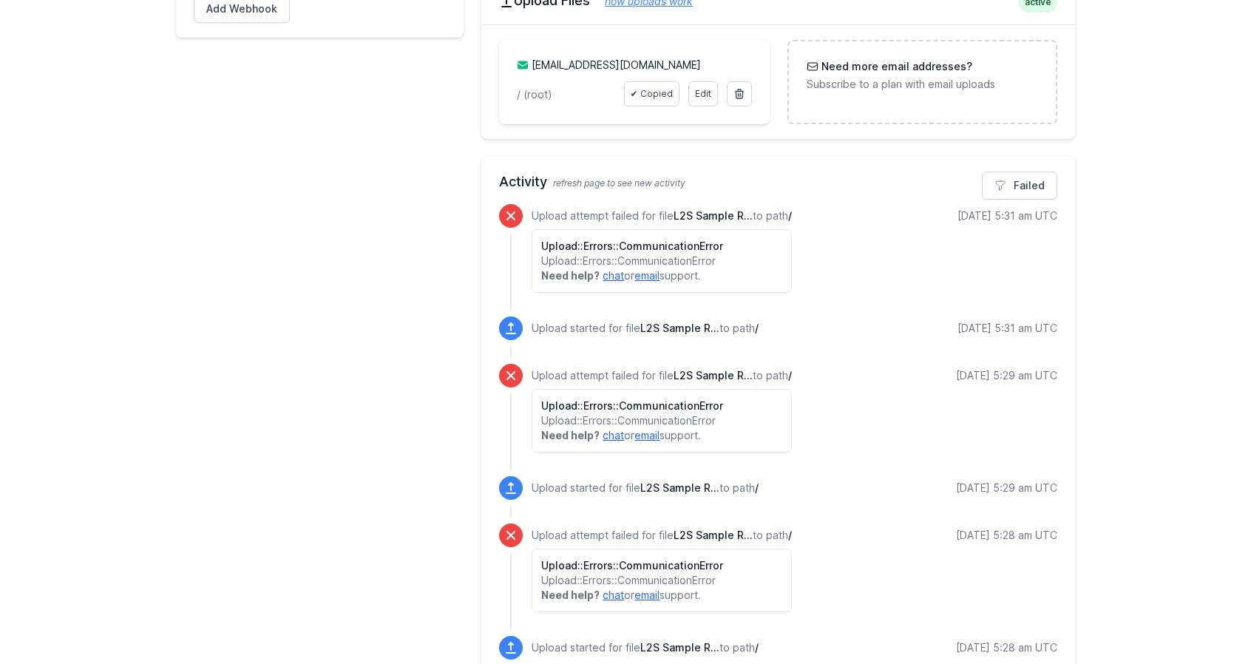
scroll to position [939, 0]
click at [647, 271] on link "email" at bounding box center [646, 277] width 25 height 13
